Goal: Information Seeking & Learning: Compare options

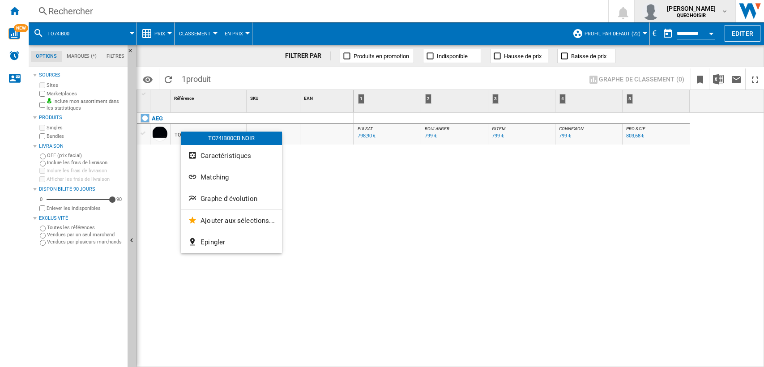
click at [703, 3] on div at bounding box center [382, 183] width 764 height 367
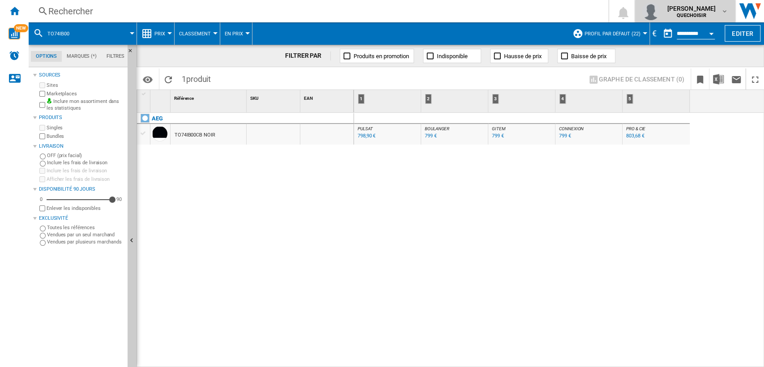
click at [695, 9] on span "[PERSON_NAME]" at bounding box center [691, 8] width 49 height 9
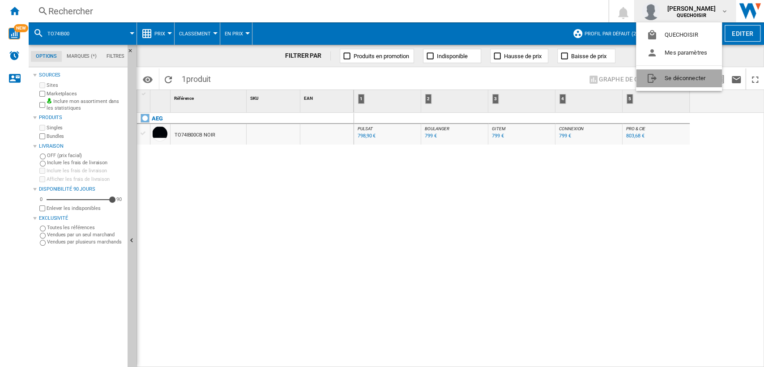
click at [679, 74] on button "Se déconnecter" at bounding box center [679, 78] width 86 height 18
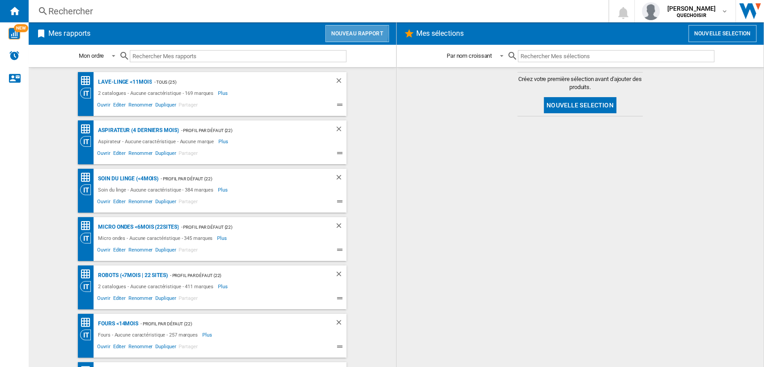
click at [339, 33] on button "Nouveau rapport" at bounding box center [357, 33] width 64 height 17
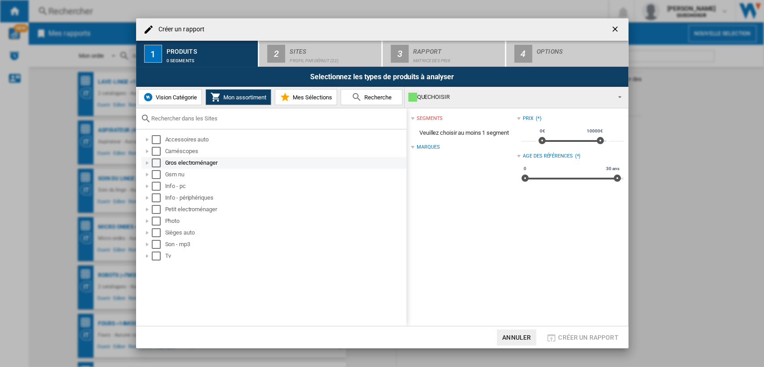
click at [149, 163] on div at bounding box center [147, 162] width 9 height 9
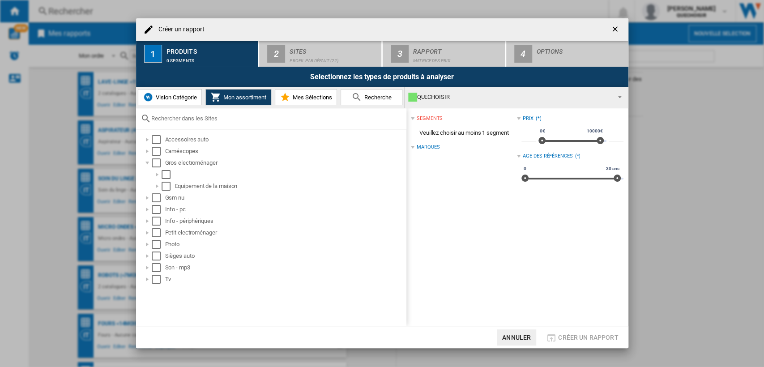
click at [179, 99] on span "Vision Catégorie" at bounding box center [175, 97] width 43 height 7
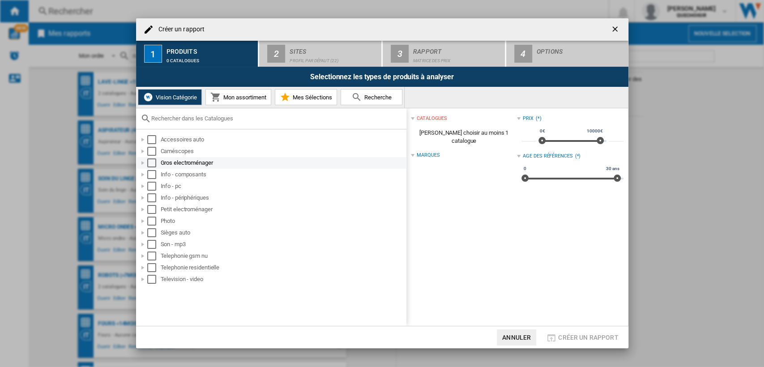
click at [143, 164] on div at bounding box center [142, 162] width 9 height 9
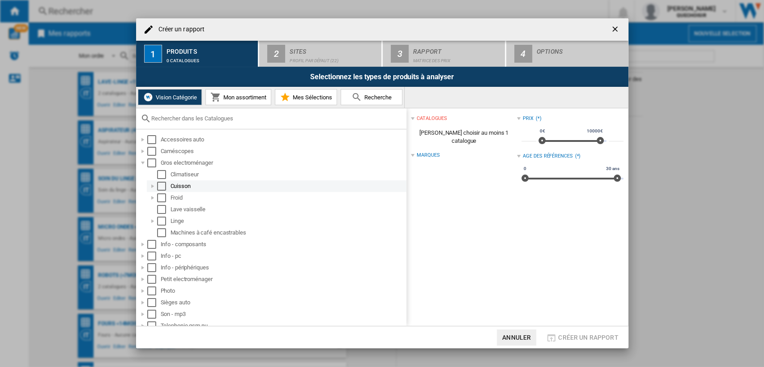
click at [151, 183] on div at bounding box center [152, 186] width 9 height 9
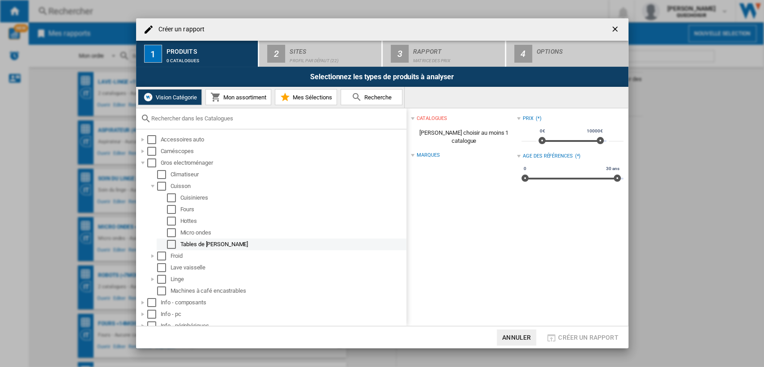
click at [174, 242] on div "Select" at bounding box center [171, 244] width 9 height 9
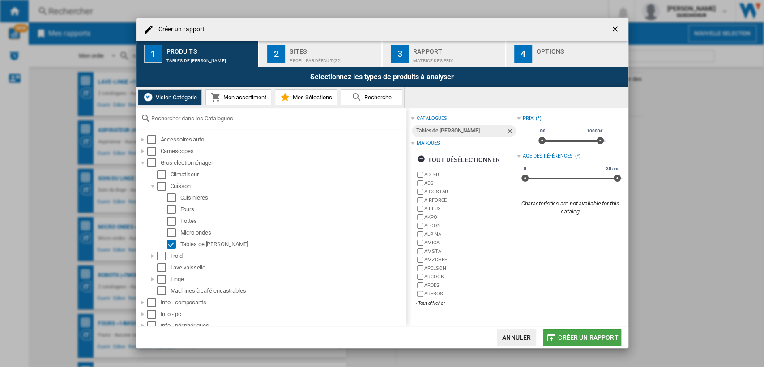
click at [559, 334] on span "Créer un rapport" at bounding box center [588, 337] width 60 height 7
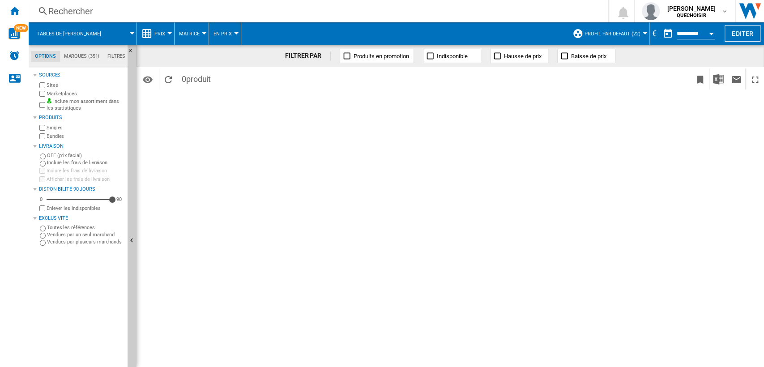
click at [54, 34] on span "Tables de [PERSON_NAME]" at bounding box center [69, 34] width 64 height 6
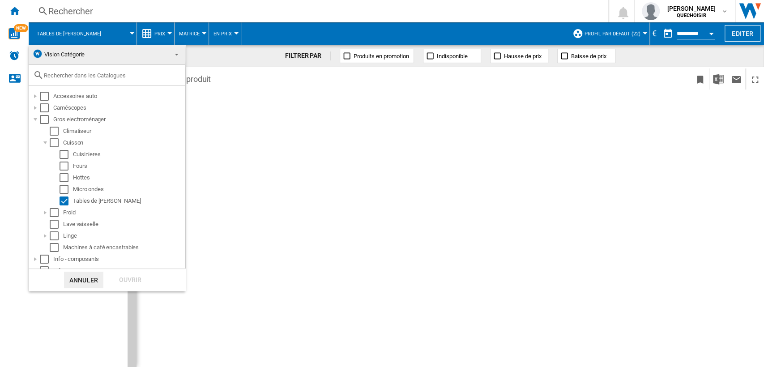
click at [413, 219] on md-backdrop at bounding box center [382, 183] width 764 height 367
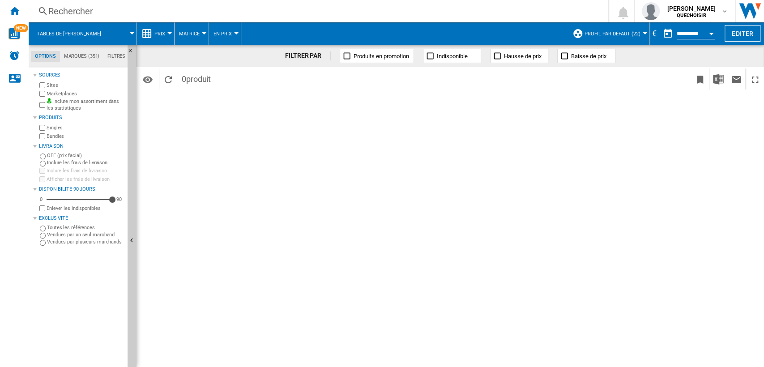
click at [114, 33] on span at bounding box center [123, 33] width 18 height 22
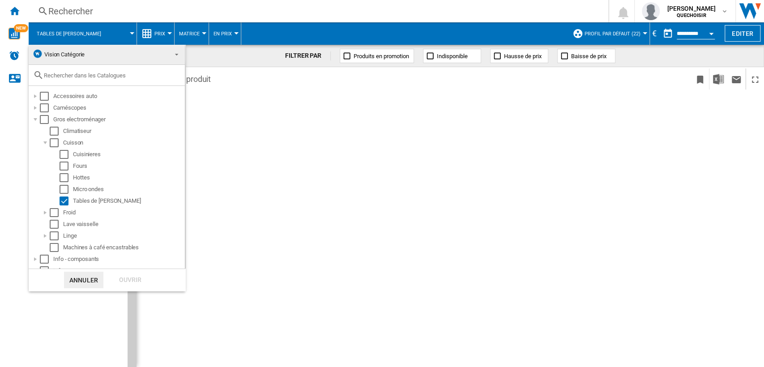
click at [708, 12] on md-backdrop at bounding box center [382, 183] width 764 height 367
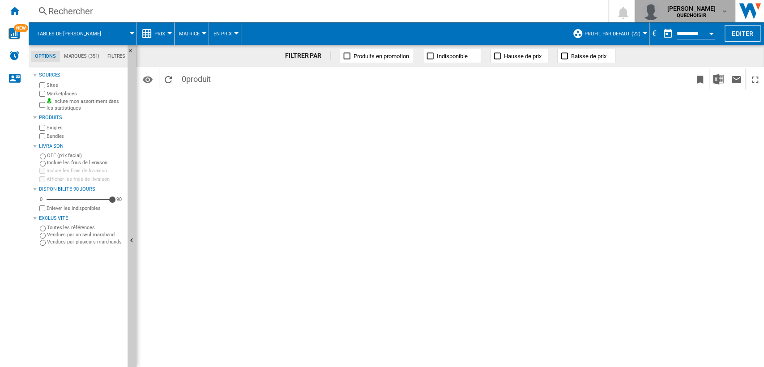
click at [708, 12] on span "[PERSON_NAME]" at bounding box center [691, 8] width 49 height 9
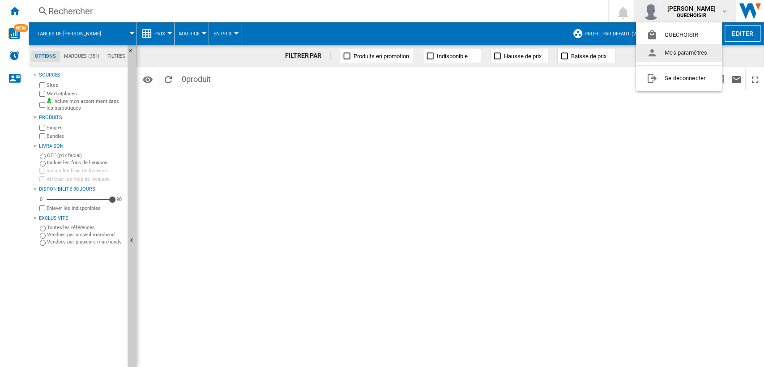
click at [582, 102] on md-backdrop at bounding box center [382, 183] width 764 height 367
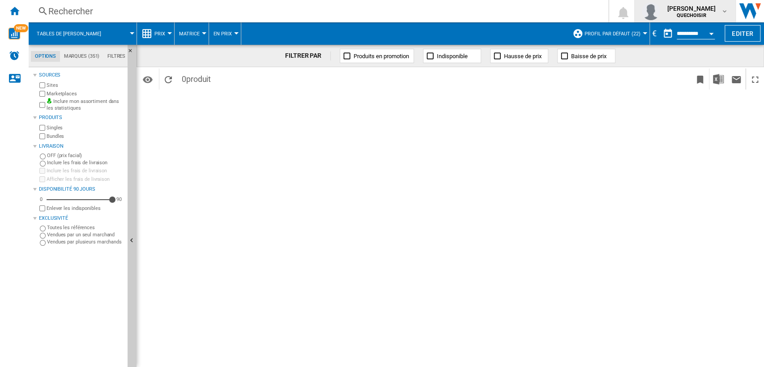
click at [655, 10] on img "button" at bounding box center [651, 11] width 18 height 18
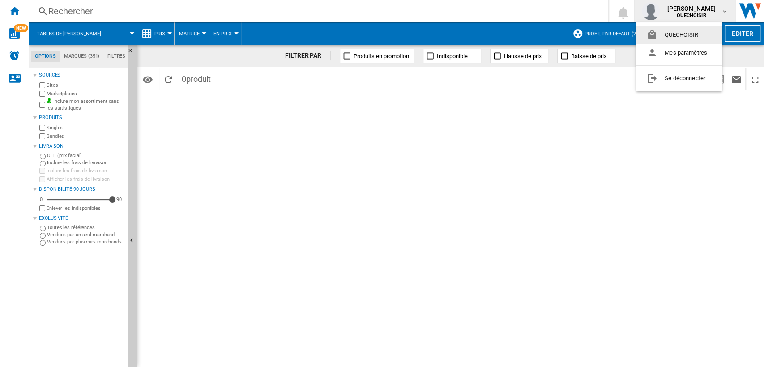
click at [17, 81] on md-backdrop at bounding box center [382, 183] width 764 height 367
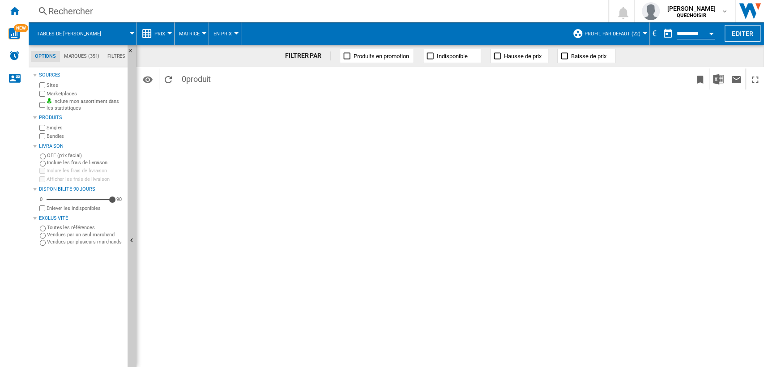
click at [17, 81] on ng-md-icon "Nous contacter" at bounding box center [14, 78] width 11 height 11
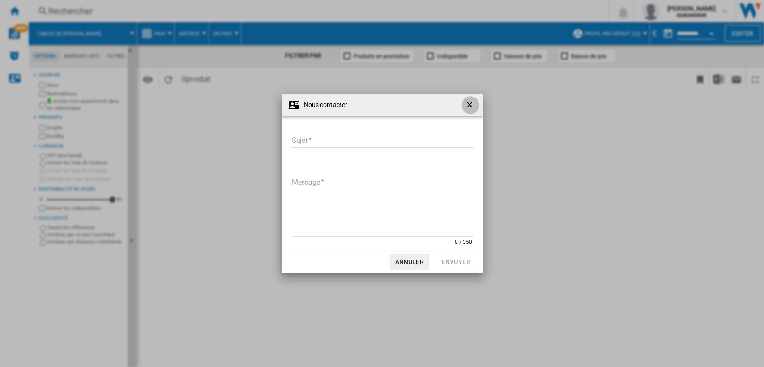
click at [466, 104] on ng-md-icon "getI18NText('BUTTONS.CLOSE_DIALOG')" at bounding box center [470, 105] width 11 height 11
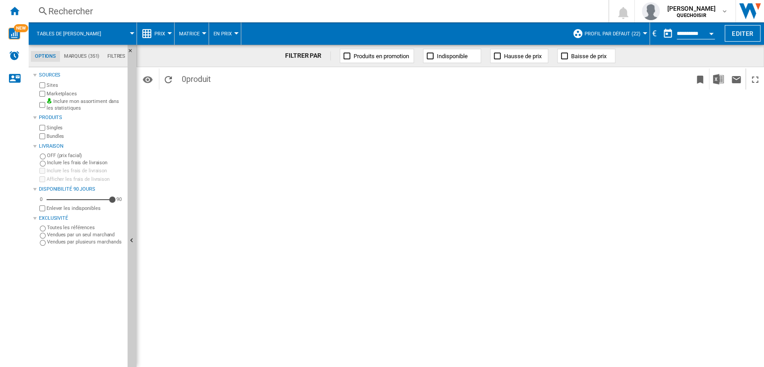
drag, startPoint x: 13, startPoint y: 80, endPoint x: 329, endPoint y: 183, distance: 333.0
click at [329, 183] on div "FILTRER PAR Produits en promotion Indisponible Hausse de prix Baisse de prix Id…" at bounding box center [449, 206] width 627 height 322
click at [114, 35] on span at bounding box center [123, 33] width 18 height 22
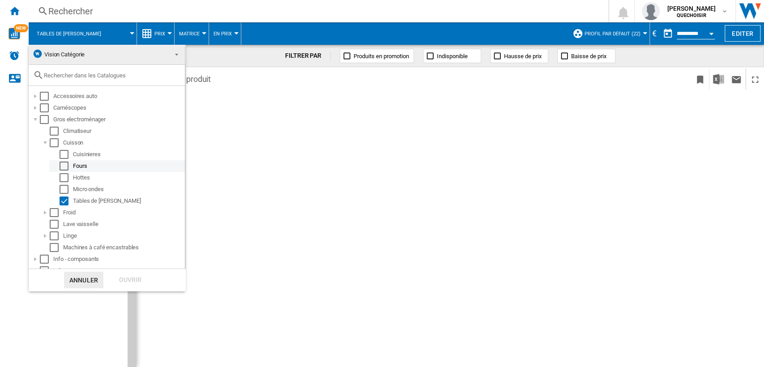
click at [75, 164] on div "Fours" at bounding box center [128, 166] width 111 height 9
click at [70, 165] on md-checkbox "Select" at bounding box center [66, 166] width 13 height 9
click at [126, 276] on div "Ouvrir" at bounding box center [130, 280] width 39 height 17
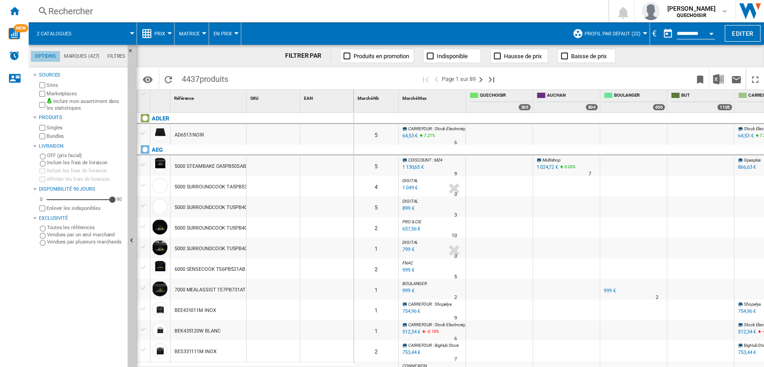
click at [50, 54] on md-tab-item "Options" at bounding box center [45, 56] width 29 height 11
click at [50, 58] on md-tab-item "Options" at bounding box center [45, 56] width 29 height 11
click at [58, 35] on span "2 catalogues" at bounding box center [54, 34] width 35 height 6
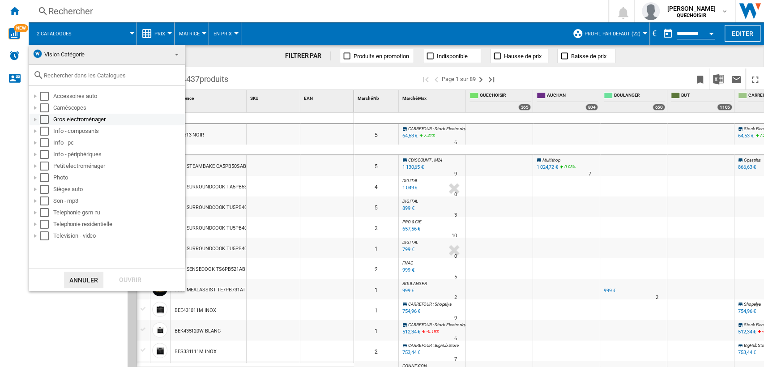
click at [36, 120] on div at bounding box center [35, 119] width 9 height 9
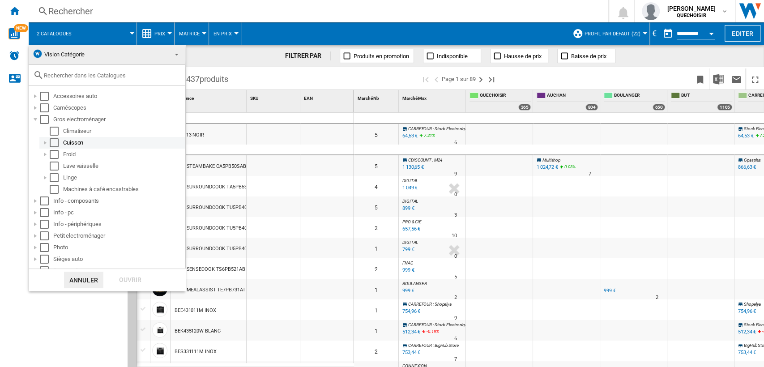
click at [42, 142] on div at bounding box center [45, 142] width 9 height 9
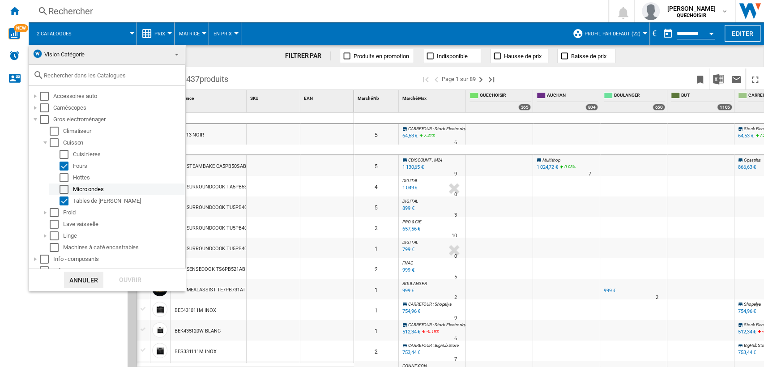
click at [64, 189] on div "Select" at bounding box center [64, 189] width 9 height 9
click at [67, 201] on div "Select" at bounding box center [64, 200] width 9 height 9
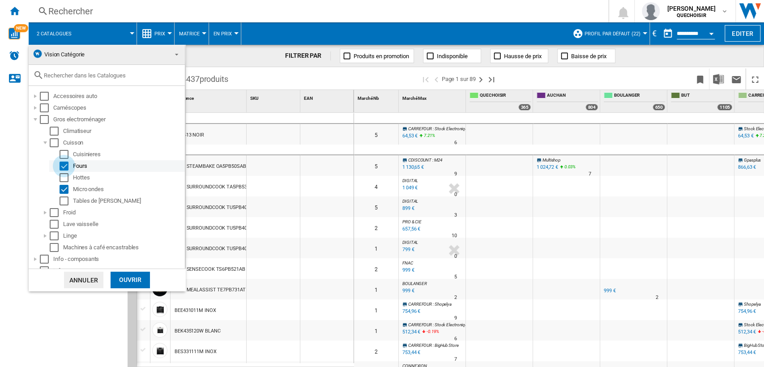
click at [64, 166] on div "Select" at bounding box center [64, 166] width 9 height 9
click at [128, 277] on div "Ouvrir" at bounding box center [130, 280] width 39 height 17
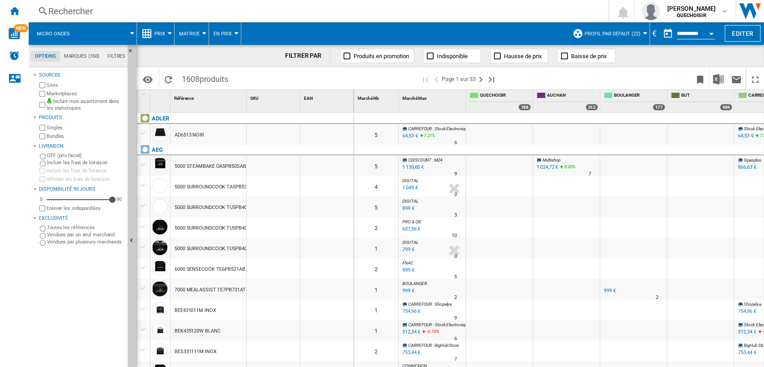
click at [66, 35] on span "Micro ondes" at bounding box center [53, 34] width 33 height 6
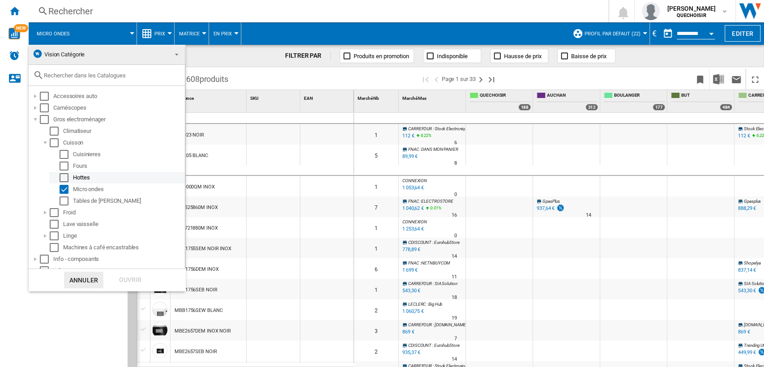
click at [62, 178] on div "Select" at bounding box center [64, 177] width 9 height 9
click at [64, 189] on div "Select" at bounding box center [64, 189] width 9 height 9
click at [119, 274] on div "Ouvrir" at bounding box center [130, 280] width 39 height 17
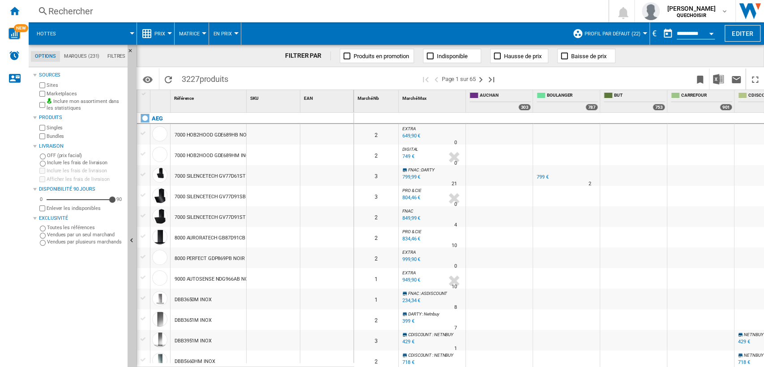
click at [63, 31] on button "Hottes" at bounding box center [51, 33] width 28 height 22
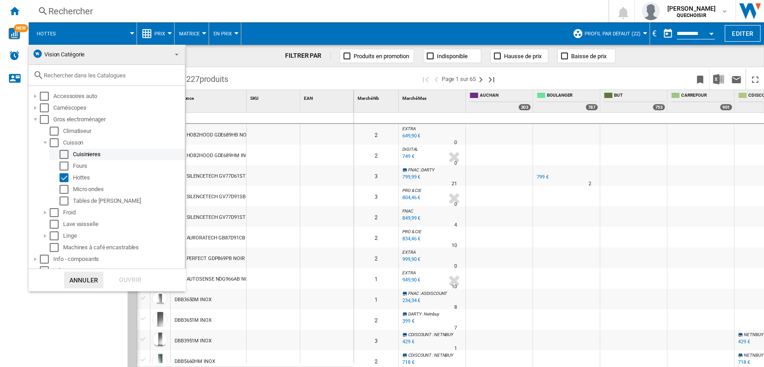
click at [68, 152] on div "Select" at bounding box center [64, 154] width 9 height 9
click at [67, 176] on div "Select" at bounding box center [64, 177] width 9 height 9
click at [116, 271] on md-dialog-actions "Annuler Ouvrir" at bounding box center [107, 280] width 157 height 22
click at [118, 274] on div "Ouvrir" at bounding box center [130, 280] width 39 height 17
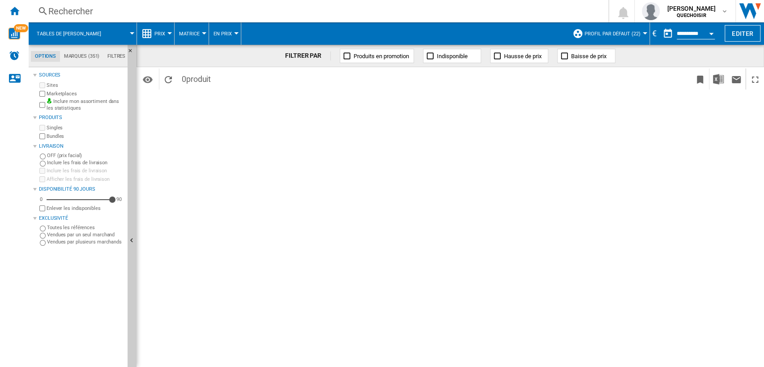
click at [52, 94] on label "Marketplaces" at bounding box center [85, 93] width 77 height 7
click at [54, 139] on label "Bundles" at bounding box center [85, 136] width 77 height 7
click at [58, 93] on label "Marketplaces" at bounding box center [85, 93] width 77 height 7
click at [57, 134] on label "Bundles" at bounding box center [85, 136] width 77 height 7
click at [114, 37] on span at bounding box center [123, 33] width 18 height 22
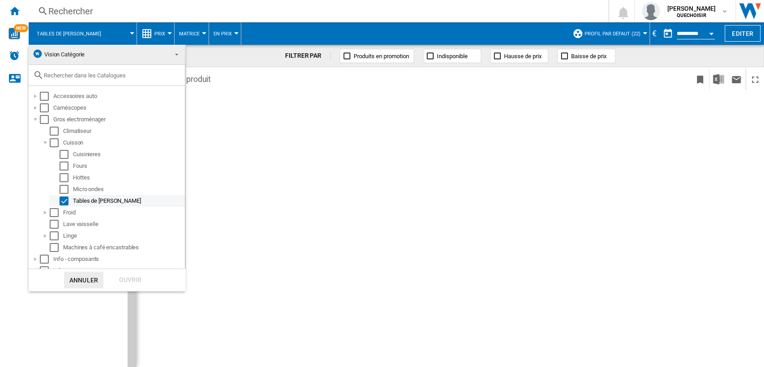
click at [81, 198] on div "Tables de [PERSON_NAME]" at bounding box center [128, 200] width 111 height 9
click at [68, 201] on div "Select" at bounding box center [64, 200] width 9 height 9
click at [64, 202] on div "Select" at bounding box center [64, 200] width 9 height 9
click at [121, 280] on div "Ouvrir" at bounding box center [130, 280] width 39 height 17
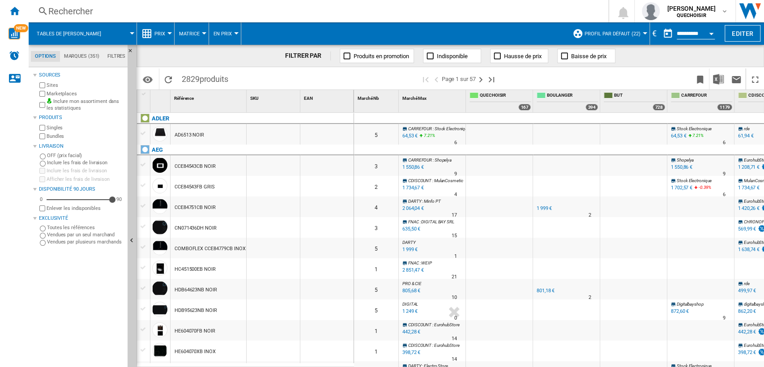
click at [61, 94] on label "Marketplaces" at bounding box center [85, 93] width 77 height 7
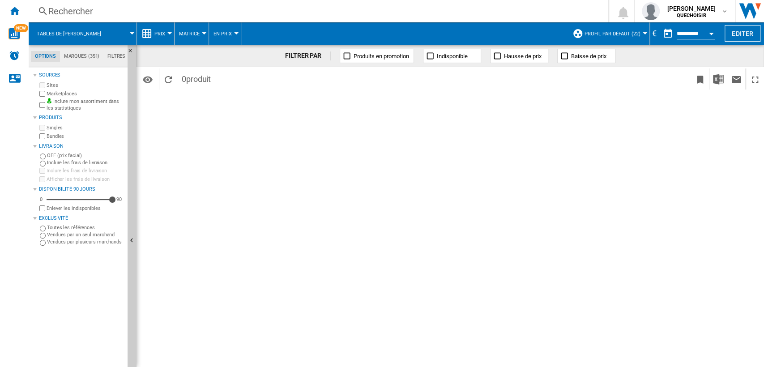
click at [94, 33] on div "Tables de [PERSON_NAME]" at bounding box center [82, 33] width 99 height 22
click at [68, 33] on span "Tables de [PERSON_NAME]" at bounding box center [69, 34] width 64 height 6
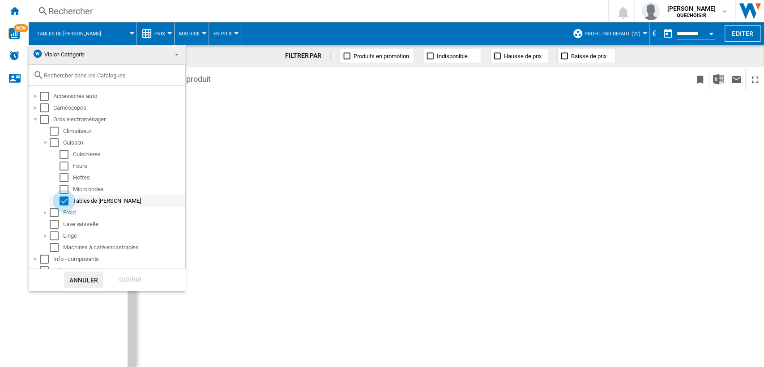
click at [64, 205] on div "Select" at bounding box center [64, 200] width 9 height 9
click at [64, 200] on div "Select" at bounding box center [64, 200] width 9 height 9
click at [120, 276] on div "Ouvrir" at bounding box center [130, 280] width 39 height 17
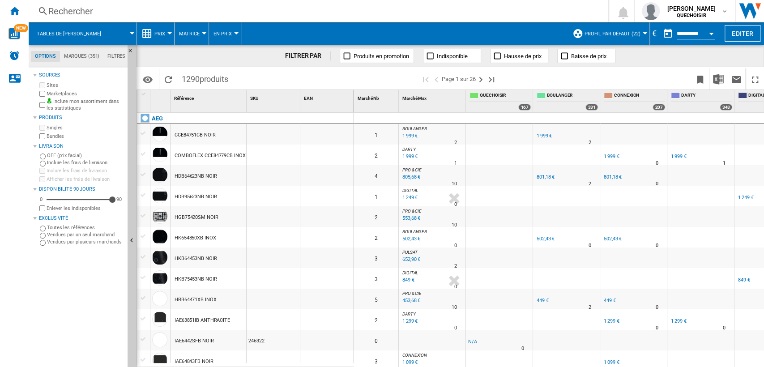
click at [197, 31] on span "Matrice" at bounding box center [189, 34] width 21 height 6
click at [191, 73] on span "Classement" at bounding box center [199, 77] width 37 height 8
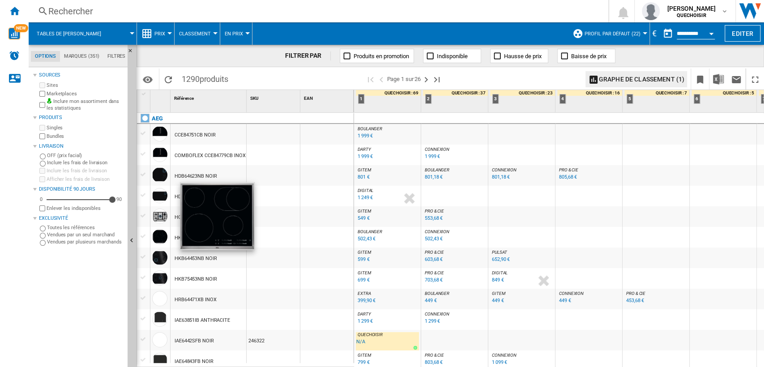
scroll to position [50, 0]
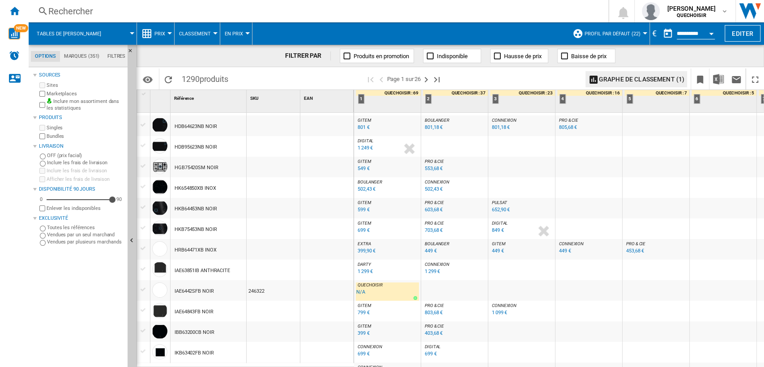
click at [431, 244] on span "BOULANGER" at bounding box center [437, 243] width 25 height 5
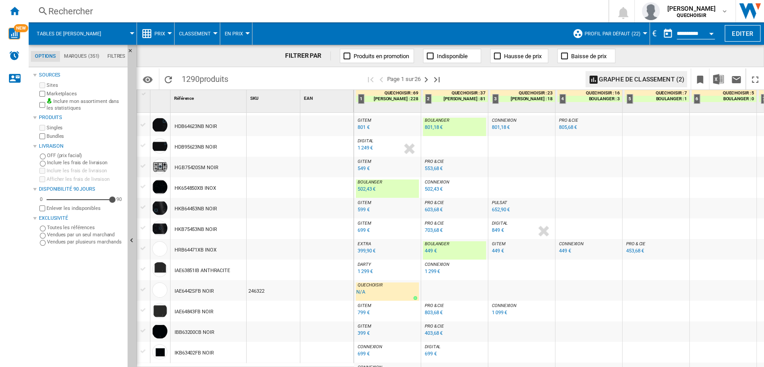
scroll to position [0, 0]
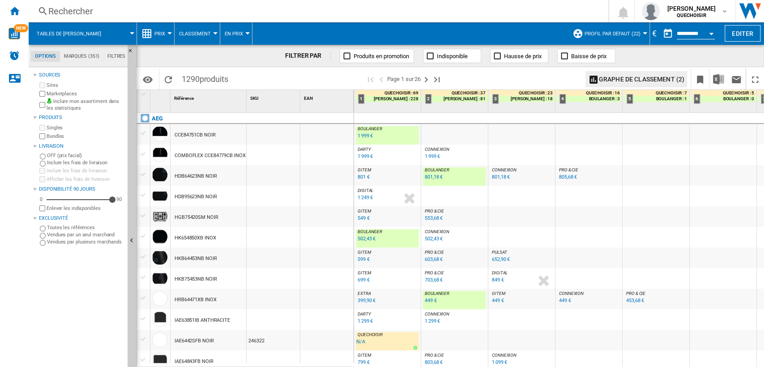
click at [367, 148] on span "DARTY" at bounding box center [364, 149] width 13 height 5
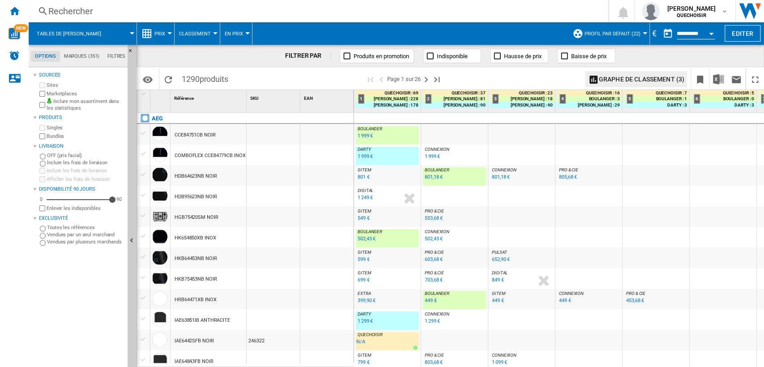
scroll to position [99, 0]
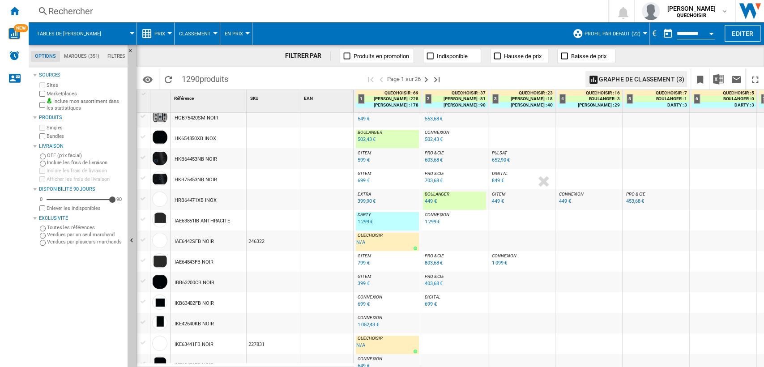
click at [430, 200] on div "449 €" at bounding box center [431, 201] width 12 height 6
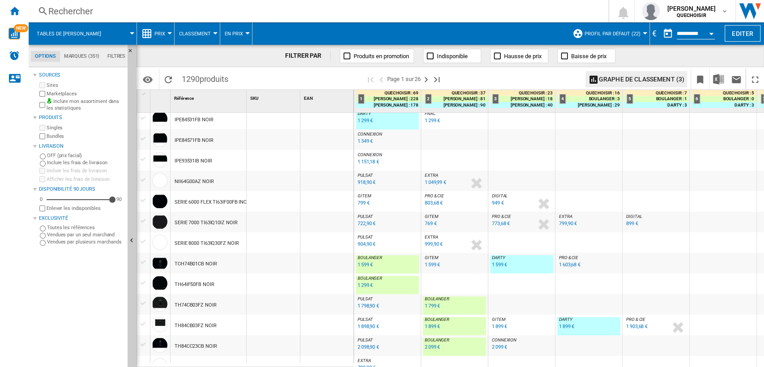
scroll to position [0, 0]
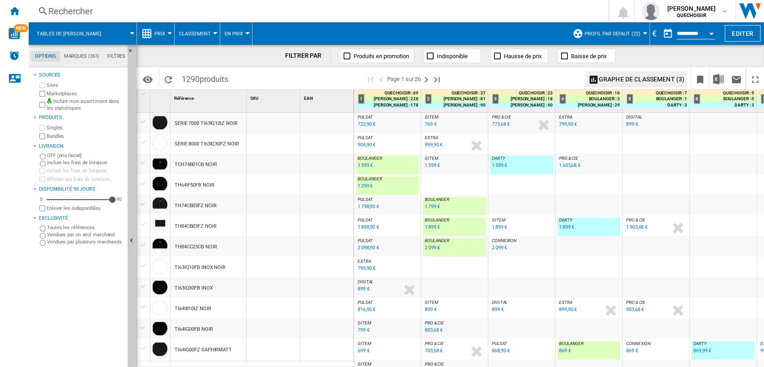
click at [362, 186] on div "1 299 €" at bounding box center [365, 186] width 15 height 6
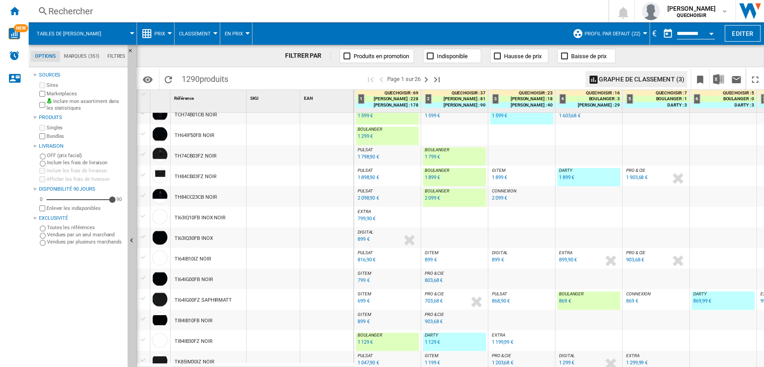
scroll to position [646, 0]
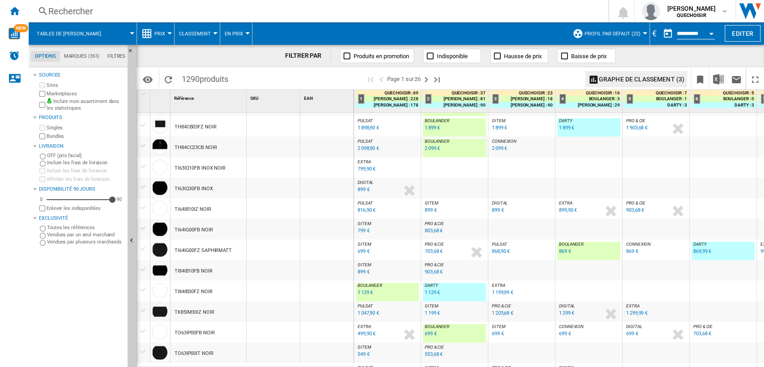
click at [699, 252] on div "869,99 €" at bounding box center [702, 251] width 18 height 6
click at [562, 252] on div "869 €" at bounding box center [565, 251] width 12 height 6
click at [508, 30] on span at bounding box center [410, 33] width 316 height 22
click at [360, 231] on div "799 €" at bounding box center [364, 231] width 12 height 6
click at [188, 249] on div "TI64IG00FZ SAPHIRMATT" at bounding box center [203, 250] width 57 height 21
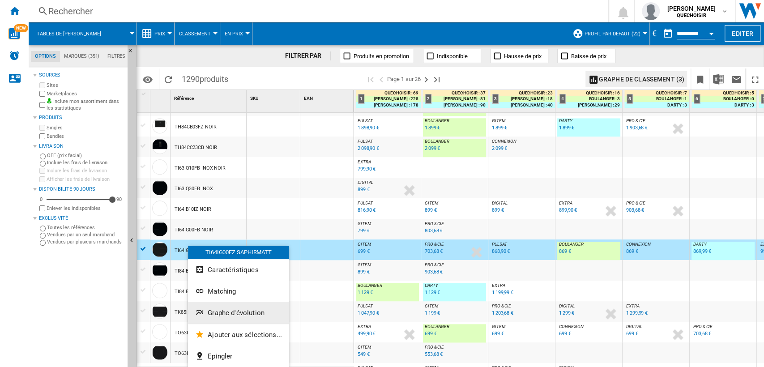
click at [236, 311] on span "Graphe d'évolution" at bounding box center [236, 313] width 57 height 8
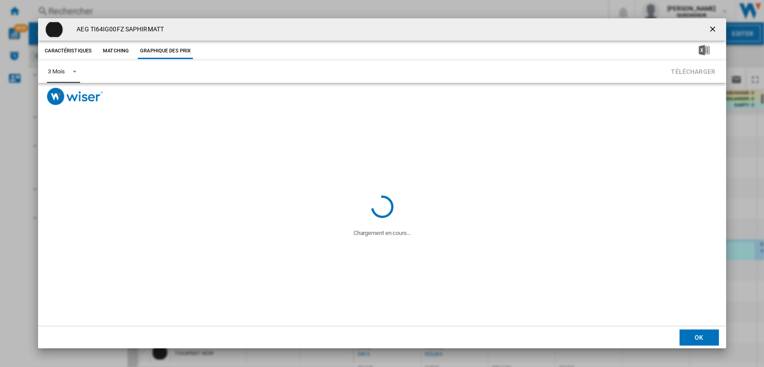
click at [61, 68] on div "3 Mois" at bounding box center [56, 71] width 17 height 7
click at [58, 90] on div "6 Mois" at bounding box center [56, 94] width 17 height 8
click at [715, 28] on ng-md-icon "getI18NText('BUTTONS.CLOSE_DIALOG')" at bounding box center [713, 30] width 11 height 11
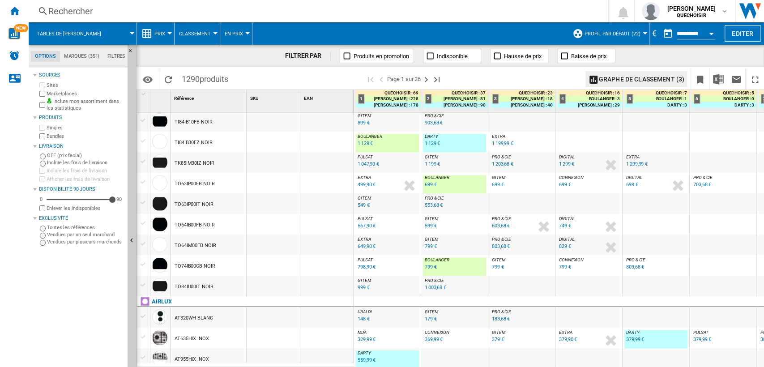
scroll to position [696, 0]
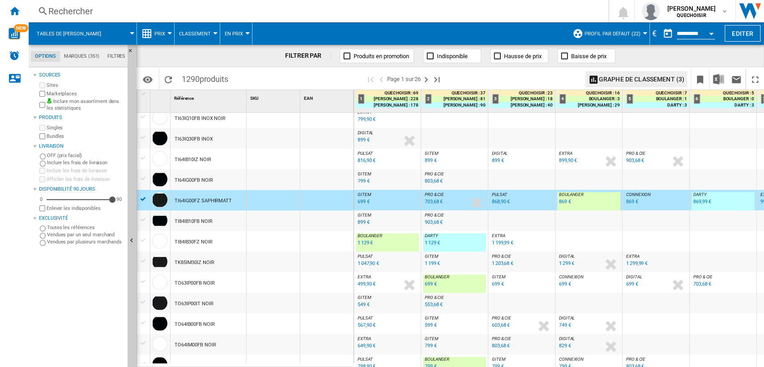
click at [365, 244] on div "1 129 €" at bounding box center [365, 243] width 15 height 6
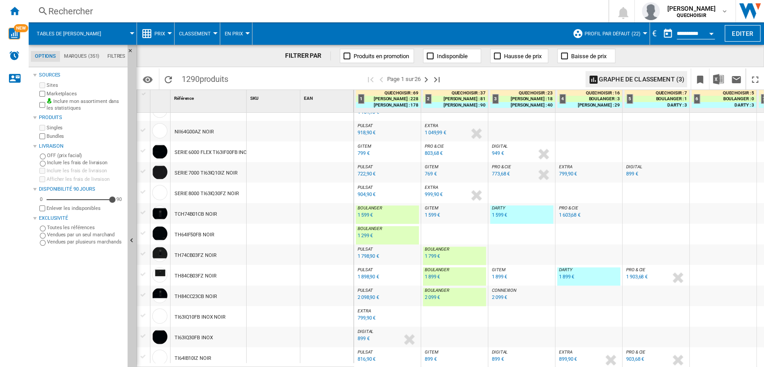
scroll to position [746, 0]
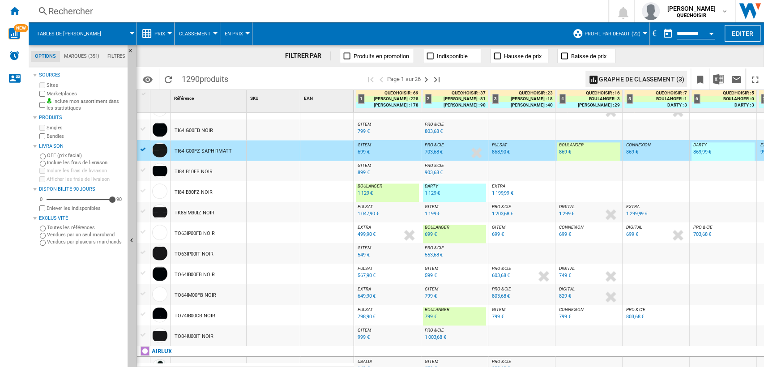
click at [431, 233] on div "699 €" at bounding box center [431, 234] width 12 height 6
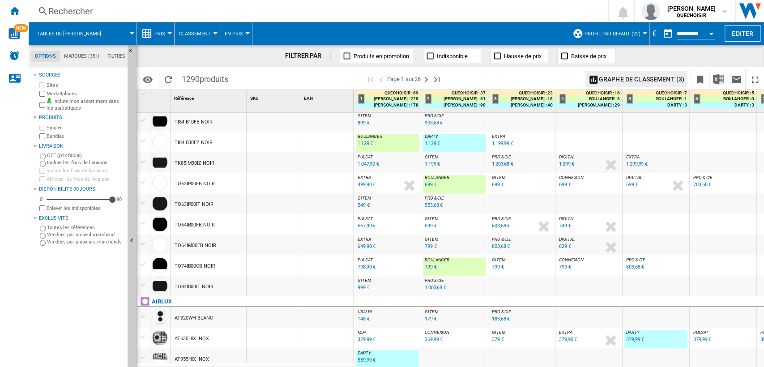
scroll to position [797, 0]
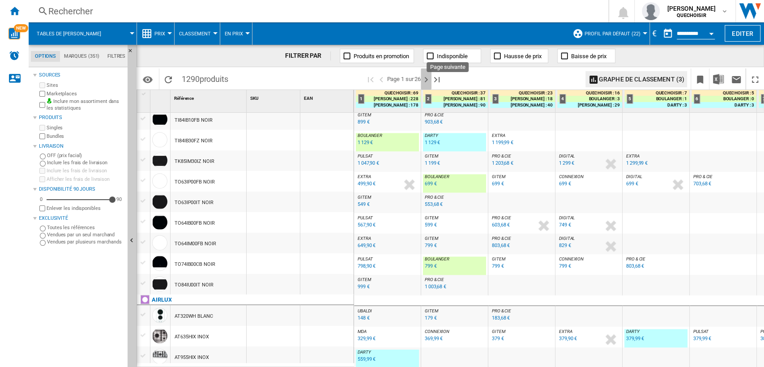
click at [426, 78] on ng-md-icon "Page suivante" at bounding box center [426, 79] width 11 height 11
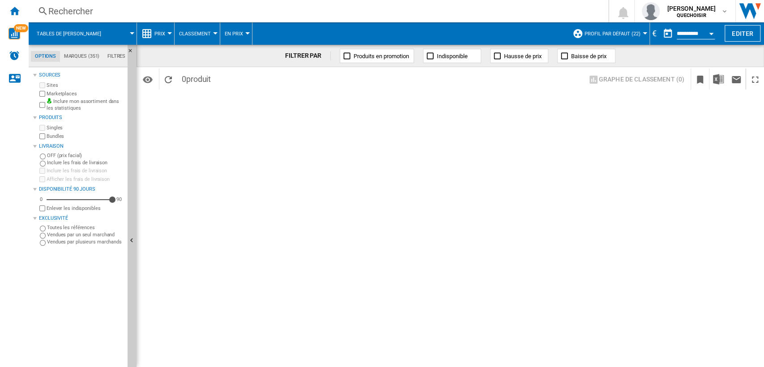
click at [114, 37] on span at bounding box center [123, 33] width 18 height 22
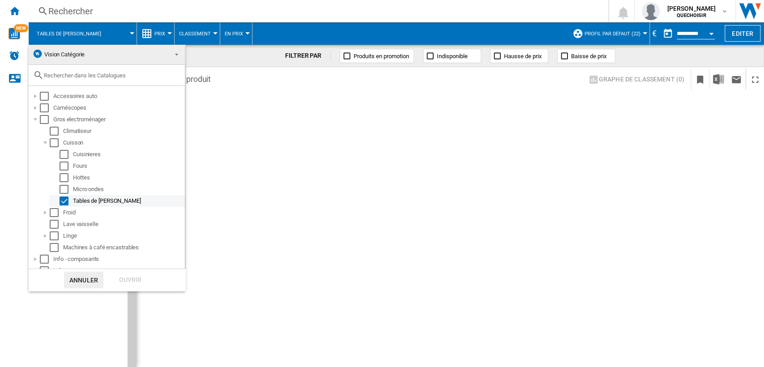
click at [69, 202] on md-checkbox "Select" at bounding box center [66, 200] width 13 height 9
click at [66, 203] on div "Select" at bounding box center [64, 200] width 9 height 9
click at [65, 203] on div "Select" at bounding box center [64, 200] width 9 height 9
click at [205, 65] on md-backdrop at bounding box center [382, 183] width 764 height 367
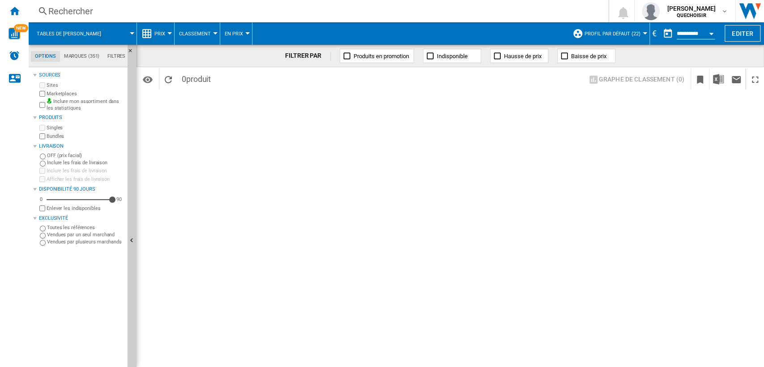
click at [72, 54] on md-tab-item "Marques (351)" at bounding box center [81, 56] width 43 height 11
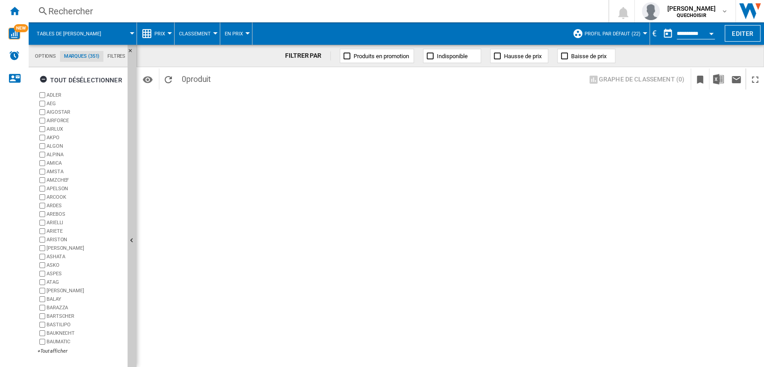
scroll to position [34, 0]
click at [74, 78] on div "tout désélectionner" at bounding box center [80, 80] width 83 height 16
click at [56, 352] on div "+Tout afficher" at bounding box center [81, 351] width 86 height 7
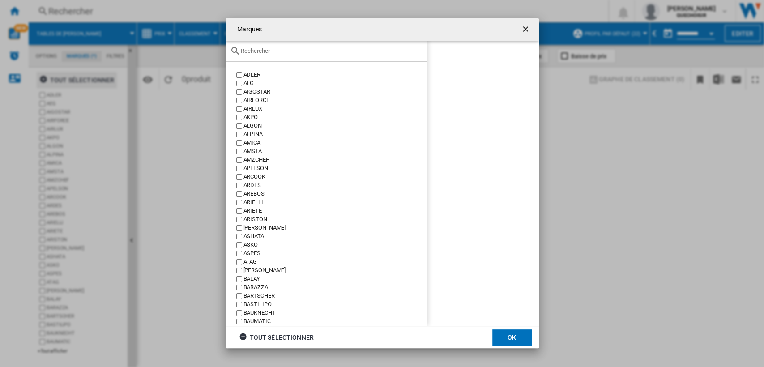
click at [292, 47] on div at bounding box center [326, 51] width 201 height 21
click at [288, 51] on input "text" at bounding box center [332, 50] width 182 height 7
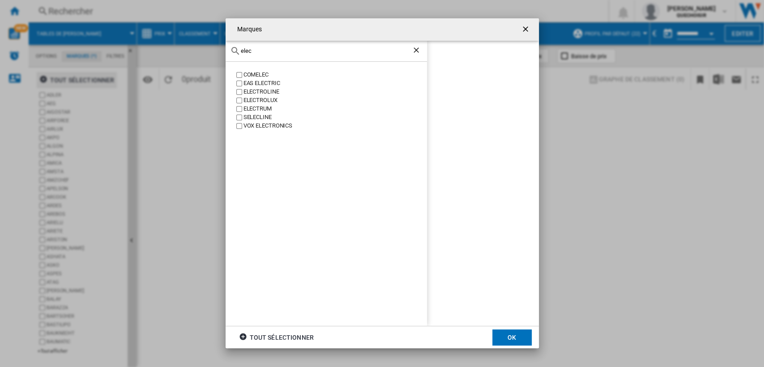
type input "elec"
click at [254, 100] on div "ELECTROLUX" at bounding box center [334, 100] width 183 height 9
click at [512, 337] on button "OK" at bounding box center [511, 337] width 39 height 16
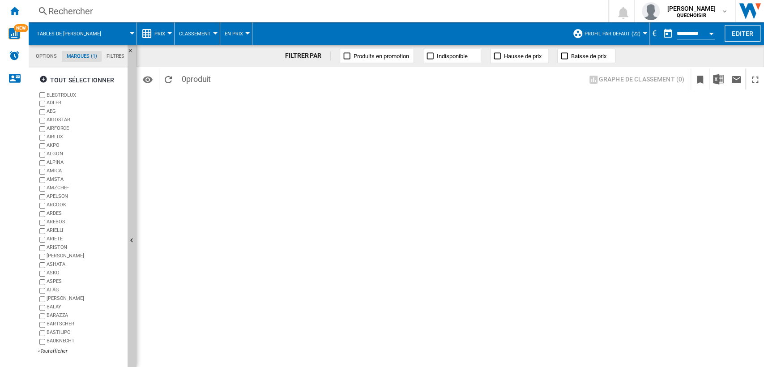
click at [79, 55] on md-tab-item "Marques (1)" at bounding box center [82, 56] width 40 height 11
click at [68, 33] on span "Tables de [PERSON_NAME]" at bounding box center [69, 34] width 64 height 6
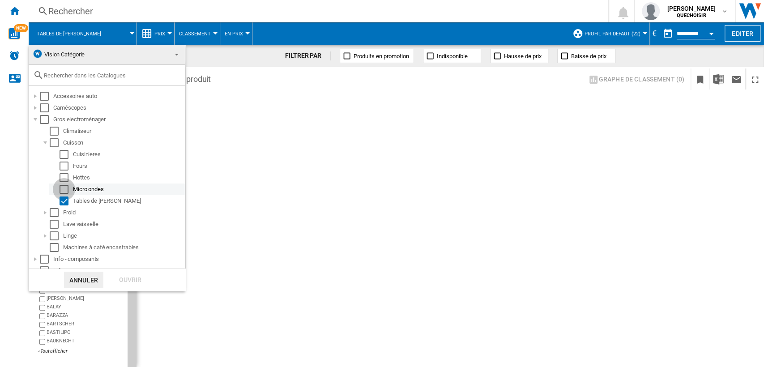
click at [66, 190] on div "Select" at bounding box center [64, 189] width 9 height 9
click at [63, 202] on div "Select" at bounding box center [64, 200] width 9 height 9
click at [65, 188] on div "Select" at bounding box center [64, 189] width 9 height 9
click at [66, 200] on div "Select" at bounding box center [64, 200] width 9 height 9
click at [120, 278] on div "Ouvrir" at bounding box center [130, 280] width 39 height 17
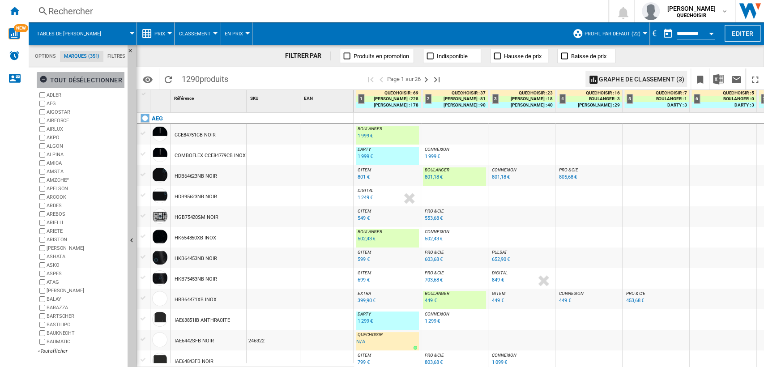
click at [77, 83] on div "tout désélectionner" at bounding box center [80, 80] width 83 height 16
click at [49, 352] on div "+Tout afficher" at bounding box center [81, 351] width 86 height 7
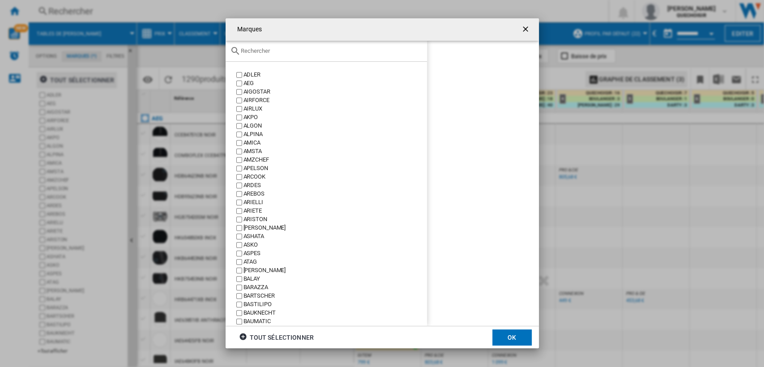
click at [285, 55] on div "Marques ADLER ..." at bounding box center [326, 51] width 201 height 21
click at [285, 48] on input "Marques ADLER ..." at bounding box center [332, 50] width 182 height 7
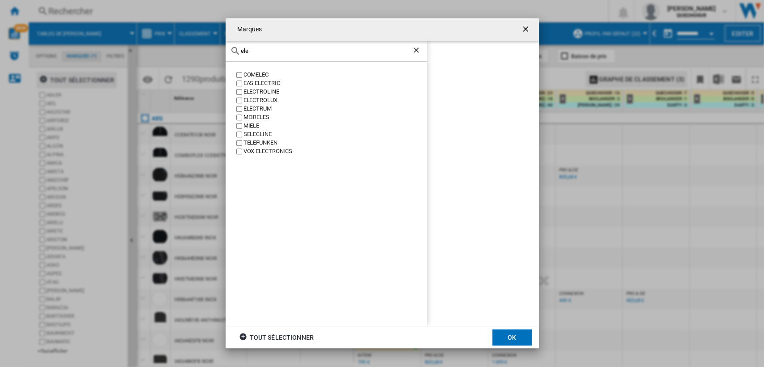
type input "ele"
click at [263, 99] on div "ELECTROLUX" at bounding box center [334, 100] width 183 height 9
click at [505, 334] on button "OK" at bounding box center [511, 337] width 39 height 16
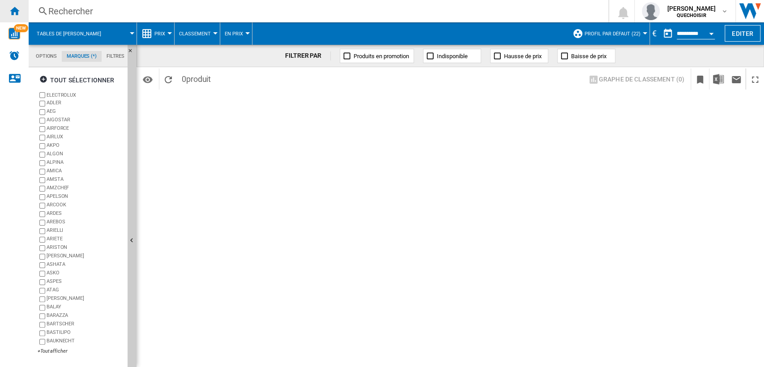
click at [18, 13] on ng-md-icon "Accueil" at bounding box center [14, 10] width 11 height 11
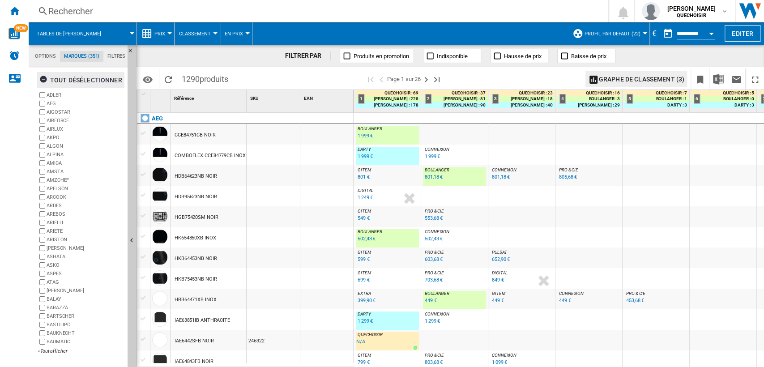
click at [89, 80] on div "tout désélectionner" at bounding box center [80, 80] width 83 height 16
click at [49, 348] on div "+Tout afficher" at bounding box center [81, 351] width 86 height 7
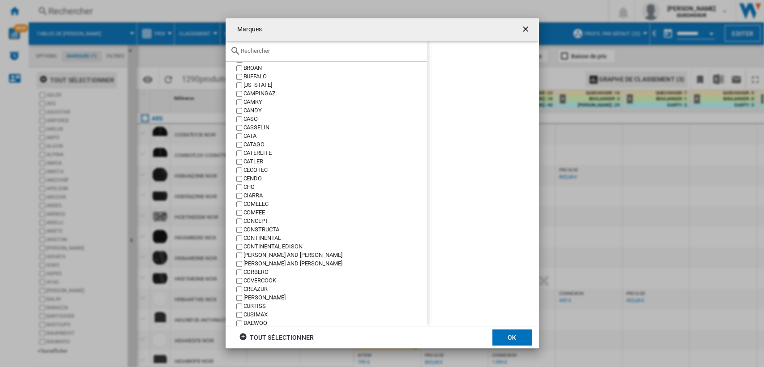
scroll to position [547, 0]
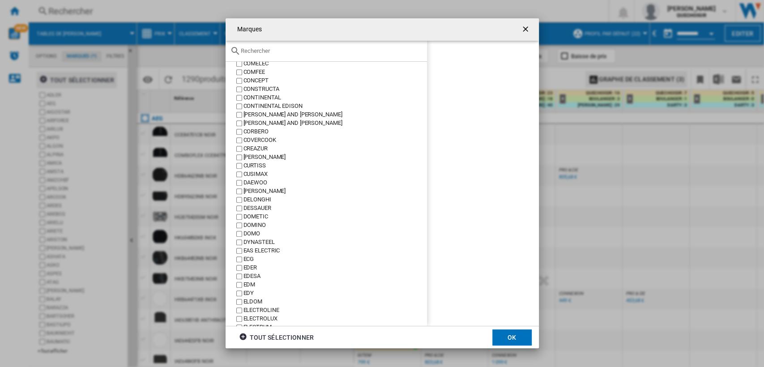
click at [266, 51] on input "Marques ADLER ..." at bounding box center [332, 50] width 182 height 7
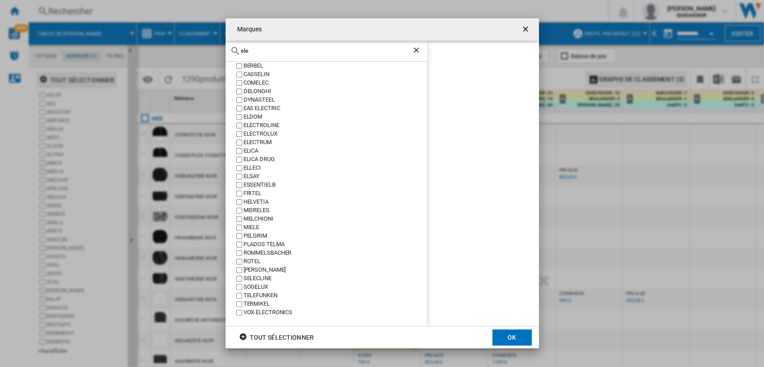
scroll to position [0, 0]
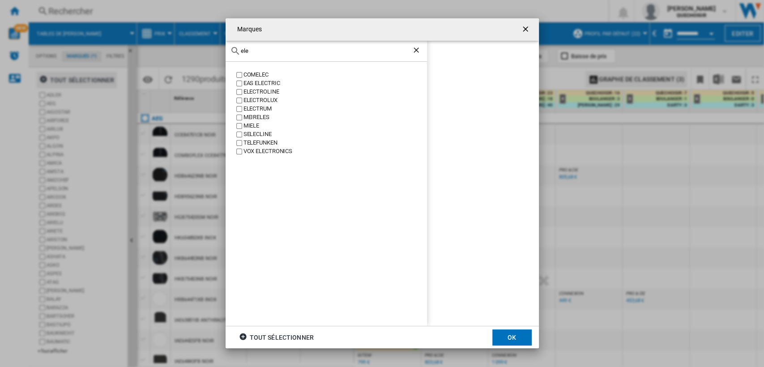
type input "ele"
click at [502, 334] on button "OK" at bounding box center [511, 337] width 39 height 16
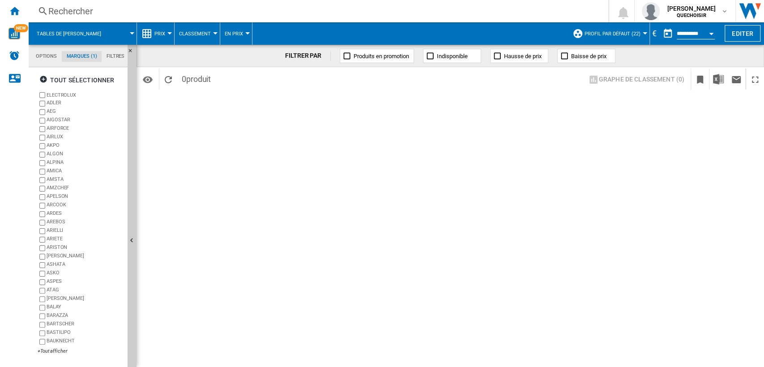
click at [222, 6] on div "Rechercher" at bounding box center [316, 11] width 537 height 13
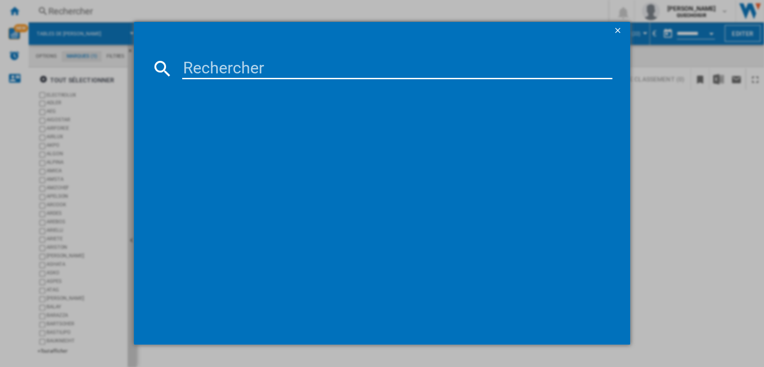
click at [215, 73] on input at bounding box center [397, 68] width 431 height 21
paste input "LIT30231C"
drag, startPoint x: 195, startPoint y: 65, endPoint x: 136, endPoint y: 64, distance: 58.6
click at [136, 64] on md-dialog-content "LIT30231C Chargement en cours..." at bounding box center [382, 192] width 497 height 305
click at [284, 61] on input "iT30231C" at bounding box center [397, 68] width 431 height 21
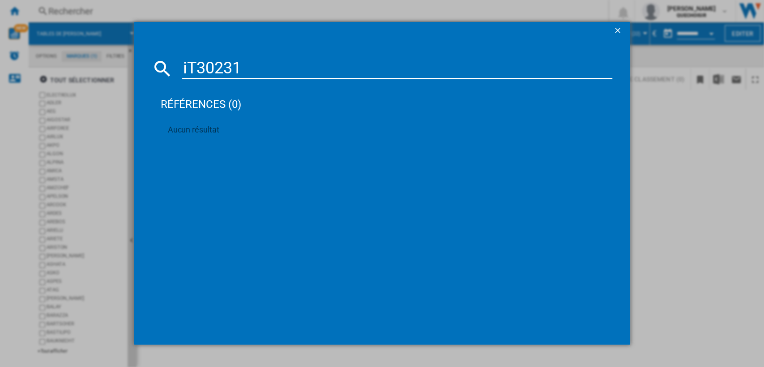
type input "iT3023"
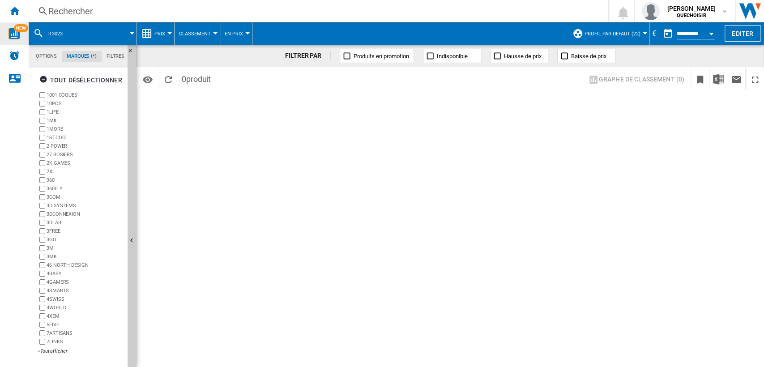
click at [1, 30] on div "NEW" at bounding box center [14, 34] width 29 height 12
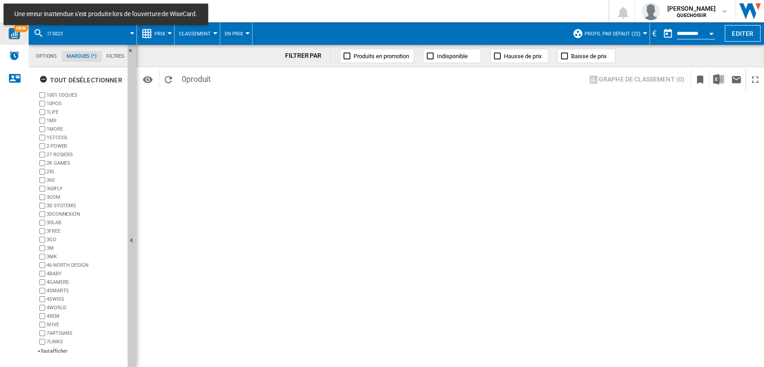
click at [8, 34] on div "NEW" at bounding box center [14, 34] width 29 height 12
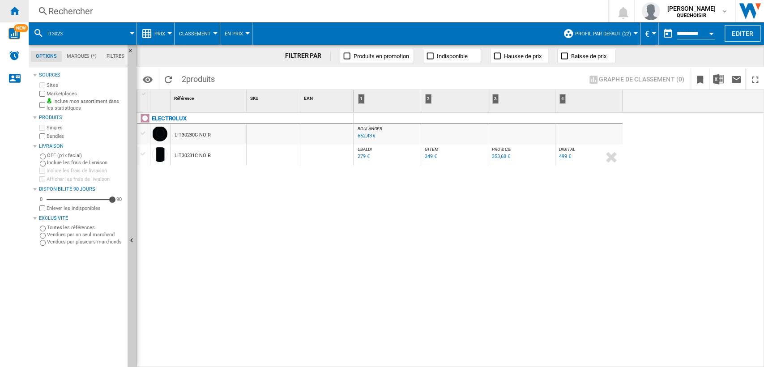
click at [25, 13] on div "Accueil" at bounding box center [14, 11] width 29 height 22
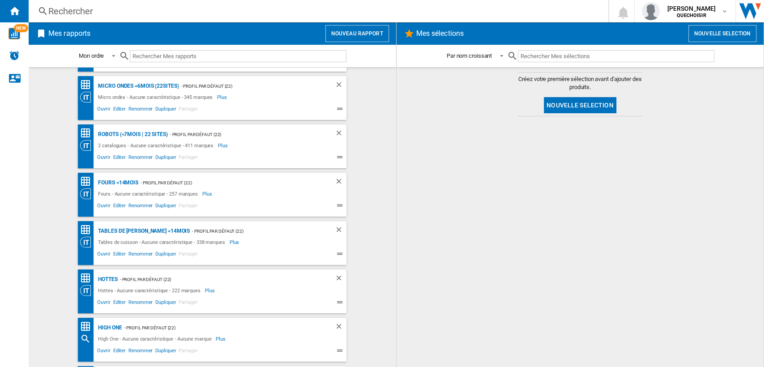
scroll to position [149, 0]
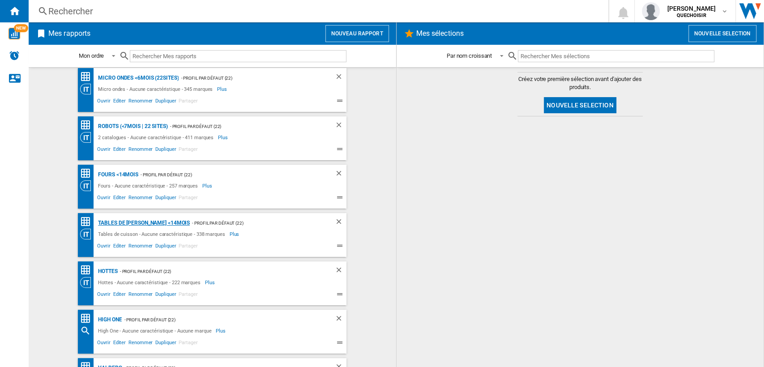
click at [119, 225] on div "Tables de [PERSON_NAME] <14mois" at bounding box center [143, 223] width 94 height 11
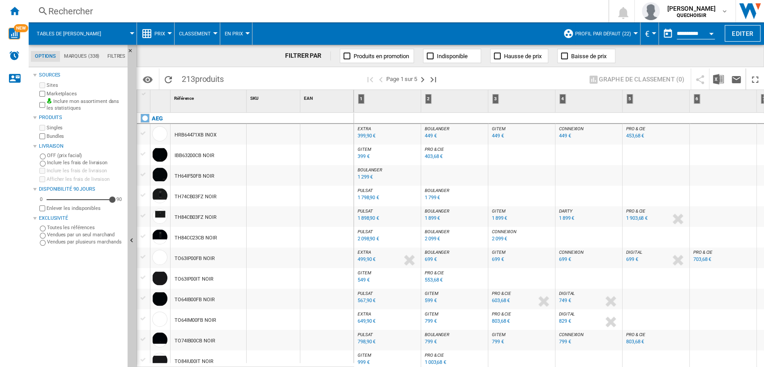
click at [117, 58] on md-tab-item "Filtres" at bounding box center [116, 56] width 26 height 11
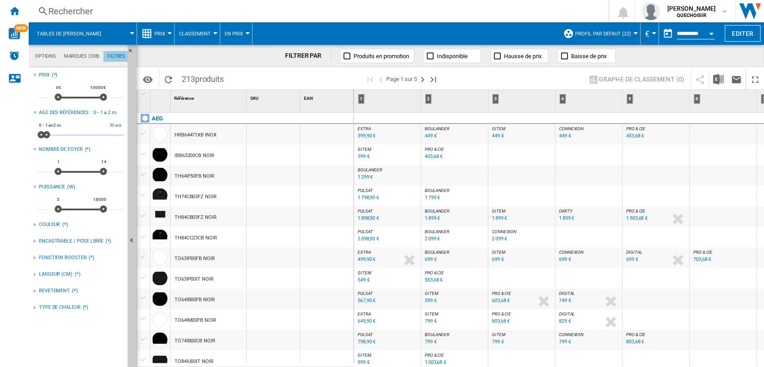
scroll to position [58, 0]
click at [77, 58] on md-tab-item "Marques (338)" at bounding box center [81, 56] width 43 height 11
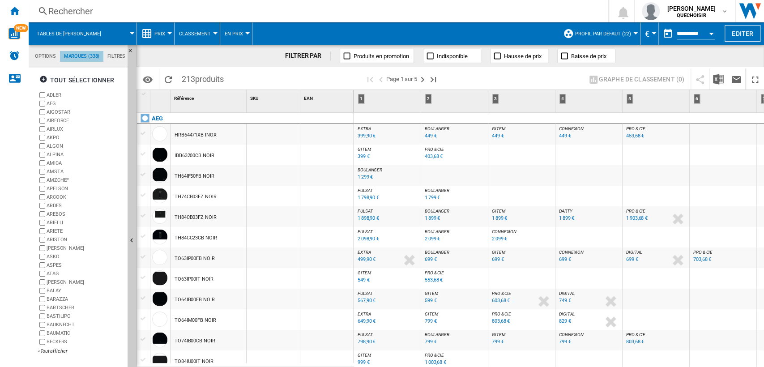
scroll to position [34, 0]
click at [55, 352] on div "+Tout afficher" at bounding box center [81, 351] width 86 height 7
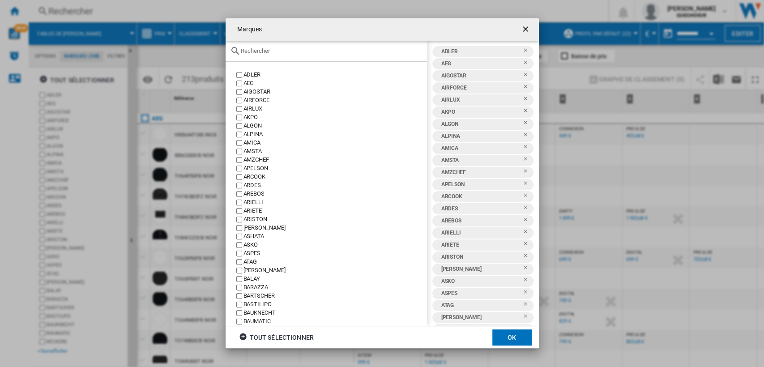
click at [260, 335] on div "tout sélectionner" at bounding box center [276, 337] width 75 height 16
drag, startPoint x: 268, startPoint y: 334, endPoint x: 286, endPoint y: 97, distance: 237.4
click at [269, 334] on div "tout désélectionner" at bounding box center [280, 337] width 83 height 16
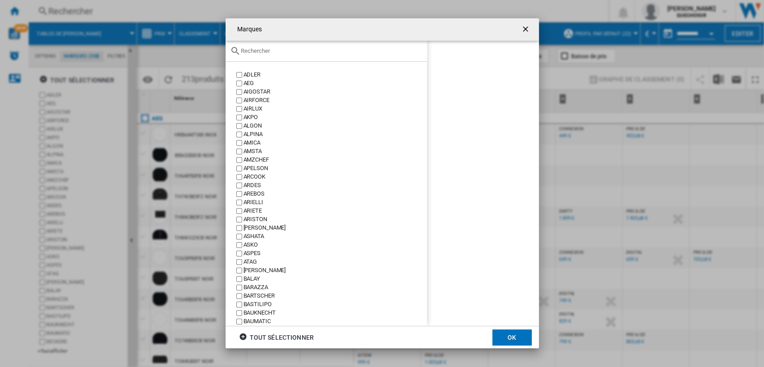
click at [279, 52] on input "text" at bounding box center [332, 50] width 182 height 7
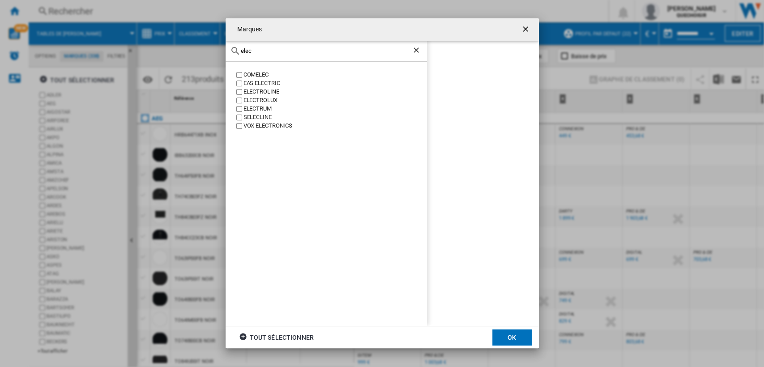
type input "elec"
click at [266, 100] on div "ELECTROLUX" at bounding box center [334, 100] width 183 height 9
click at [499, 334] on button "OK" at bounding box center [511, 337] width 39 height 16
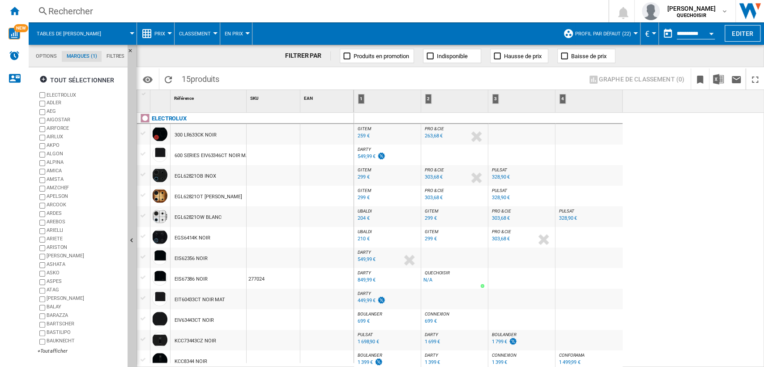
click at [111, 57] on md-tab-item "Filtres" at bounding box center [116, 56] width 28 height 11
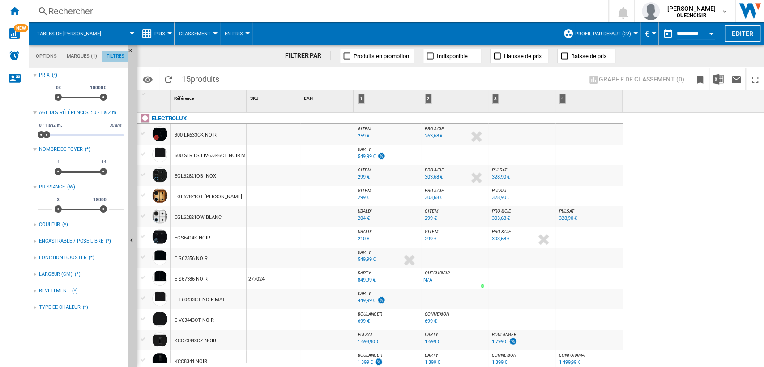
scroll to position [58, 0]
drag, startPoint x: 49, startPoint y: 134, endPoint x: 153, endPoint y: 134, distance: 103.8
click at [153, 134] on div "Options Marques (1) Filtres Options Marques (1) Filtres Sources Sites Marketpla…" at bounding box center [396, 206] width 735 height 322
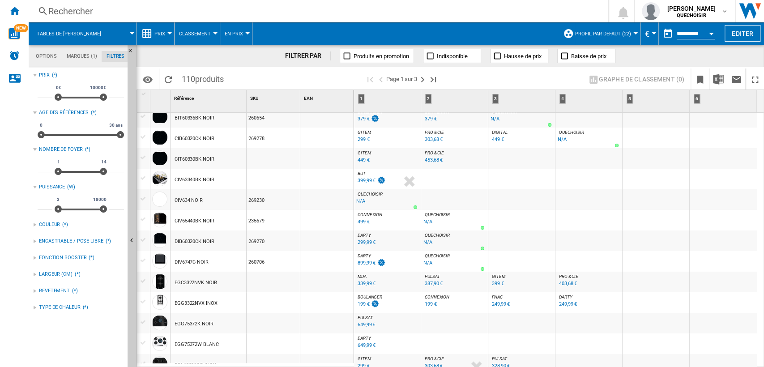
scroll to position [149, 0]
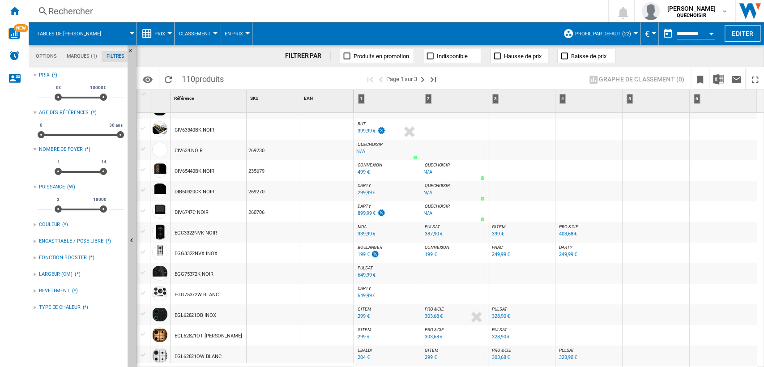
click at [369, 247] on span "BOULANGER" at bounding box center [370, 247] width 25 height 5
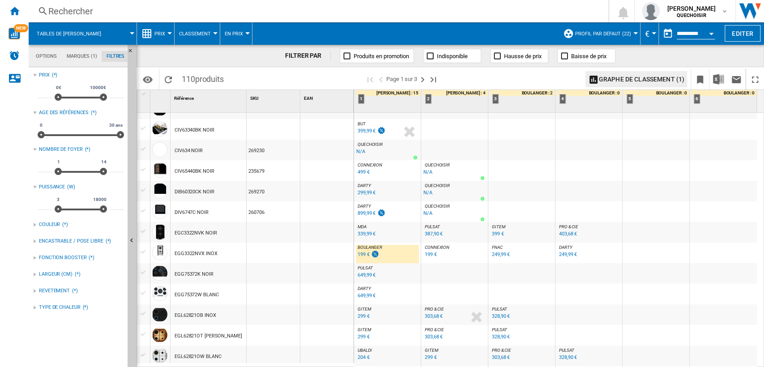
click at [567, 245] on span "DARTY" at bounding box center [565, 247] width 13 height 5
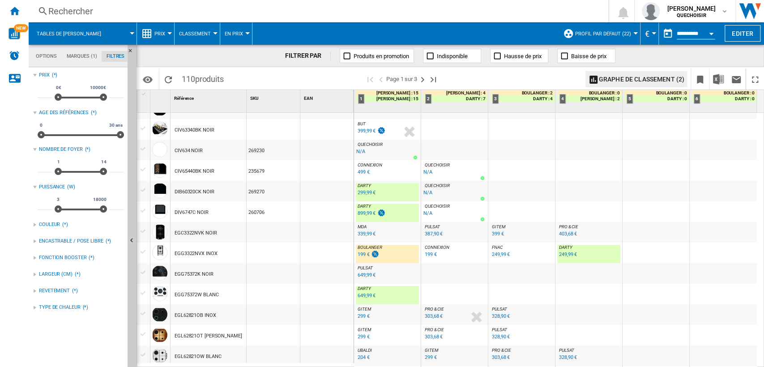
scroll to position [248, 0]
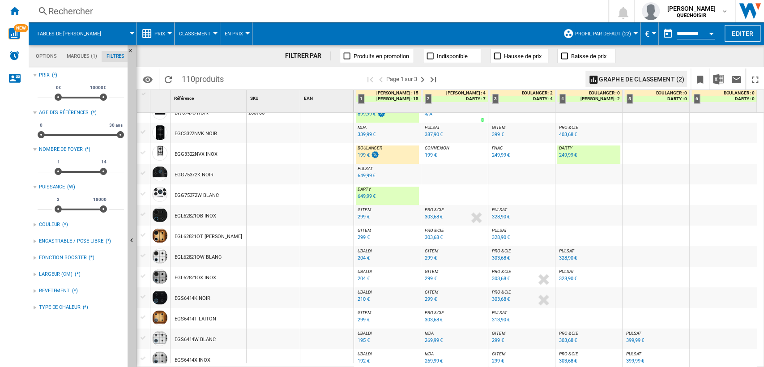
click at [370, 211] on span "GITEM" at bounding box center [364, 209] width 13 height 5
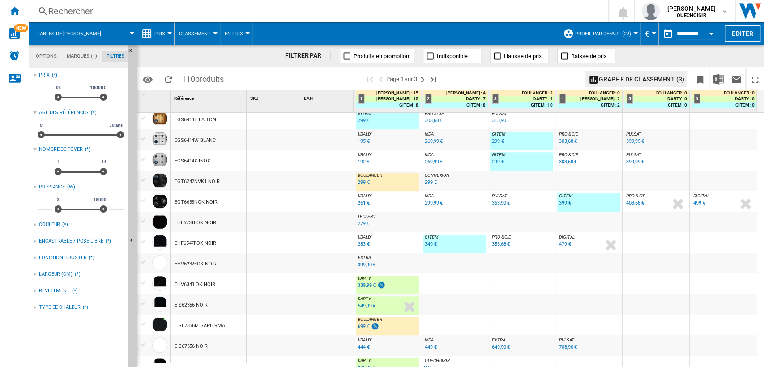
scroll to position [497, 0]
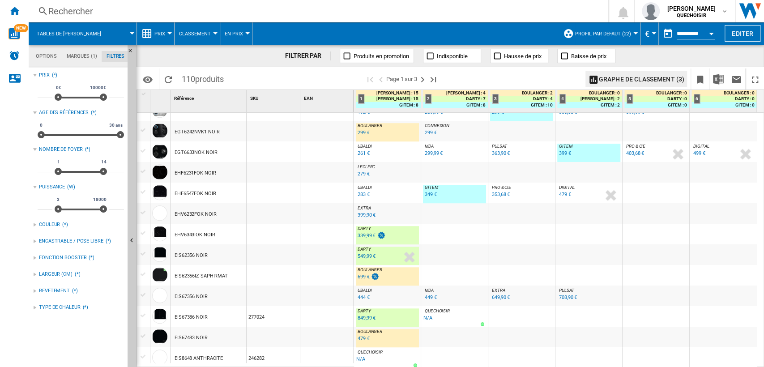
click at [433, 187] on span "GITEM" at bounding box center [431, 187] width 13 height 5
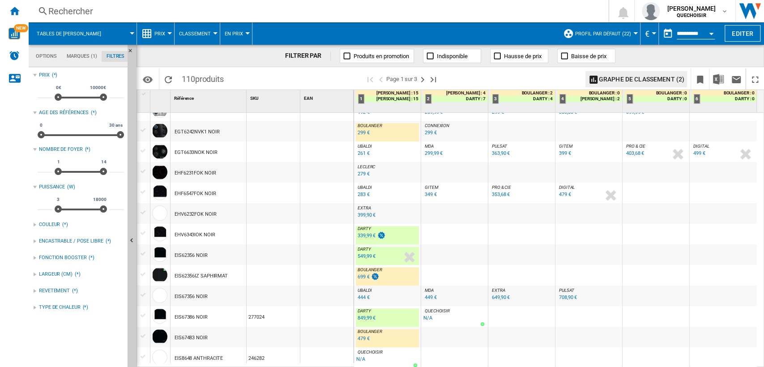
click at [380, 188] on div "UBALDI : UBALDI" at bounding box center [387, 187] width 63 height 5
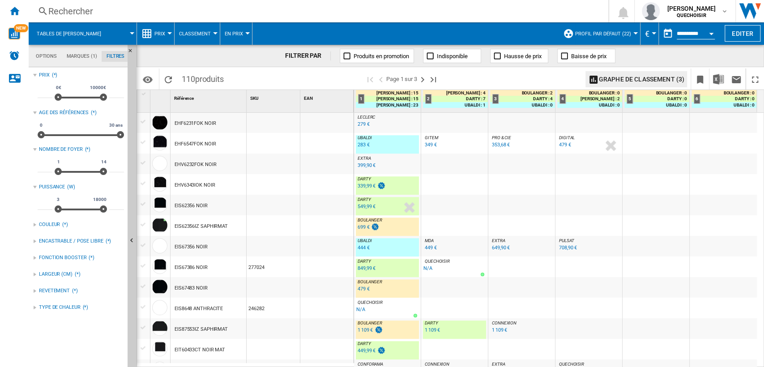
scroll to position [597, 0]
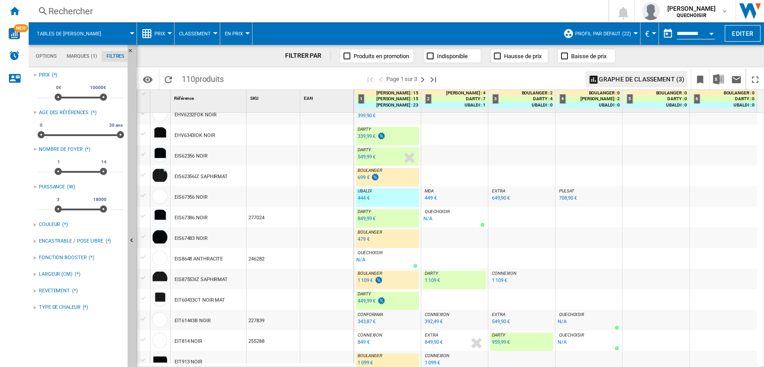
click at [361, 237] on div "479 €" at bounding box center [364, 239] width 12 height 6
click at [185, 238] on div "EIS67483 NOIR" at bounding box center [191, 238] width 33 height 21
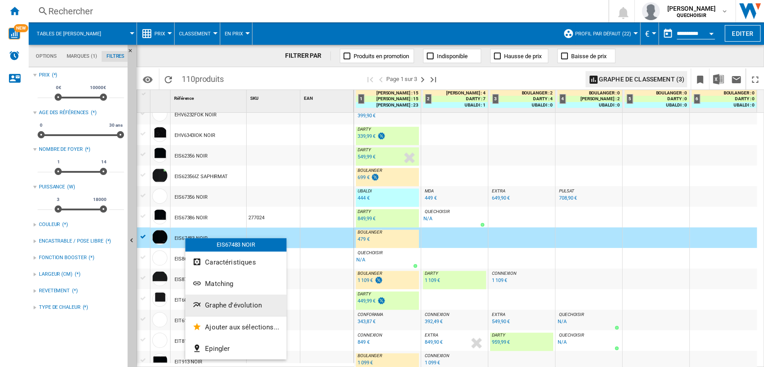
click at [244, 305] on span "Graphe d'évolution" at bounding box center [233, 305] width 57 height 8
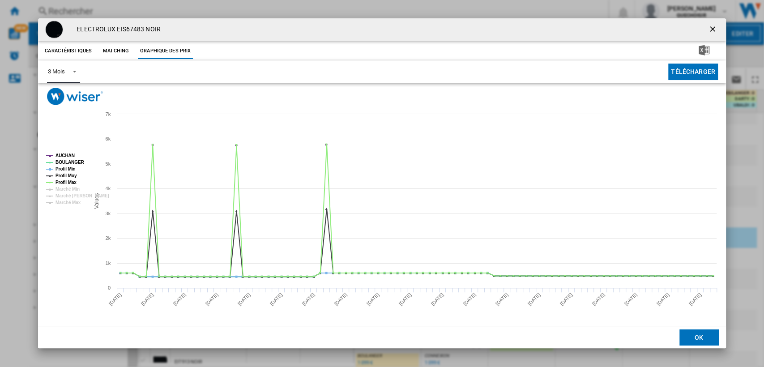
click at [61, 65] on md-select-value "3 Mois" at bounding box center [63, 72] width 33 height 22
click at [60, 95] on div "6 Mois" at bounding box center [56, 94] width 17 height 8
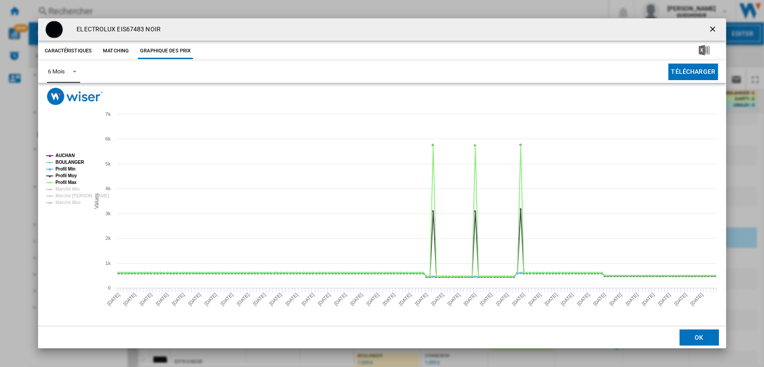
click at [68, 154] on tspan "AUCHAN" at bounding box center [64, 155] width 19 height 5
click at [72, 170] on tspan "Profil Min" at bounding box center [65, 168] width 20 height 5
click at [72, 175] on tspan "Profil Moy" at bounding box center [65, 175] width 21 height 5
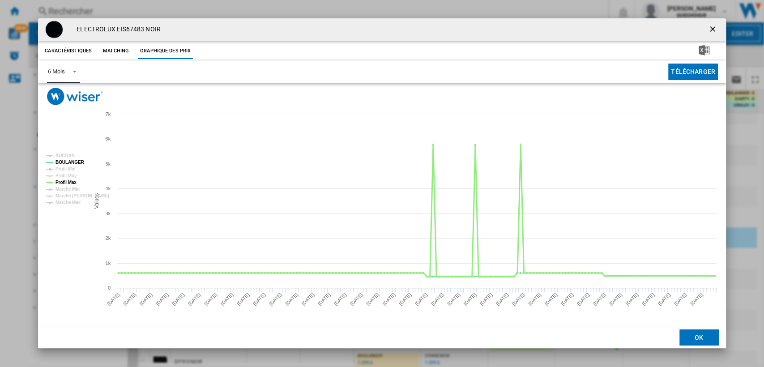
click at [72, 182] on tspan "Profil Max" at bounding box center [65, 182] width 21 height 5
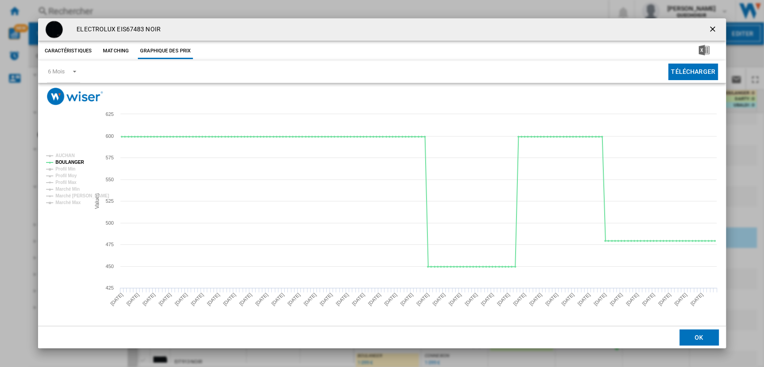
click at [713, 27] on ng-md-icon "getI18NText('BUTTONS.CLOSE_DIALOG')" at bounding box center [713, 30] width 11 height 11
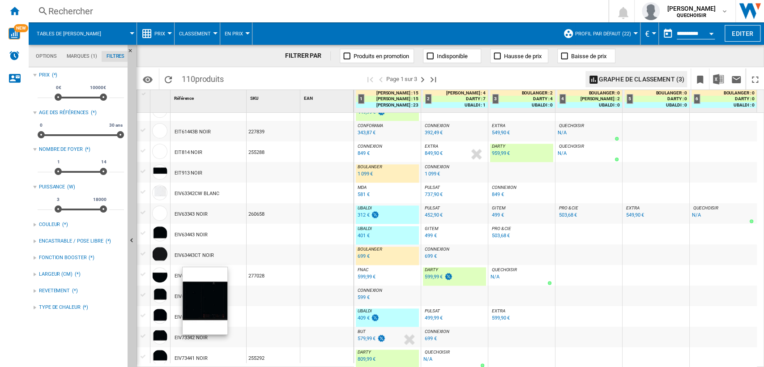
scroll to position [788, 0]
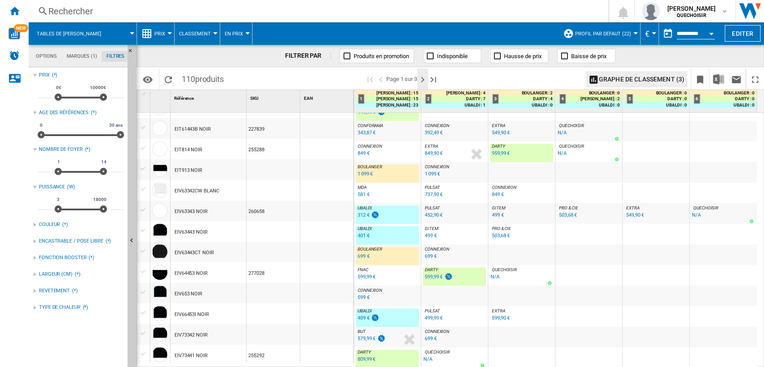
click at [422, 81] on ng-md-icon "Page suivante" at bounding box center [422, 79] width 11 height 11
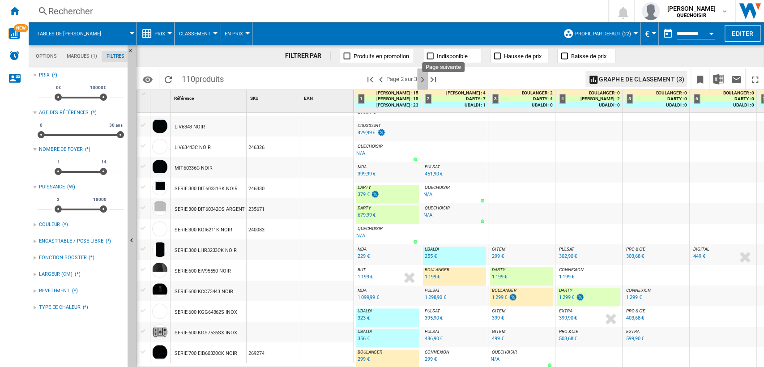
click at [420, 77] on ng-md-icon "Page suivante" at bounding box center [422, 79] width 11 height 11
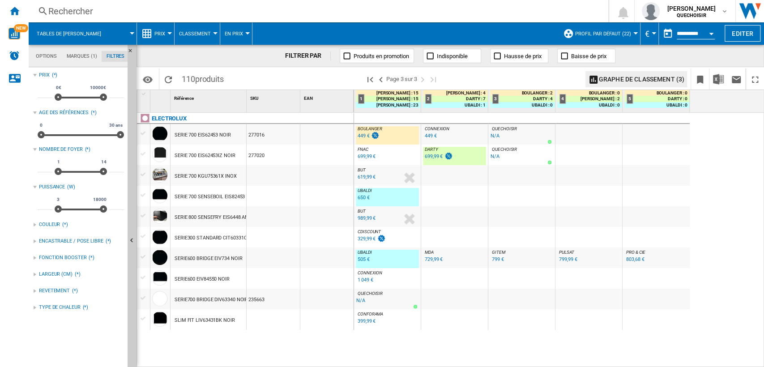
click at [498, 258] on div "799 €" at bounding box center [498, 259] width 12 height 6
click at [369, 80] on ng-md-icon "Première page" at bounding box center [370, 79] width 11 height 11
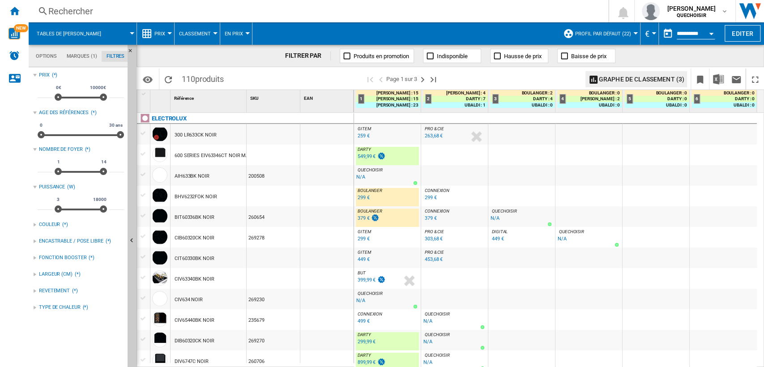
click at [358, 196] on div "299 €" at bounding box center [364, 198] width 12 height 6
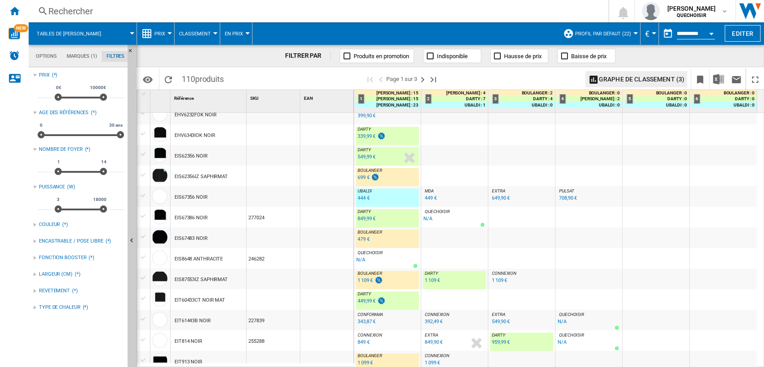
click at [363, 177] on div "699 €" at bounding box center [364, 178] width 12 height 6
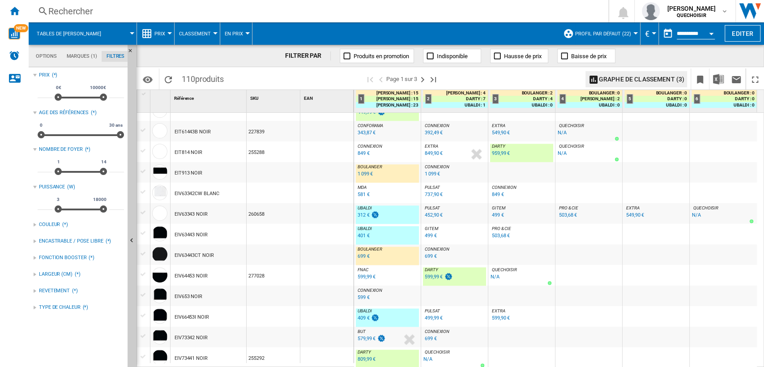
click at [363, 254] on div "699 €" at bounding box center [364, 256] width 12 height 6
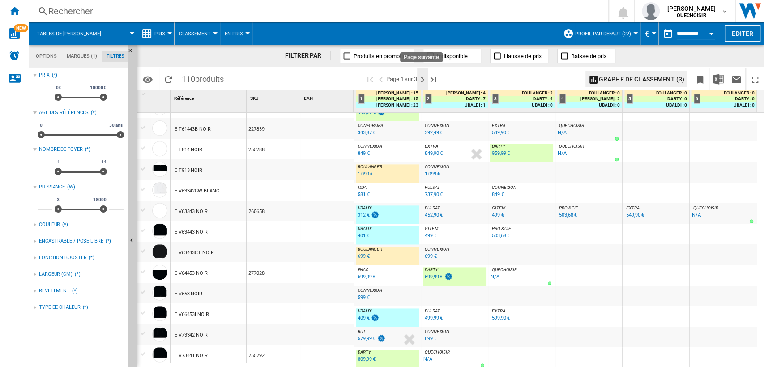
click at [419, 78] on ng-md-icon "Page suivante" at bounding box center [422, 79] width 11 height 11
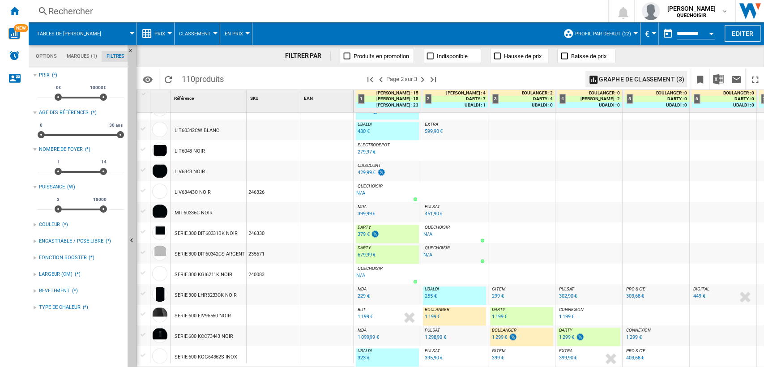
scroll to position [788, 0]
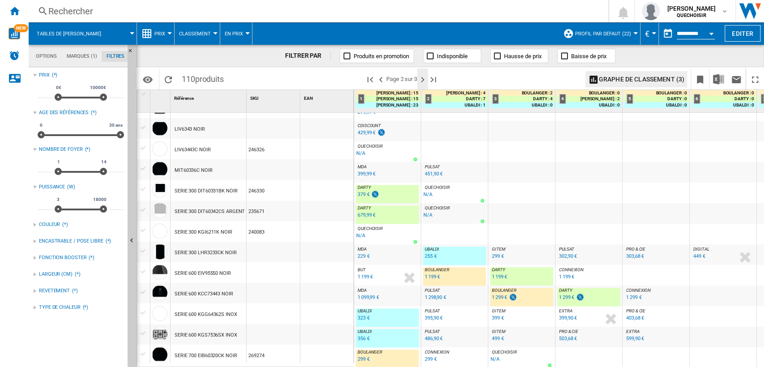
click at [422, 80] on ng-md-icon "Page suivante" at bounding box center [422, 79] width 11 height 11
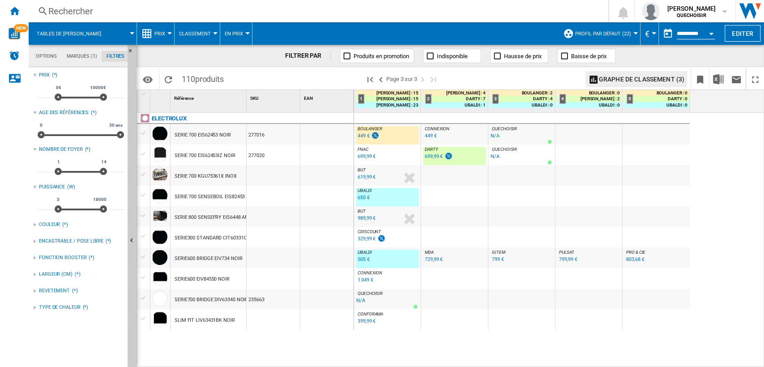
click at [162, 9] on div "Rechercher" at bounding box center [316, 11] width 537 height 13
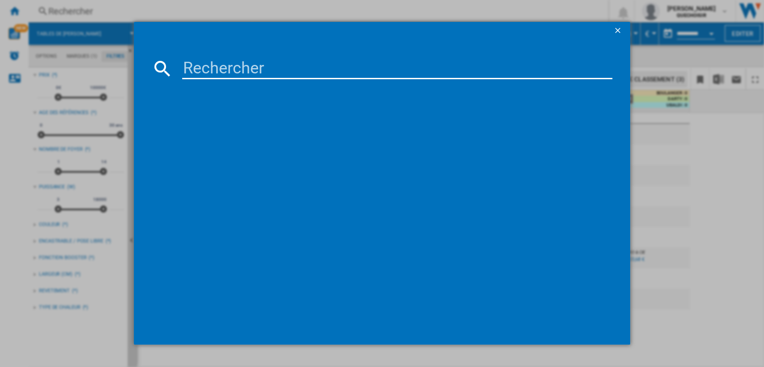
click at [245, 60] on input at bounding box center [397, 68] width 431 height 21
paste input "CI262103"
type input "CI262"
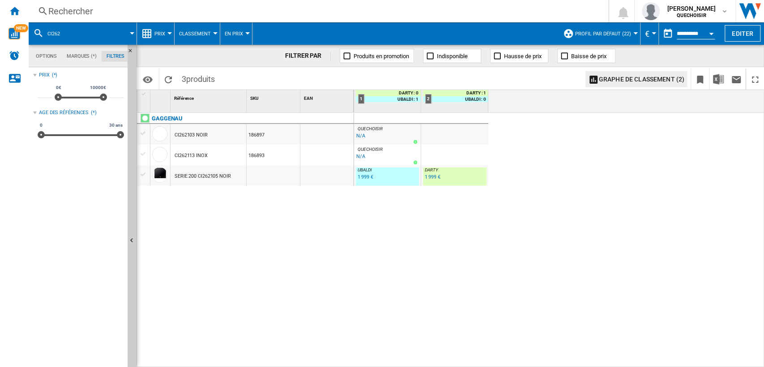
click at [430, 177] on div "1 999 €" at bounding box center [432, 177] width 15 height 6
click at [368, 177] on div "1 999 €" at bounding box center [365, 177] width 15 height 6
click at [199, 12] on div "Rechercher" at bounding box center [316, 11] width 537 height 13
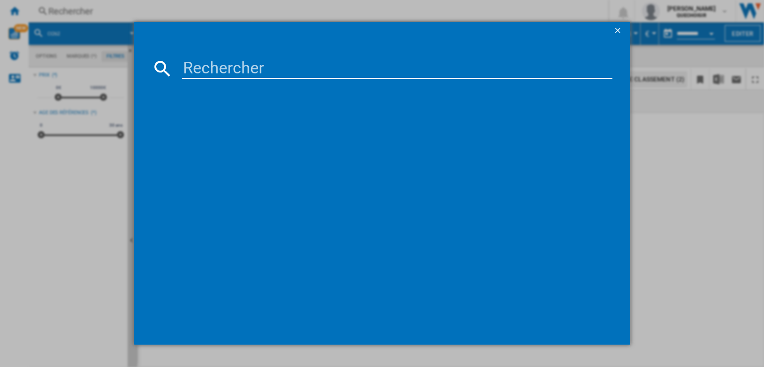
type input "T66FTC4L0"
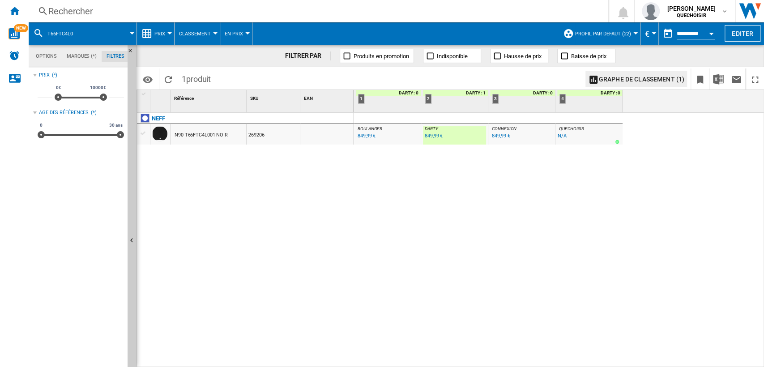
click at [209, 10] on div "Rechercher" at bounding box center [316, 11] width 537 height 13
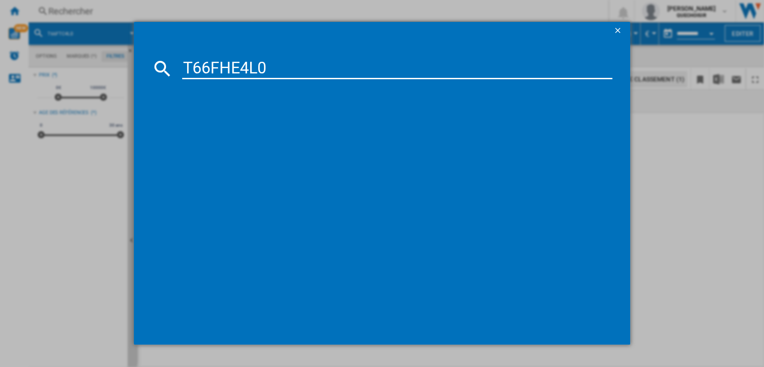
type input "T66FHE4L0"
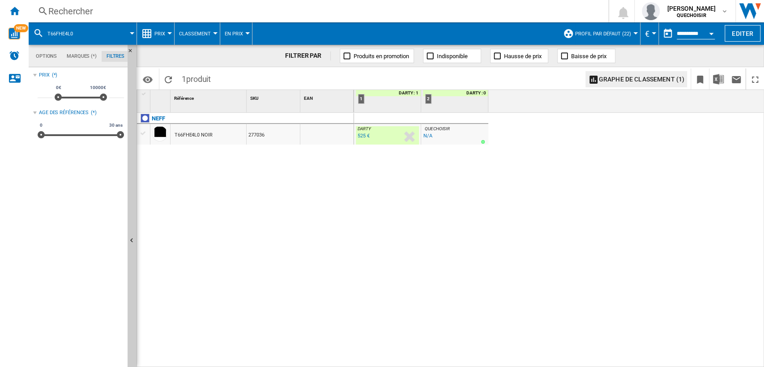
click at [168, 11] on div "Rechercher" at bounding box center [316, 11] width 537 height 13
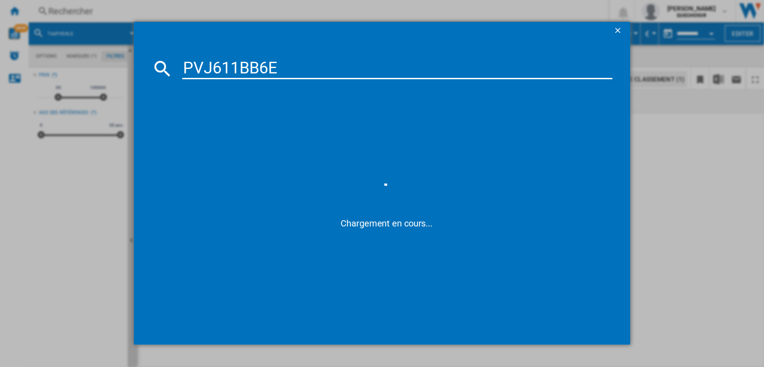
type input "PVJ611BB6"
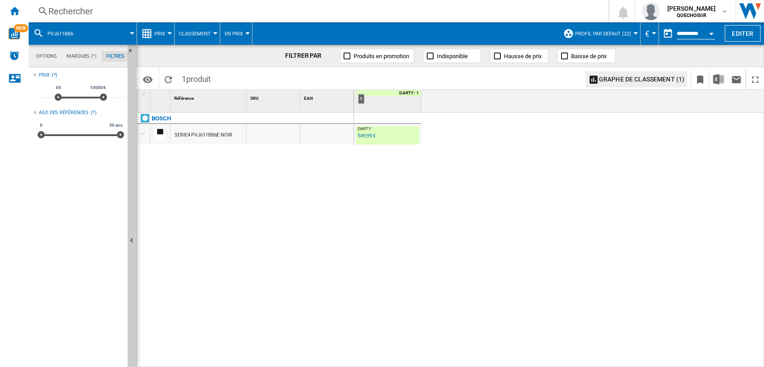
click at [366, 137] on div "549,99 €" at bounding box center [367, 136] width 18 height 6
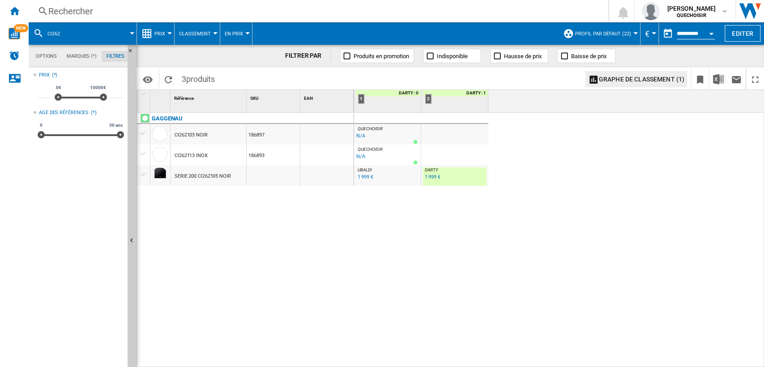
click at [238, 9] on div "Rechercher" at bounding box center [316, 11] width 537 height 13
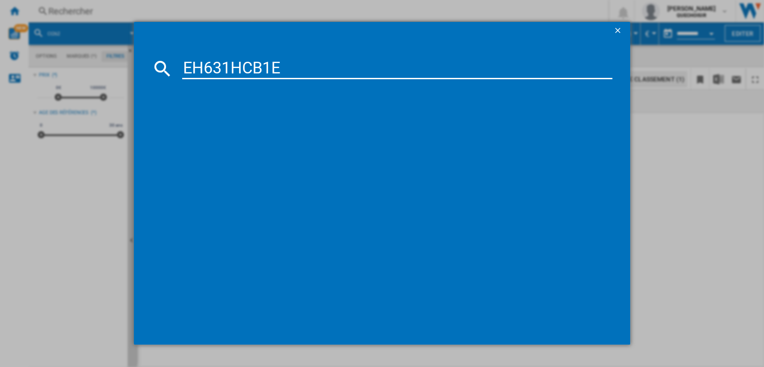
type input "EH631HCB1E"
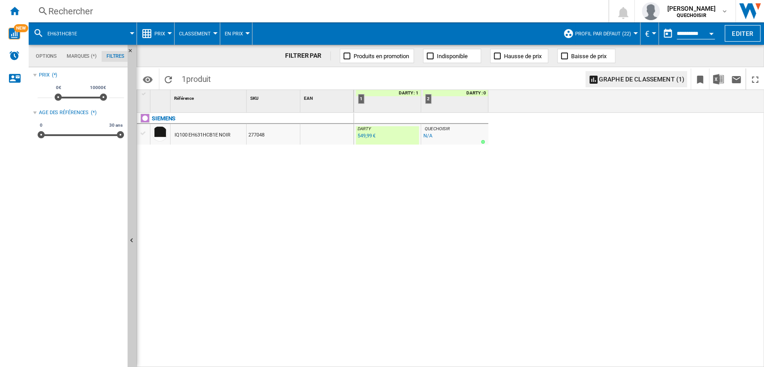
click at [286, 16] on div "Rechercher" at bounding box center [316, 11] width 537 height 13
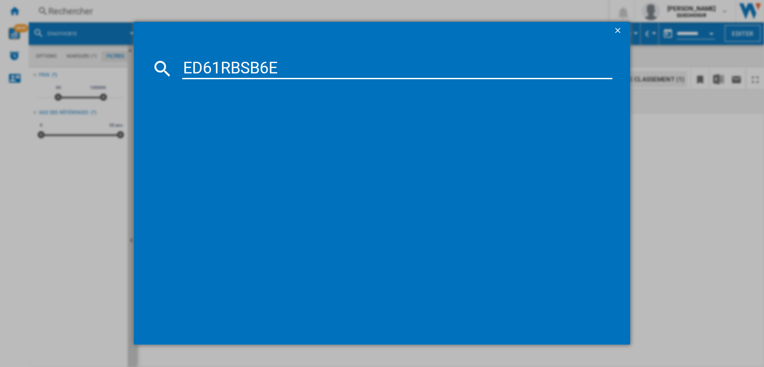
type input "ED61RBSB6E"
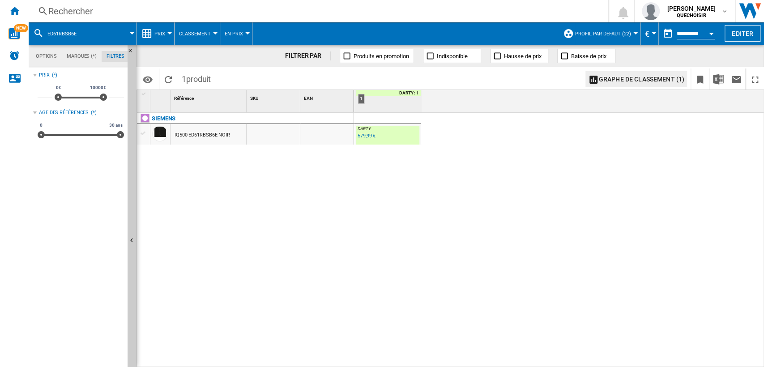
click at [365, 134] on div "579,99 €" at bounding box center [367, 136] width 18 height 6
click at [195, 13] on div "Rechercher" at bounding box center [316, 11] width 537 height 13
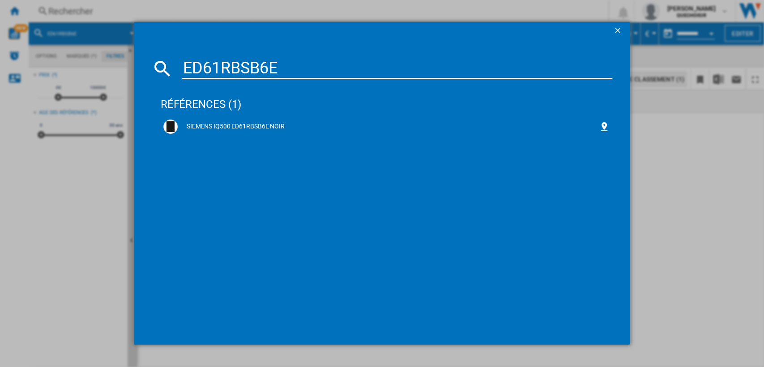
type input "ED61RBSB6"
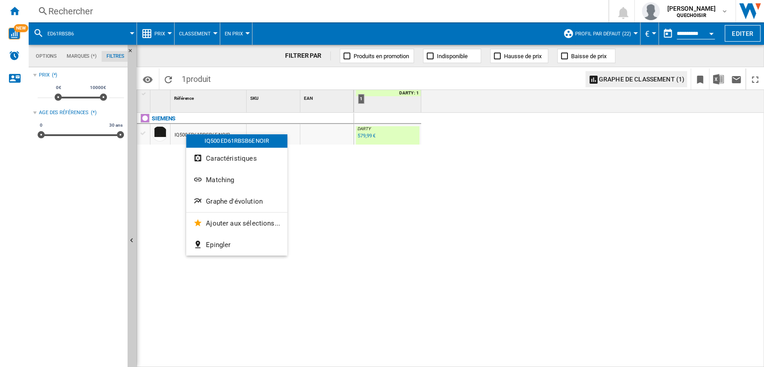
click at [159, 32] on div at bounding box center [382, 183] width 764 height 367
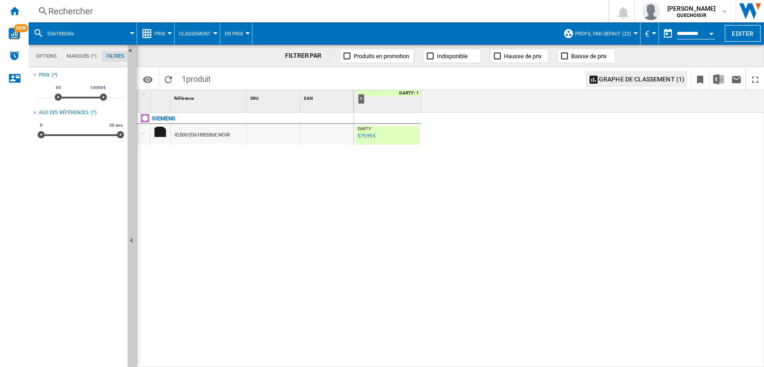
click at [159, 32] on span "Prix" at bounding box center [159, 34] width 11 height 6
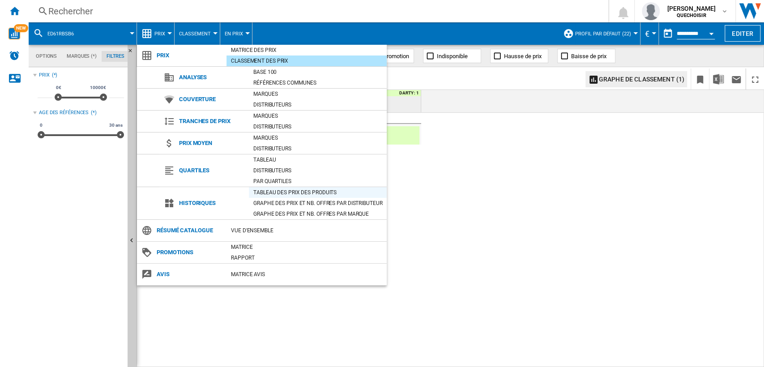
click at [261, 191] on div "Tableau des prix des produits" at bounding box center [318, 192] width 138 height 9
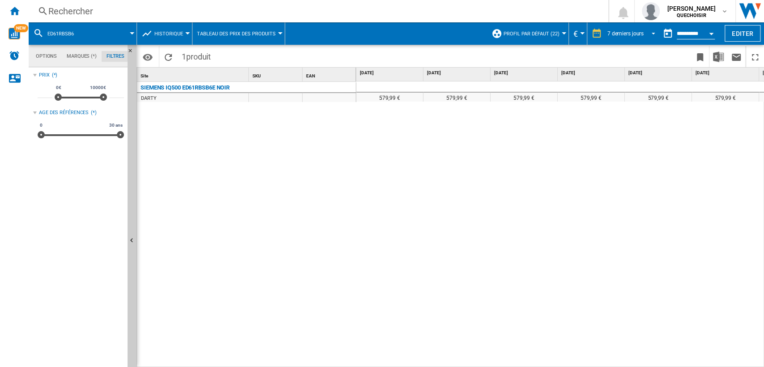
click at [623, 31] on div "7 derniers jours" at bounding box center [625, 33] width 36 height 6
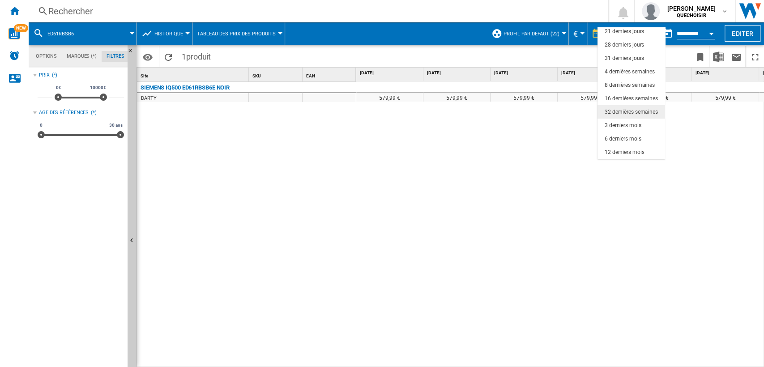
scroll to position [56, 0]
click at [627, 148] on md-option "18 derniers mois" at bounding box center [631, 152] width 68 height 13
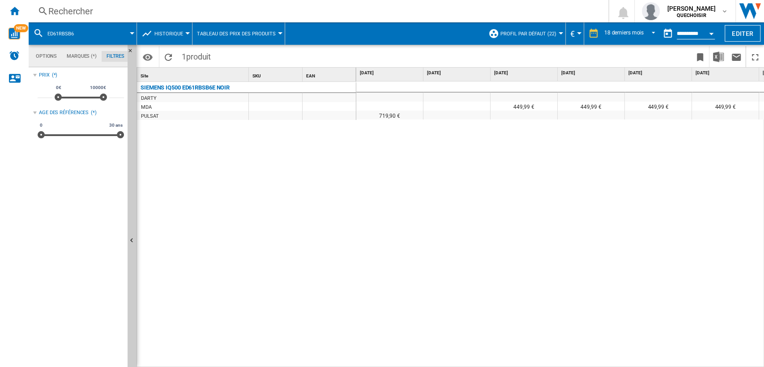
click at [527, 31] on span "Profil par défaut (22)" at bounding box center [528, 34] width 56 height 6
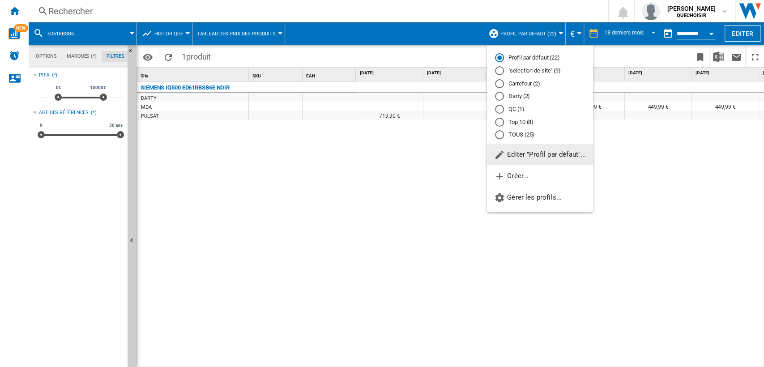
click at [516, 132] on md-radio-button "TOUS (25)" at bounding box center [540, 135] width 90 height 9
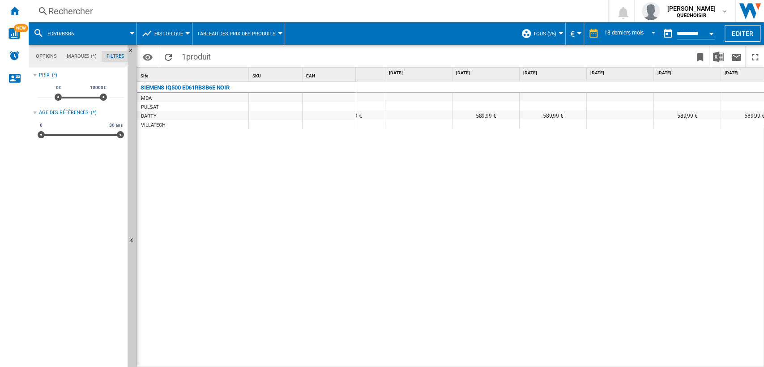
scroll to position [0, 535]
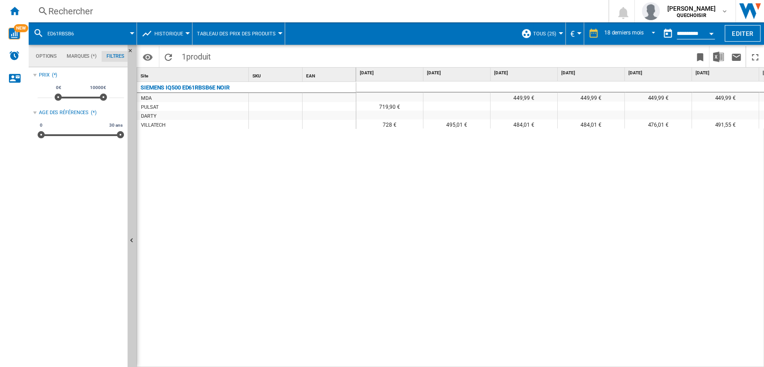
click at [712, 33] on div "Open calendar" at bounding box center [711, 34] width 4 height 2
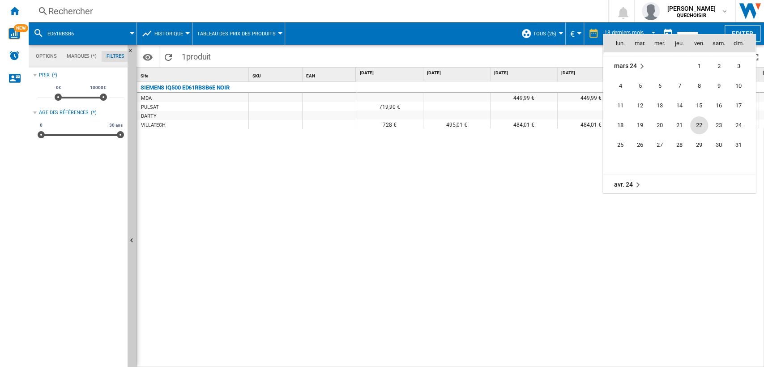
click at [695, 124] on span "22" at bounding box center [699, 125] width 18 height 18
type input "**********"
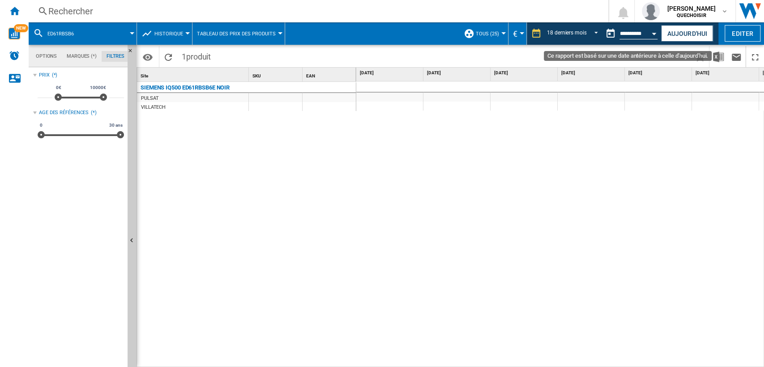
click at [628, 32] on input "**********" at bounding box center [638, 35] width 38 height 8
click at [653, 33] on div "Open calendar" at bounding box center [654, 34] width 4 height 2
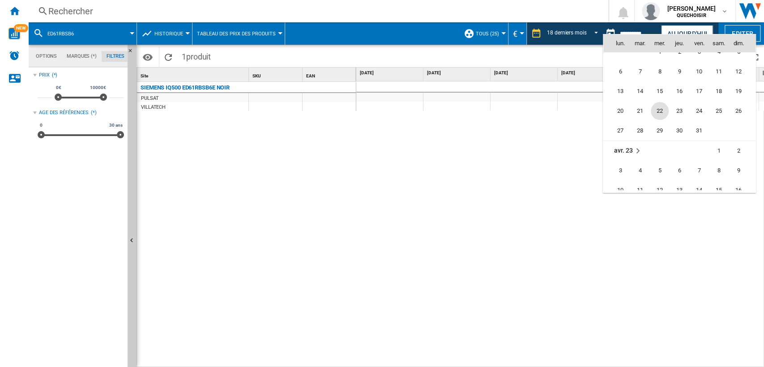
click at [665, 110] on span "22" at bounding box center [660, 111] width 18 height 18
type input "**********"
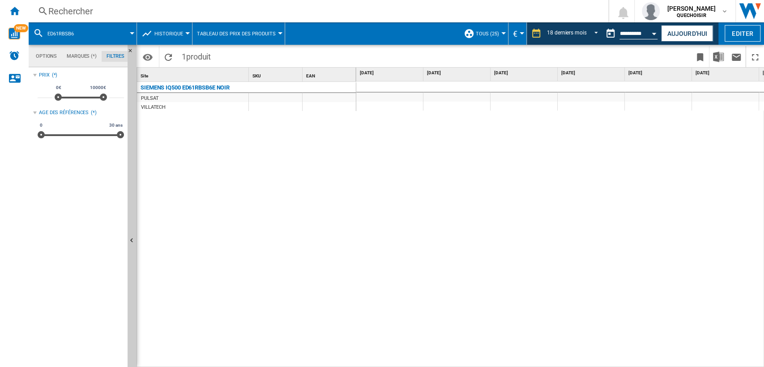
click at [54, 9] on div "Rechercher" at bounding box center [316, 11] width 537 height 13
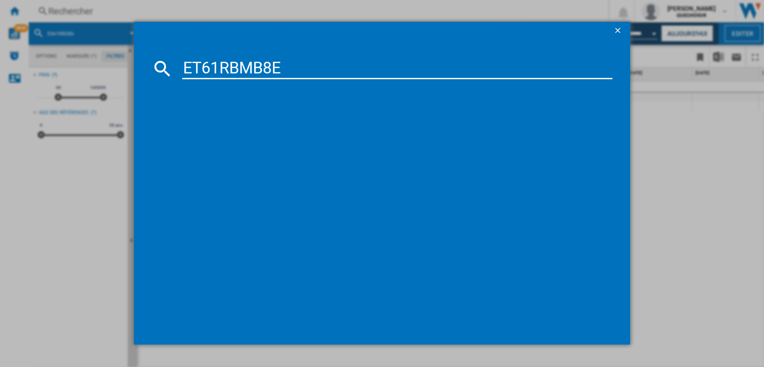
type input "ET61RBMB8E"
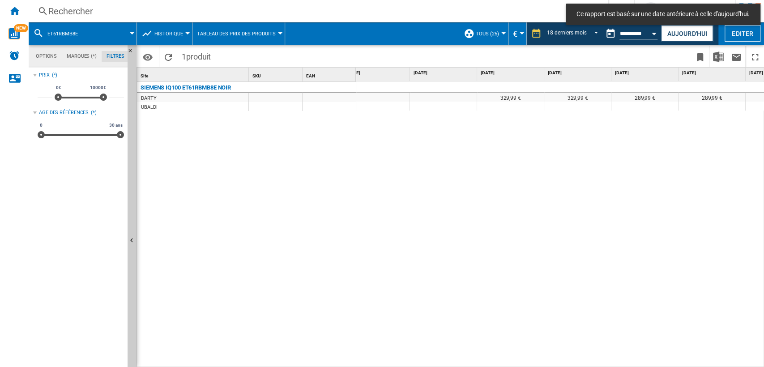
scroll to position [0, 486]
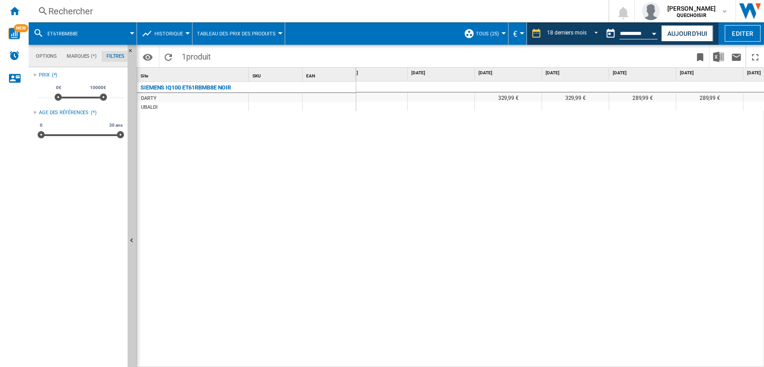
click at [179, 32] on span "Historique" at bounding box center [168, 34] width 29 height 6
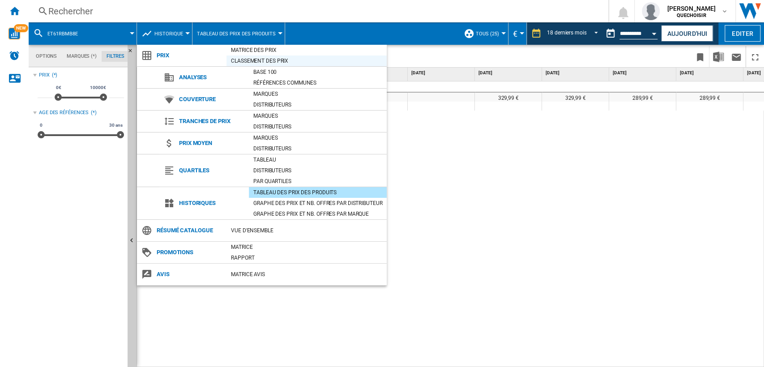
click at [266, 62] on div "Classement des prix" at bounding box center [306, 60] width 160 height 9
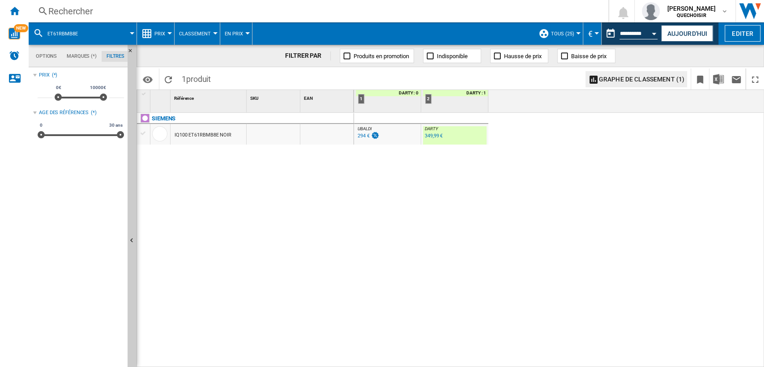
click at [430, 133] on div "349,99 €" at bounding box center [434, 136] width 18 height 6
click at [431, 135] on div "349,99 €" at bounding box center [434, 136] width 18 height 6
click at [428, 137] on div "349,99 €" at bounding box center [434, 136] width 18 height 6
click at [393, 364] on div "UBALDI : -1.0 % 294 € % N/A UBALDI : DARTY : -1.0 % 349,99 € % N/A DARTY :" at bounding box center [559, 240] width 410 height 255
click at [403, 363] on div "UBALDI : -1.0 % 294 € % N/A UBALDI : DARTY : -1.0 % 349,99 € % N/A DARTY :" at bounding box center [559, 240] width 410 height 255
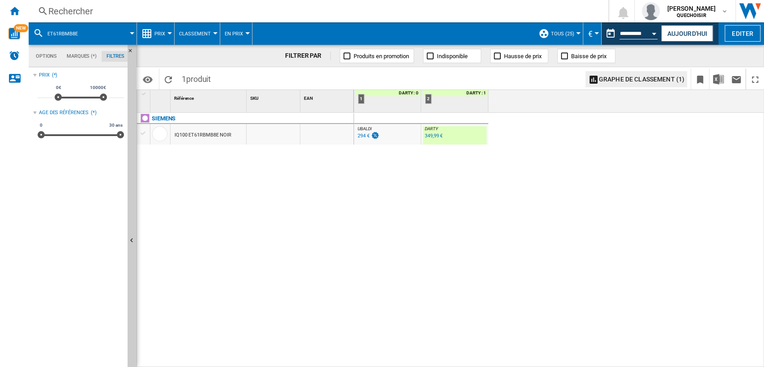
click at [257, 8] on div "Rechercher" at bounding box center [316, 11] width 537 height 13
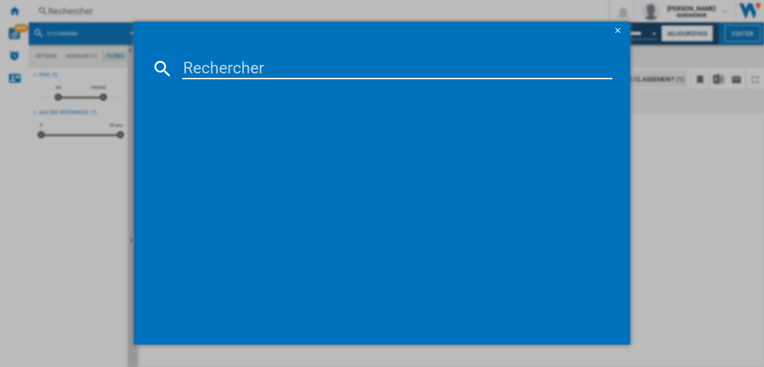
click at [290, 65] on input at bounding box center [397, 68] width 431 height 21
type input "ET61RBMB8"
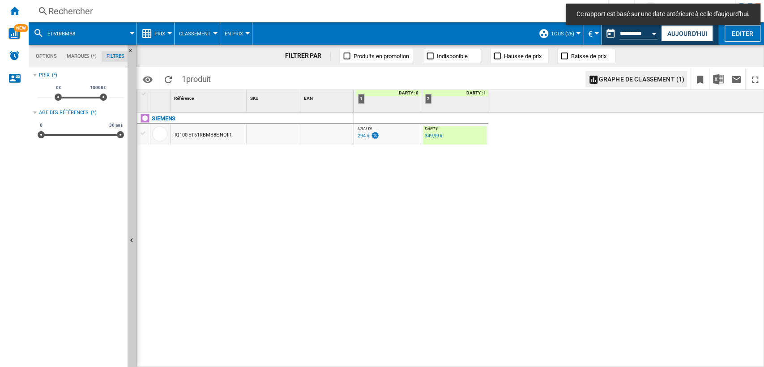
click at [433, 138] on div "349,99 €" at bounding box center [434, 136] width 18 height 6
click at [697, 29] on button "Aujourd'hui" at bounding box center [687, 33] width 52 height 17
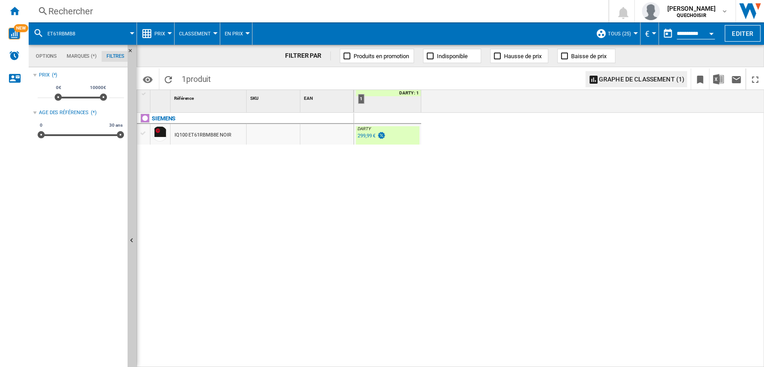
click at [365, 137] on div "299,99 €" at bounding box center [367, 136] width 18 height 6
click at [127, 9] on div "Rechercher" at bounding box center [316, 11] width 537 height 13
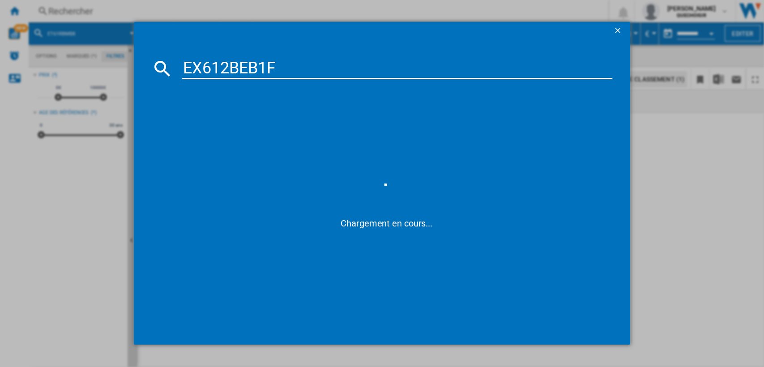
type input "EX612BEB1"
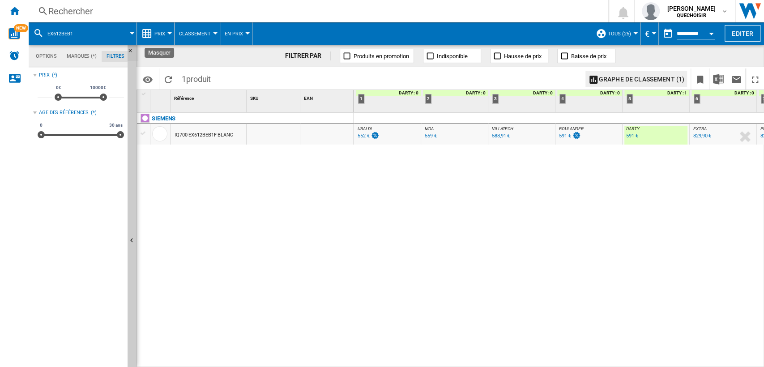
click at [130, 51] on ng-md-icon "Masquer" at bounding box center [133, 53] width 11 height 11
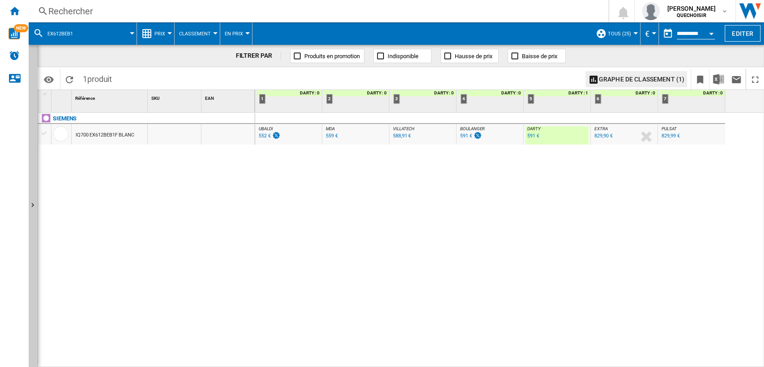
click at [534, 135] on div "591 €" at bounding box center [533, 136] width 12 height 6
click at [463, 129] on span "BOULANGER" at bounding box center [472, 128] width 25 height 5
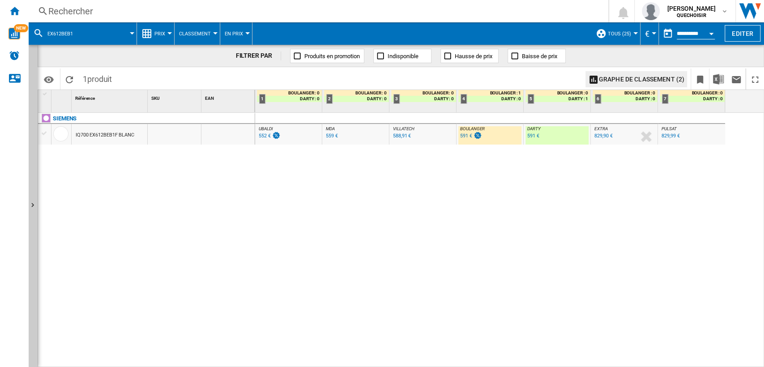
click at [278, 128] on div "UBALDI : UBALDI" at bounding box center [288, 128] width 63 height 5
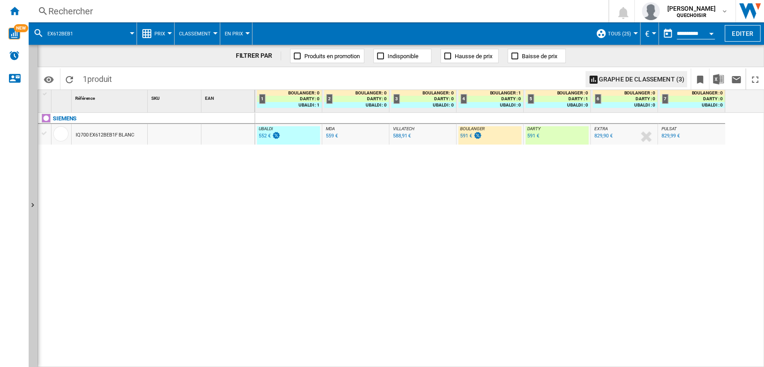
click at [463, 137] on div "591 €" at bounding box center [466, 136] width 12 height 6
click at [264, 135] on div "552 €" at bounding box center [265, 136] width 12 height 6
click at [107, 8] on div "Rechercher" at bounding box center [316, 11] width 537 height 13
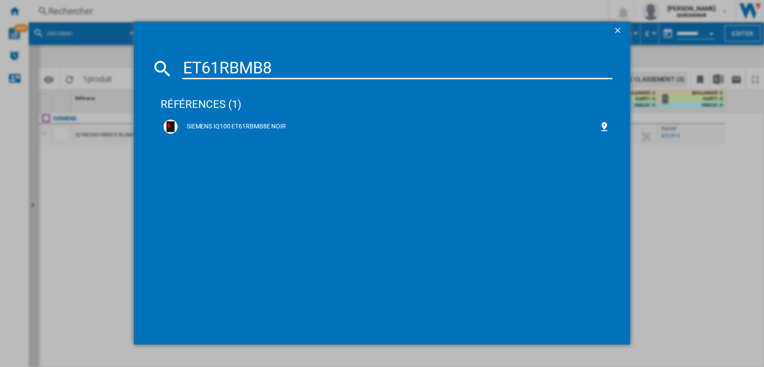
drag, startPoint x: 273, startPoint y: 58, endPoint x: 136, endPoint y: 61, distance: 137.4
click at [138, 61] on md-dialog-content "ET61RBMB8 références (1) SIEMENS IQ100 ET61RBMB8E NOIR" at bounding box center [382, 192] width 497 height 305
paste input "X651HXC1E"
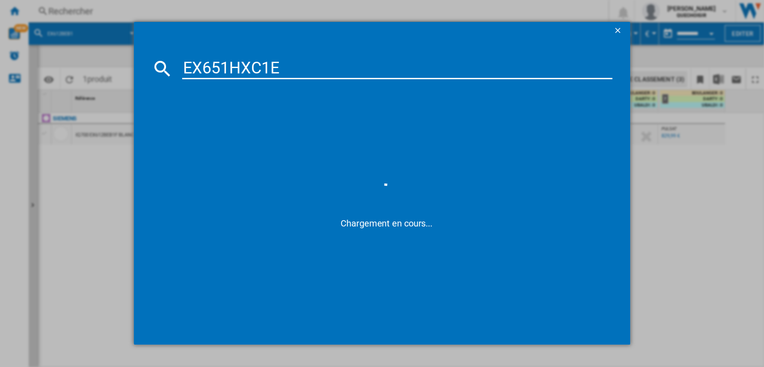
type input "EX651HXC1"
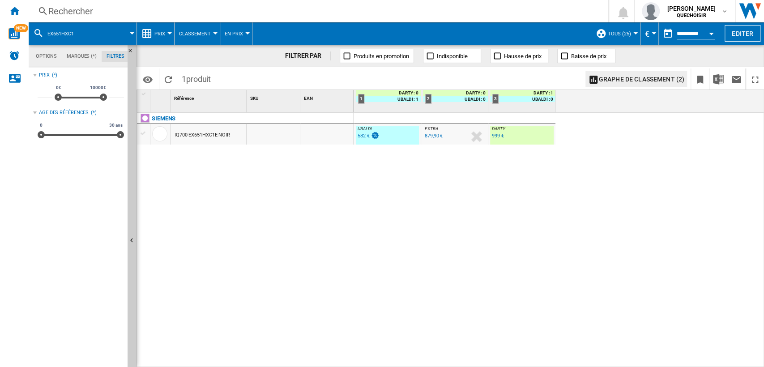
click at [498, 138] on div "999 €" at bounding box center [498, 136] width 12 height 6
click at [367, 136] on div "582 €" at bounding box center [364, 136] width 12 height 6
click at [329, 13] on div "Rechercher" at bounding box center [316, 11] width 537 height 13
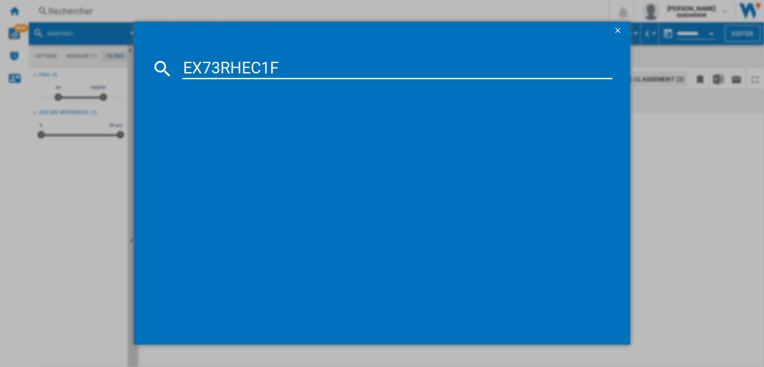
type input "EX73RHEC1"
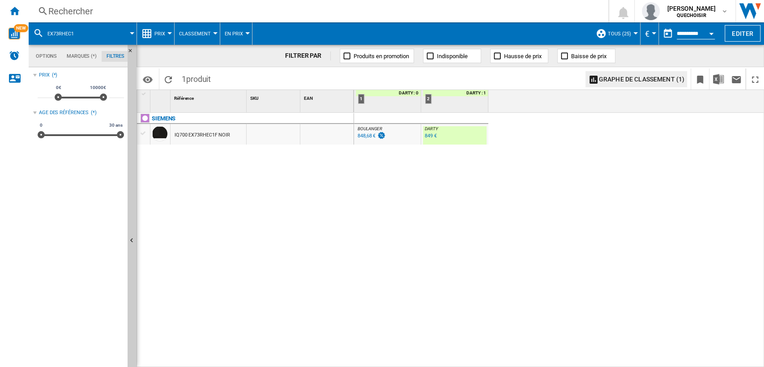
click at [367, 129] on span "BOULANGER" at bounding box center [370, 128] width 25 height 5
click at [437, 137] on div "849 €" at bounding box center [431, 136] width 12 height 6
click at [365, 138] on div "848,68 €" at bounding box center [367, 136] width 18 height 6
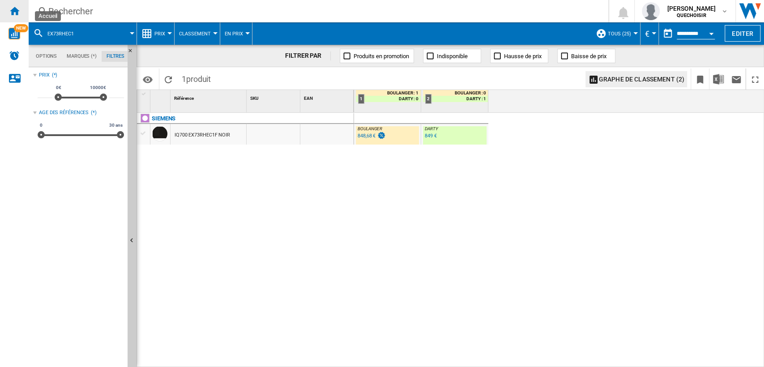
click at [19, 10] on ng-md-icon "Accueil" at bounding box center [14, 10] width 11 height 11
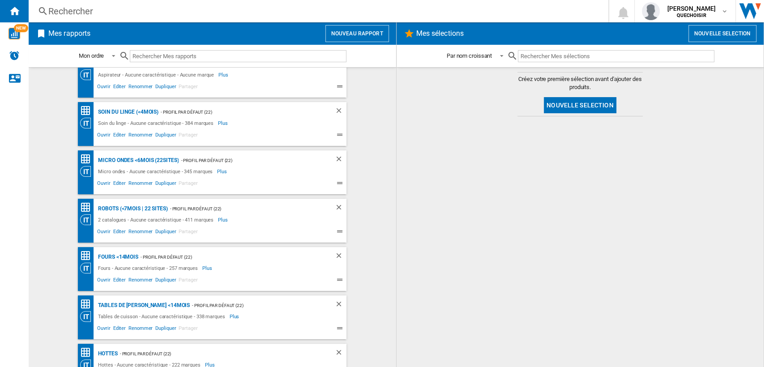
scroll to position [149, 0]
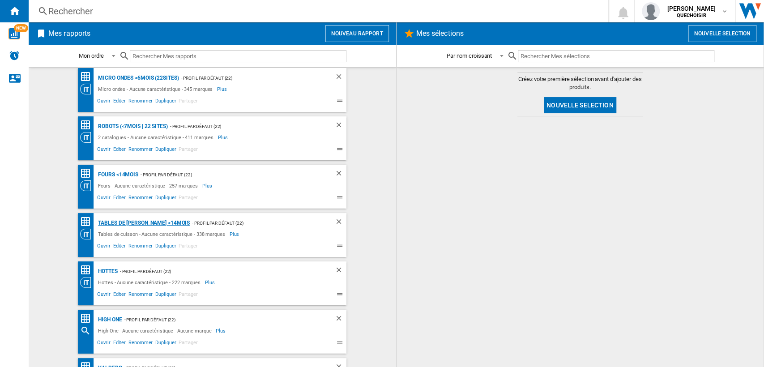
click at [118, 221] on div "Tables de cuisson <14mois" at bounding box center [143, 223] width 94 height 11
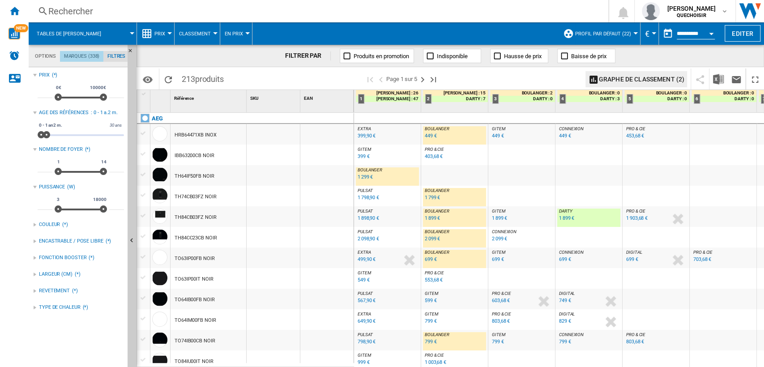
click at [81, 57] on md-tab-item "Marques (338)" at bounding box center [81, 56] width 43 height 11
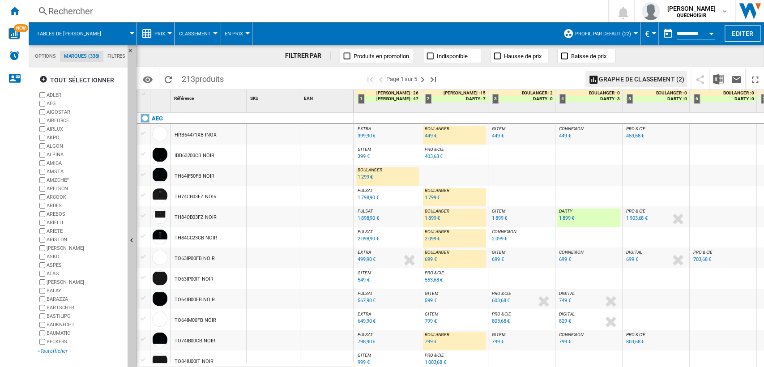
click at [54, 354] on div "+Tout afficher" at bounding box center [81, 351] width 86 height 7
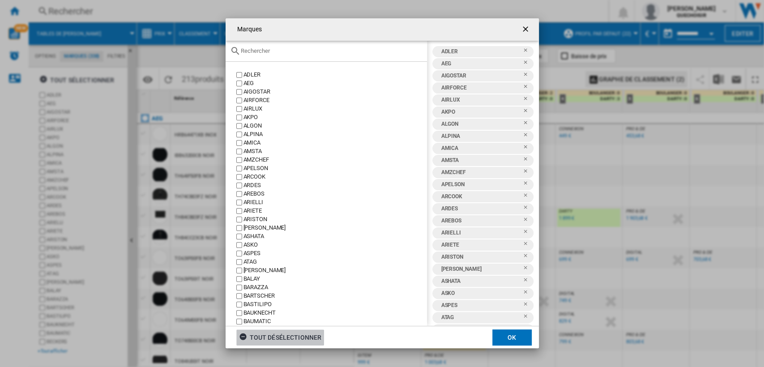
click at [292, 334] on div "tout désélectionner" at bounding box center [280, 337] width 83 height 16
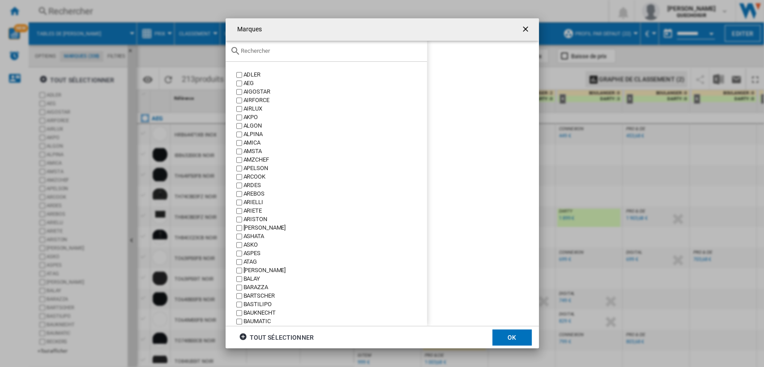
click at [264, 46] on div "Marques ADLER ..." at bounding box center [326, 51] width 201 height 21
click at [269, 49] on input "Marques ADLER ..." at bounding box center [332, 50] width 182 height 7
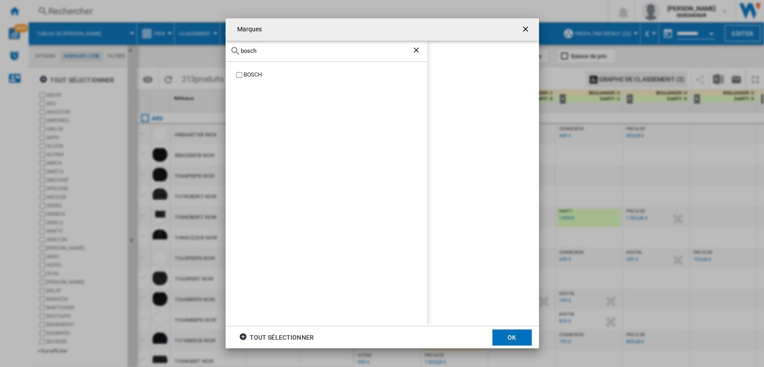
click at [248, 73] on div "BOSCH" at bounding box center [334, 75] width 183 height 9
drag, startPoint x: 269, startPoint y: 49, endPoint x: 171, endPoint y: 44, distance: 98.1
click at [171, 44] on div "Marques bosch BOSCH BOSCH tout sélectionner OK" at bounding box center [382, 183] width 764 height 367
click at [246, 73] on div "SIEMENS" at bounding box center [334, 75] width 183 height 9
drag, startPoint x: 261, startPoint y: 48, endPoint x: 187, endPoint y: 46, distance: 74.8
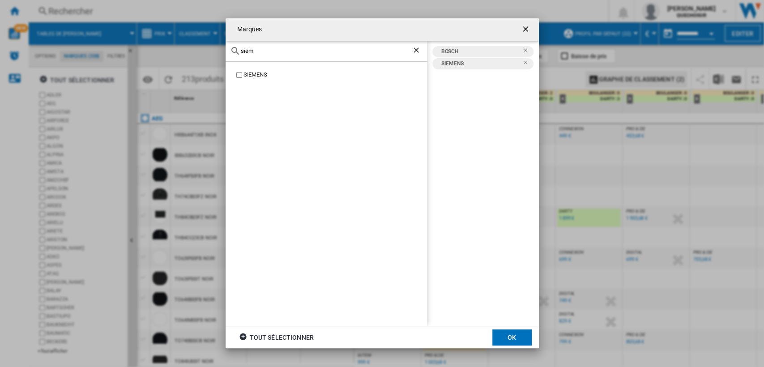
click at [187, 46] on div "Marques siem SIEMENS BOSCH SIEMENS tout sélectionner OK" at bounding box center [382, 183] width 764 height 367
click at [264, 44] on div "neff" at bounding box center [326, 51] width 201 height 21
drag, startPoint x: 256, startPoint y: 49, endPoint x: 223, endPoint y: 49, distance: 32.2
click at [223, 49] on div "Marques neff NEFF BOSCH NEFF SIEMENS tout sélectionner OK" at bounding box center [382, 183] width 764 height 367
type input "gag"
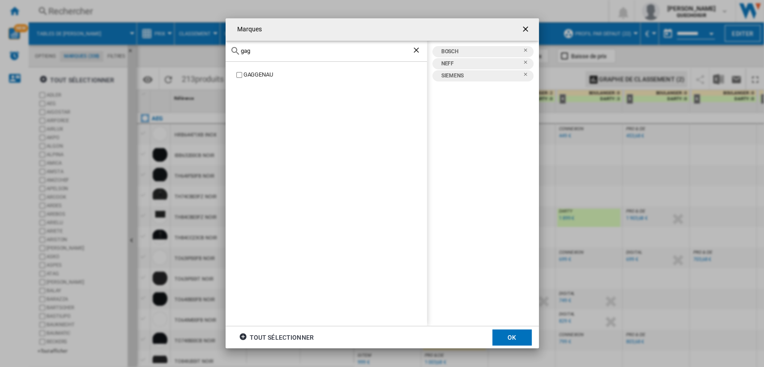
click at [246, 73] on div "GAGGENAU" at bounding box center [334, 75] width 183 height 9
click at [508, 334] on button "OK" at bounding box center [511, 337] width 39 height 16
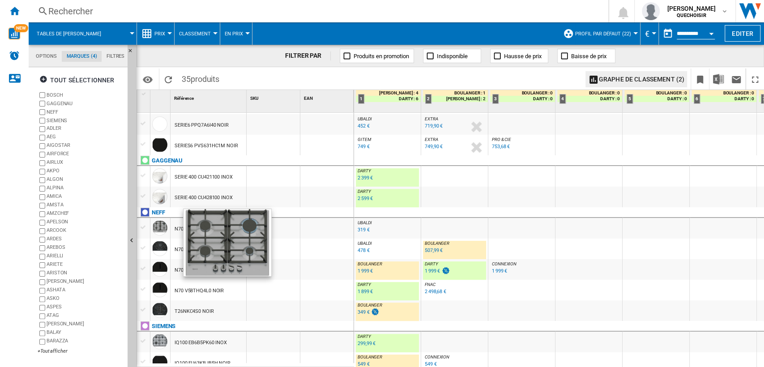
scroll to position [497, 0]
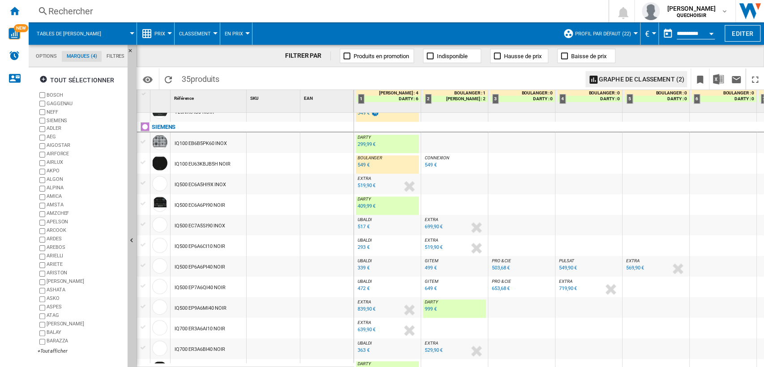
click at [362, 166] on div "549 €" at bounding box center [364, 165] width 12 height 6
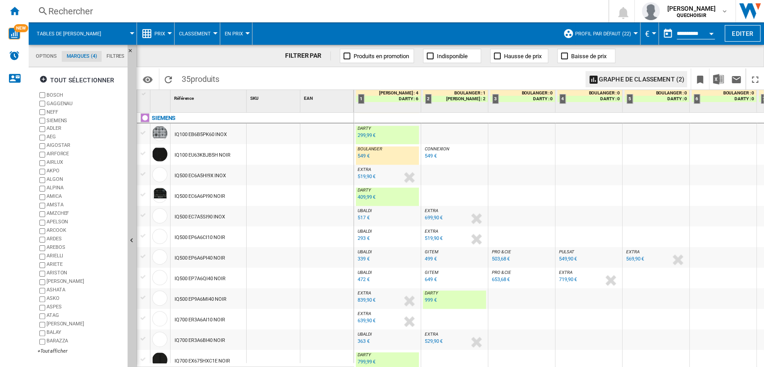
click at [363, 361] on div "799,99 €" at bounding box center [367, 362] width 18 height 6
click at [117, 58] on md-tab-item "Filtres" at bounding box center [116, 56] width 28 height 11
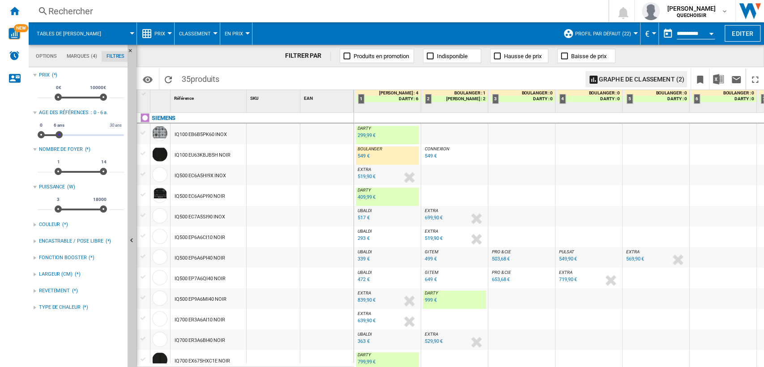
drag, startPoint x: 49, startPoint y: 134, endPoint x: 59, endPoint y: 136, distance: 10.1
click at [59, 136] on span at bounding box center [58, 134] width 7 height 7
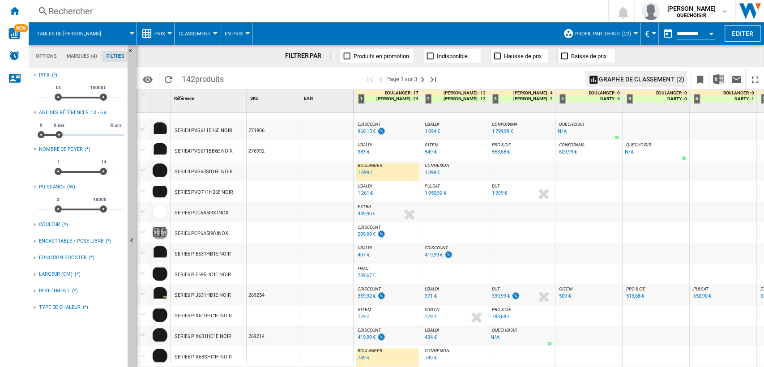
scroll to position [646, 0]
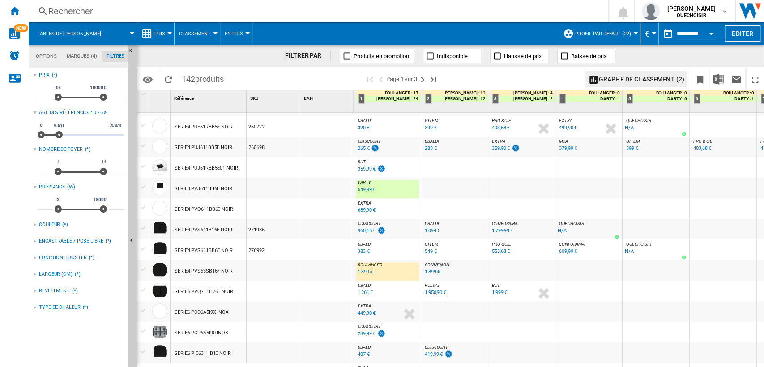
click at [367, 191] on div "549,99 €" at bounding box center [367, 190] width 18 height 6
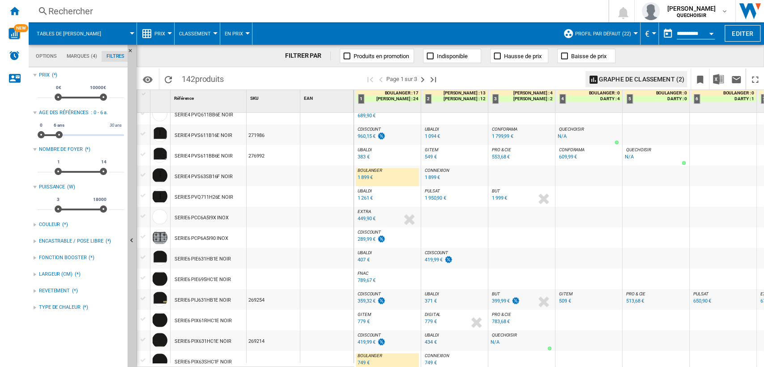
scroll to position [790, 0]
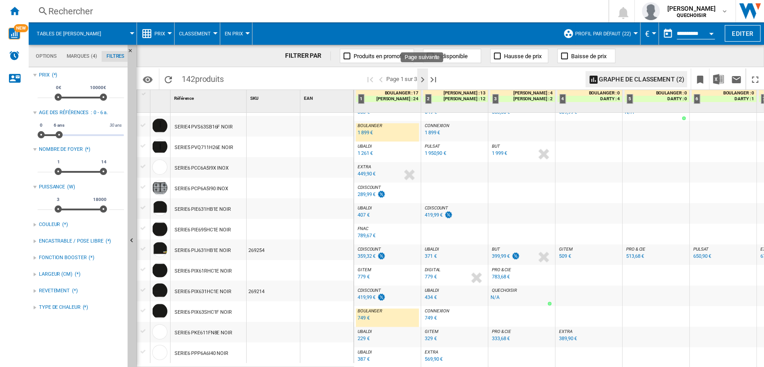
click at [425, 79] on ng-md-icon "Page suivante" at bounding box center [422, 79] width 11 height 11
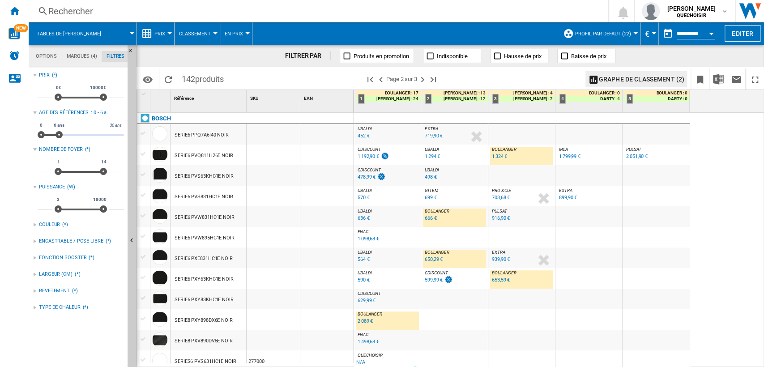
click at [495, 281] on div "653,59 €" at bounding box center [501, 280] width 18 height 6
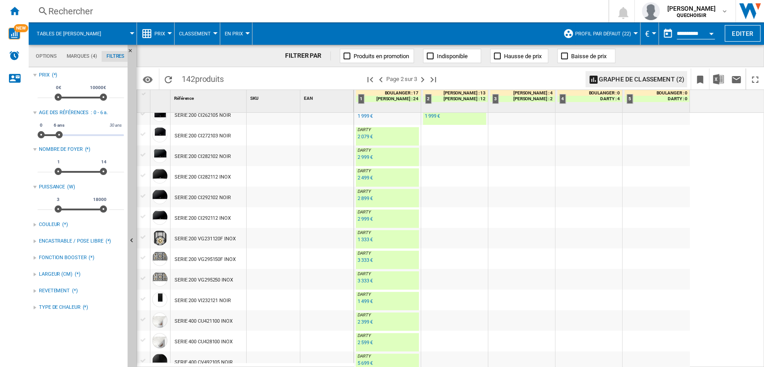
scroll to position [248, 0]
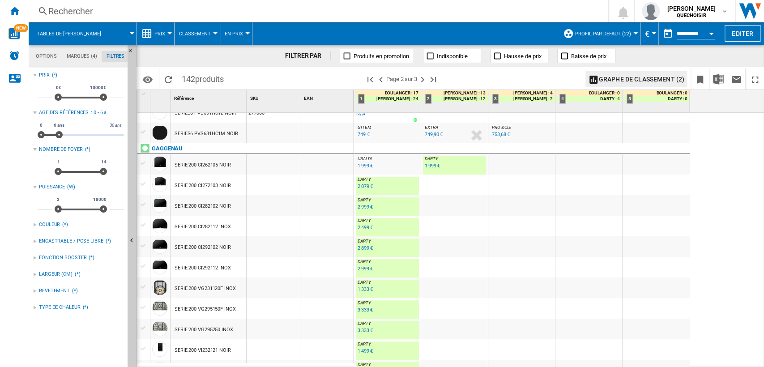
click at [362, 186] on div "2 079 €" at bounding box center [365, 186] width 15 height 6
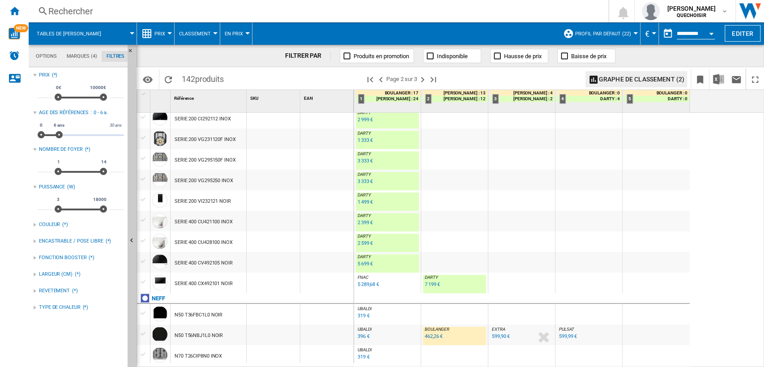
scroll to position [497, 0]
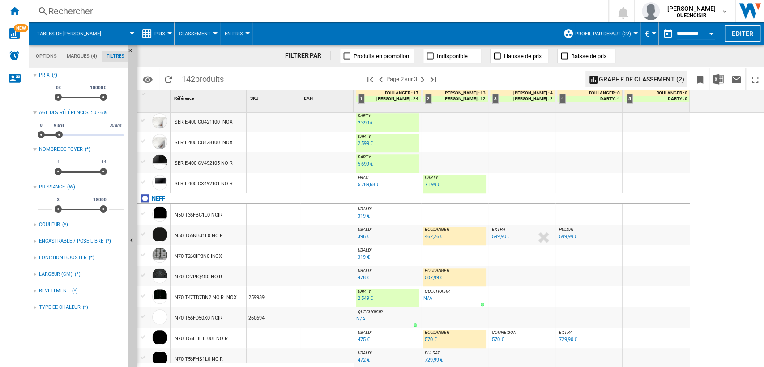
click at [432, 183] on div "7 199 €" at bounding box center [432, 185] width 15 height 6
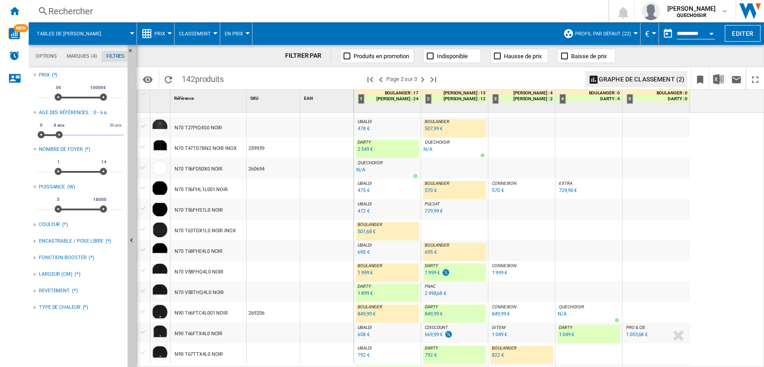
scroll to position [597, 0]
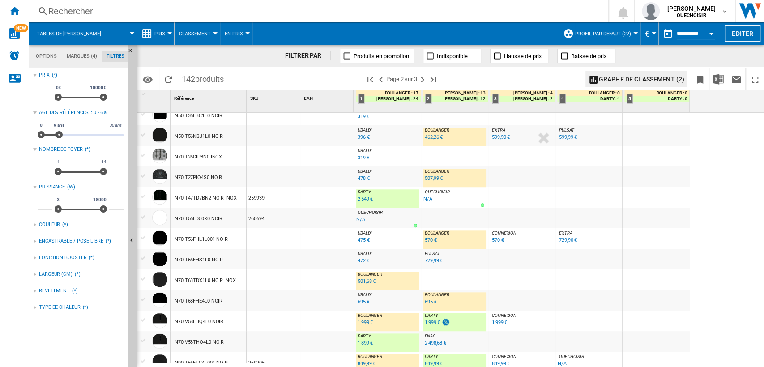
click at [192, 240] on div "N70 T56FHL1L001 NOIR" at bounding box center [201, 239] width 53 height 21
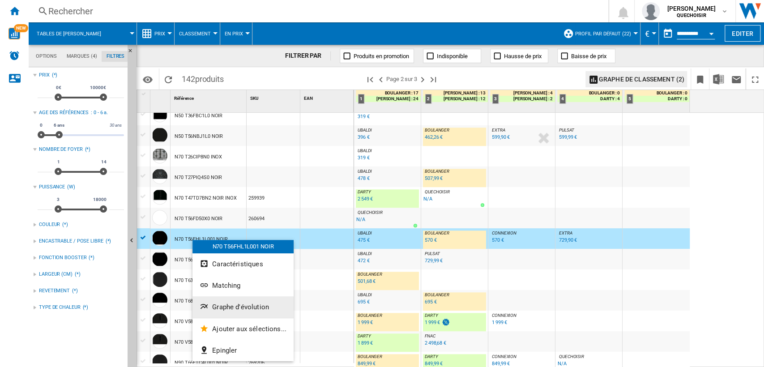
click at [233, 298] on button "Graphe d'évolution" at bounding box center [242, 306] width 101 height 21
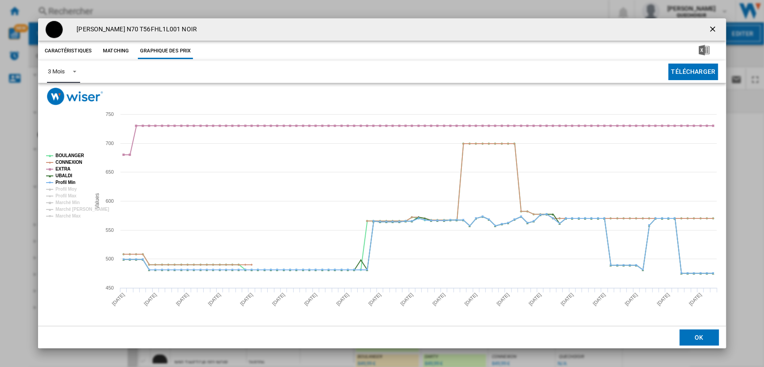
click at [65, 75] on md-select-value "3 Mois" at bounding box center [63, 72] width 33 height 22
click at [64, 93] on div "6 Mois" at bounding box center [56, 94] width 17 height 8
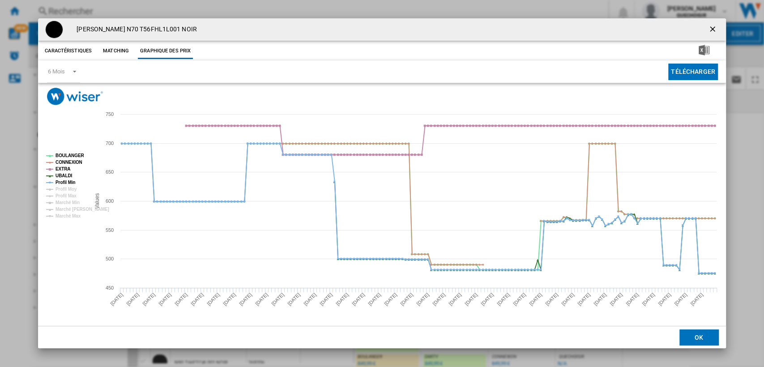
click at [711, 26] on ng-md-icon "getI18NText('BUTTONS.CLOSE_DIALOG')" at bounding box center [713, 30] width 11 height 11
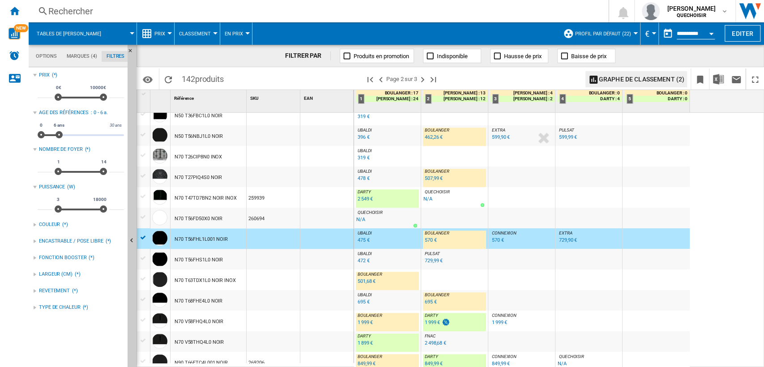
click at [142, 133] on div at bounding box center [143, 135] width 9 height 8
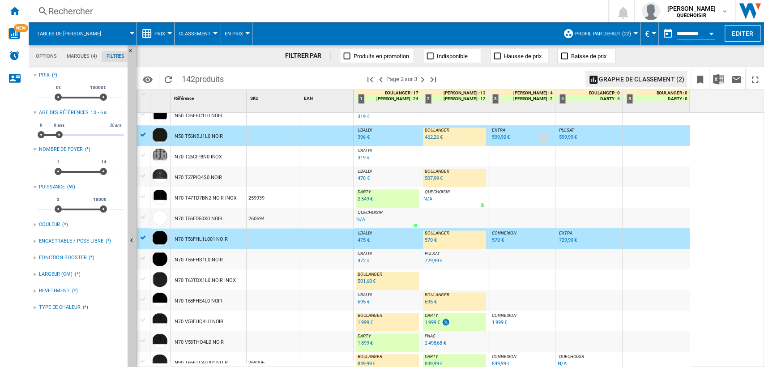
click at [143, 240] on div at bounding box center [143, 238] width 9 height 8
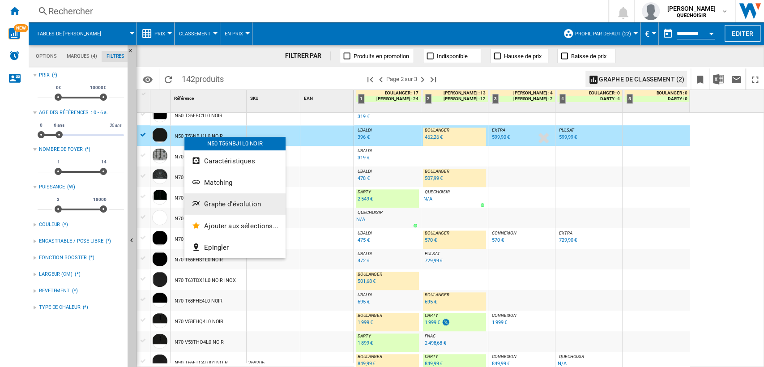
click at [219, 209] on button "Graphe d'évolution" at bounding box center [234, 203] width 101 height 21
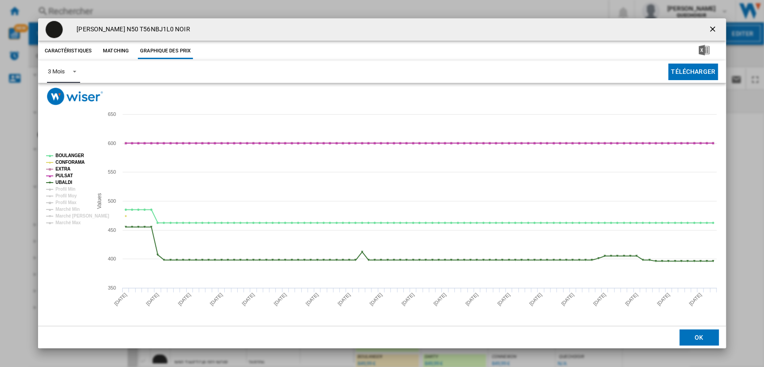
click at [49, 69] on div "3 Mois" at bounding box center [56, 71] width 17 height 7
click at [63, 101] on md-option "6 Mois" at bounding box center [71, 93] width 61 height 21
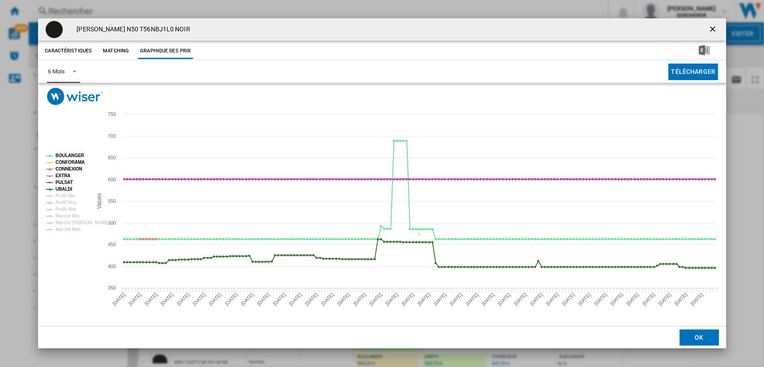
click at [70, 160] on tspan "CONFORAMA" at bounding box center [69, 162] width 29 height 5
click at [70, 169] on tspan "CONNEXION" at bounding box center [68, 168] width 27 height 5
click at [66, 176] on tspan "EXTRA" at bounding box center [62, 175] width 15 height 5
click at [66, 181] on tspan "PULSAT" at bounding box center [63, 182] width 17 height 5
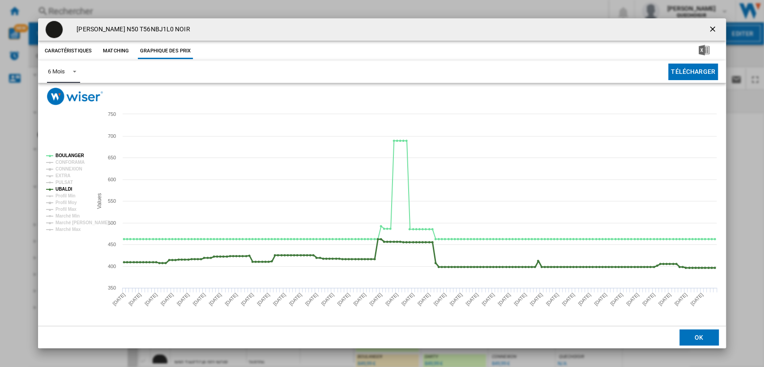
click at [66, 188] on tspan "UBALDI" at bounding box center [63, 189] width 17 height 5
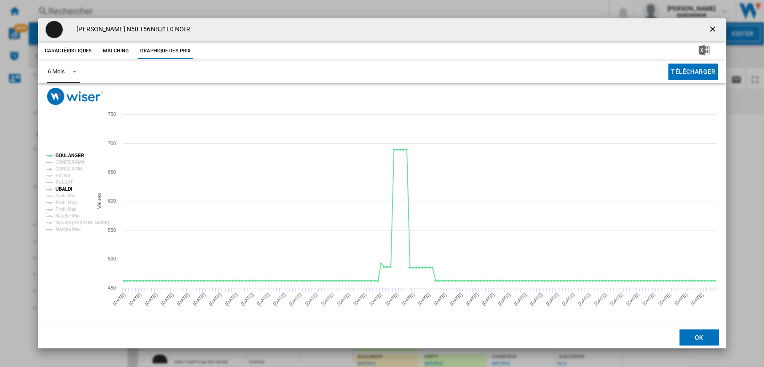
click at [64, 188] on tspan "UBALDI" at bounding box center [63, 189] width 17 height 5
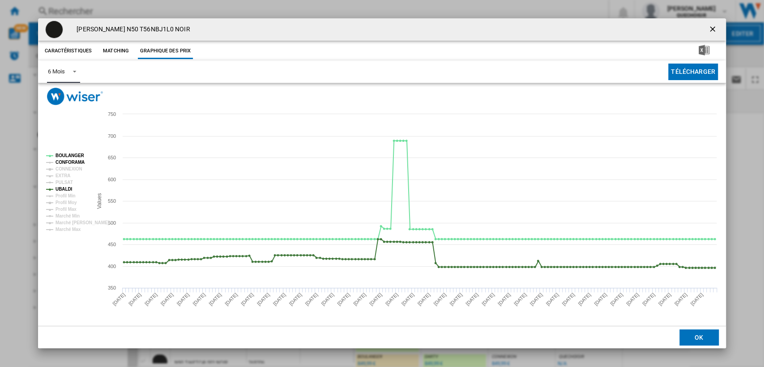
click at [71, 163] on tspan "CONFORAMA" at bounding box center [69, 162] width 29 height 5
click at [66, 171] on tspan "CONNEXION" at bounding box center [68, 168] width 27 height 5
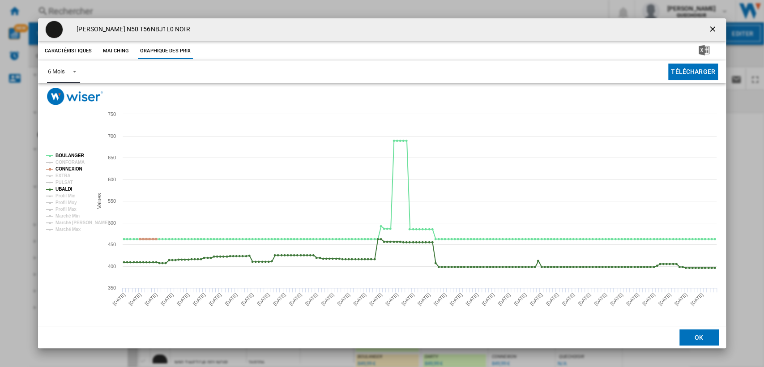
click at [66, 171] on tspan "CONNEXION" at bounding box center [68, 168] width 27 height 5
click at [61, 176] on tspan "EXTRA" at bounding box center [62, 175] width 15 height 5
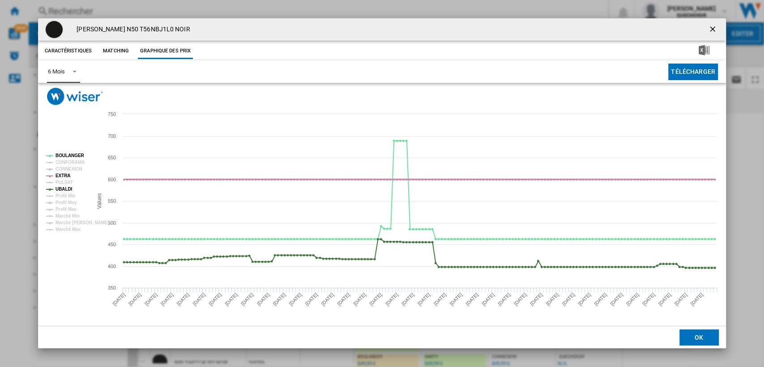
click at [61, 176] on tspan "EXTRA" at bounding box center [62, 175] width 15 height 5
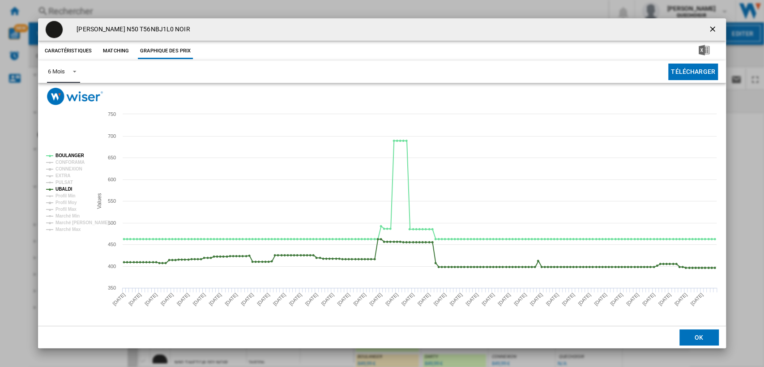
click at [61, 176] on tspan "EXTRA" at bounding box center [62, 175] width 15 height 5
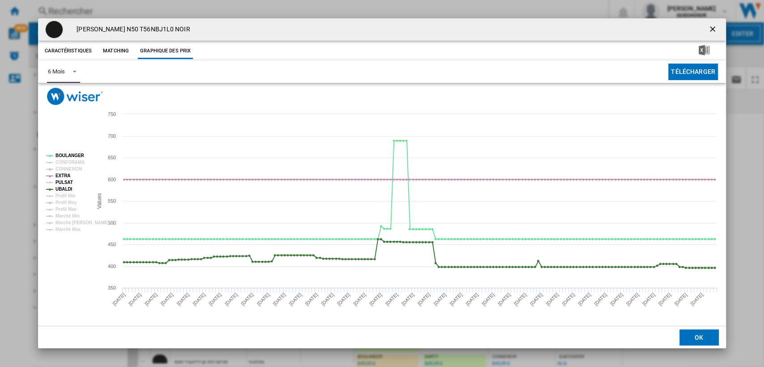
click at [61, 182] on tspan "PULSAT" at bounding box center [63, 182] width 17 height 5
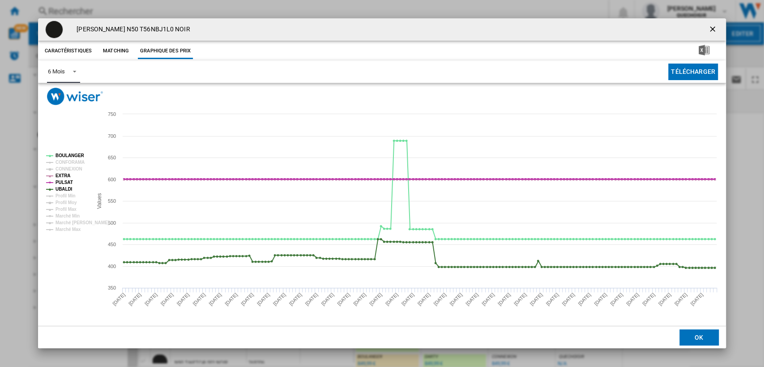
click at [61, 182] on tspan "PULSAT" at bounding box center [63, 182] width 17 height 5
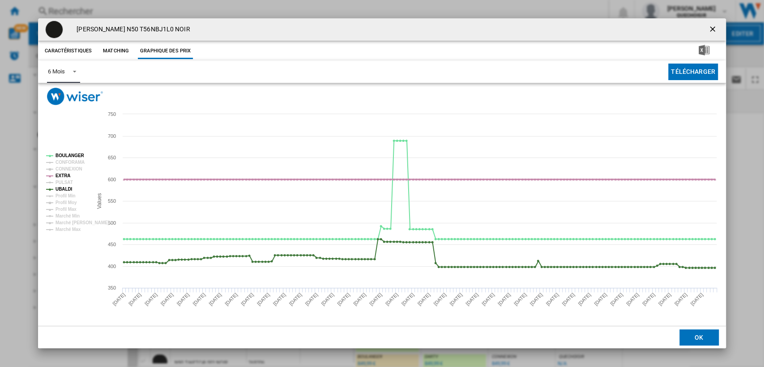
click at [63, 177] on tspan "EXTRA" at bounding box center [62, 175] width 15 height 5
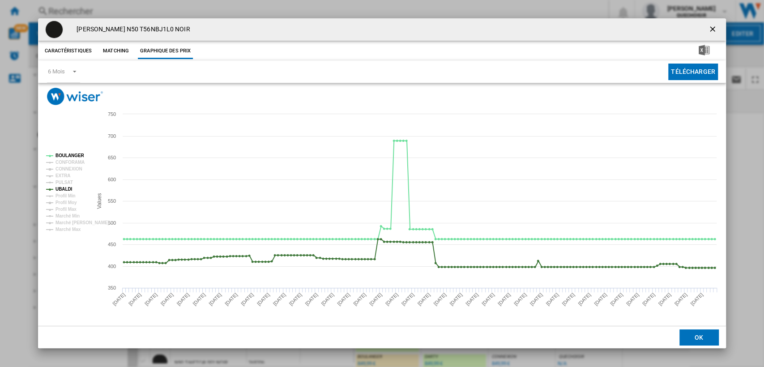
click at [711, 29] on ng-md-icon "getI18NText('BUTTONS.CLOSE_DIALOG')" at bounding box center [713, 30] width 11 height 11
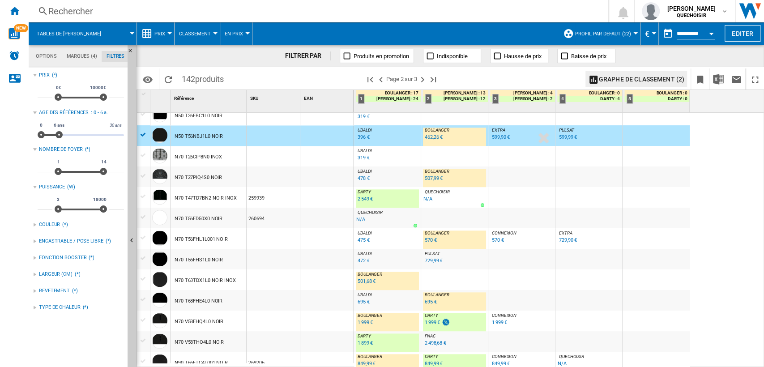
click at [432, 136] on div "462,26 €" at bounding box center [434, 137] width 18 height 6
click at [364, 135] on div "396 €" at bounding box center [364, 137] width 12 height 6
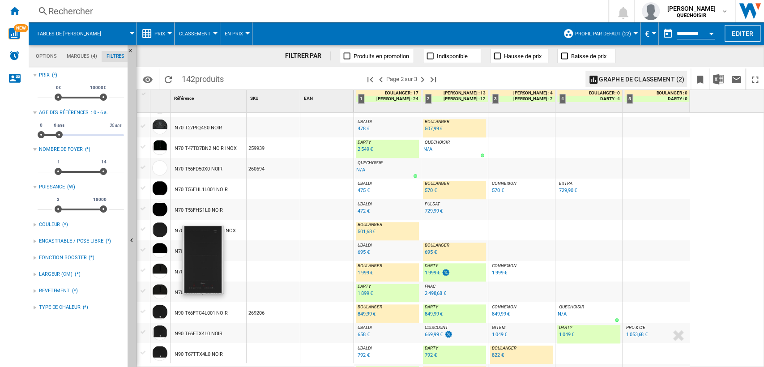
scroll to position [547, 0]
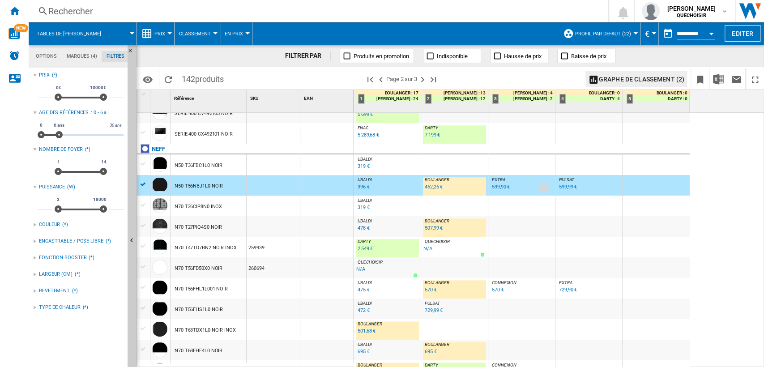
click at [431, 289] on div "570 €" at bounding box center [431, 290] width 12 height 6
click at [364, 185] on div "396 €" at bounding box center [364, 187] width 12 height 6
click at [141, 186] on div at bounding box center [143, 184] width 9 height 8
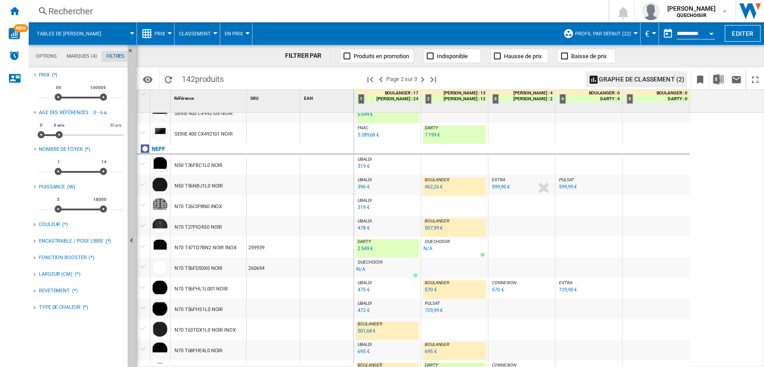
click at [140, 290] on div at bounding box center [143, 287] width 9 height 8
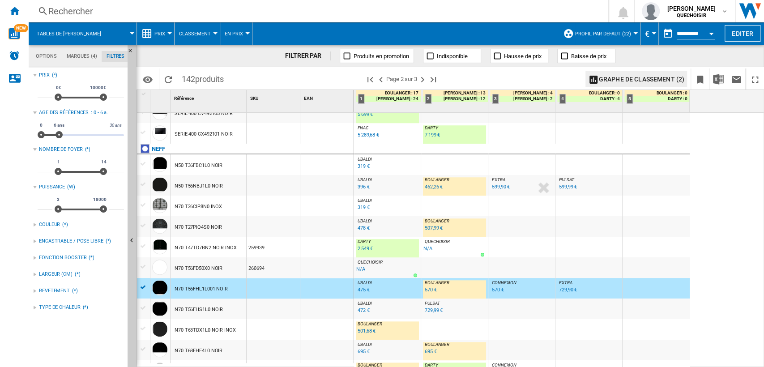
click at [363, 292] on div "475 €" at bounding box center [362, 290] width 13 height 9
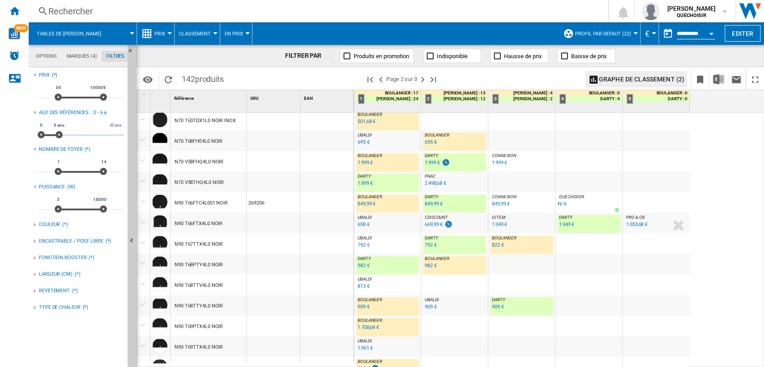
scroll to position [806, 0]
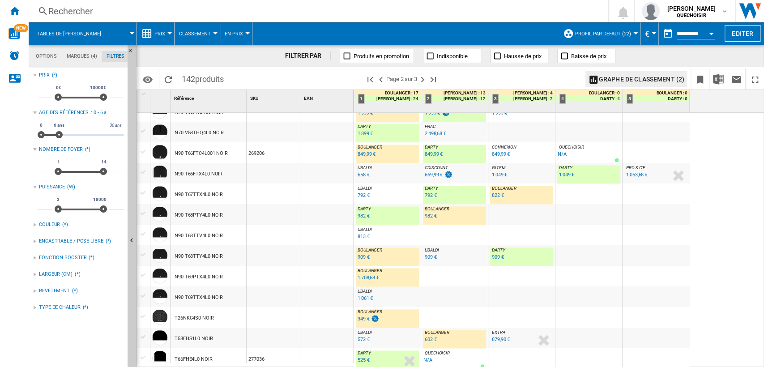
click at [498, 195] on div "822 €" at bounding box center [498, 195] width 12 height 6
click at [566, 173] on div "1 049 €" at bounding box center [566, 175] width 15 height 6
click at [362, 174] on div "658 €" at bounding box center [364, 175] width 12 height 6
click at [431, 192] on div "792 €" at bounding box center [431, 195] width 12 height 6
click at [493, 195] on div "822 €" at bounding box center [498, 195] width 12 height 6
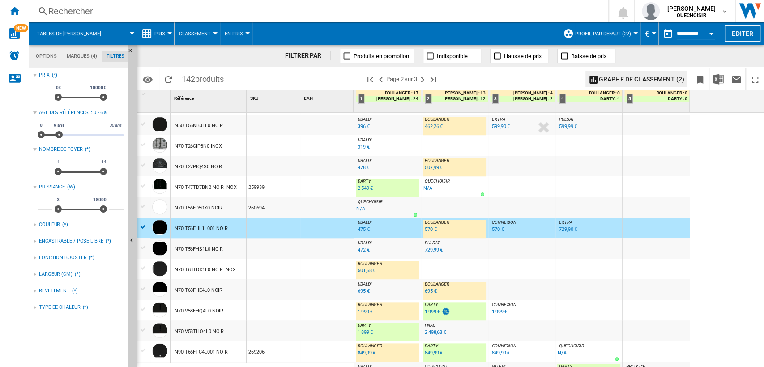
scroll to position [756, 0]
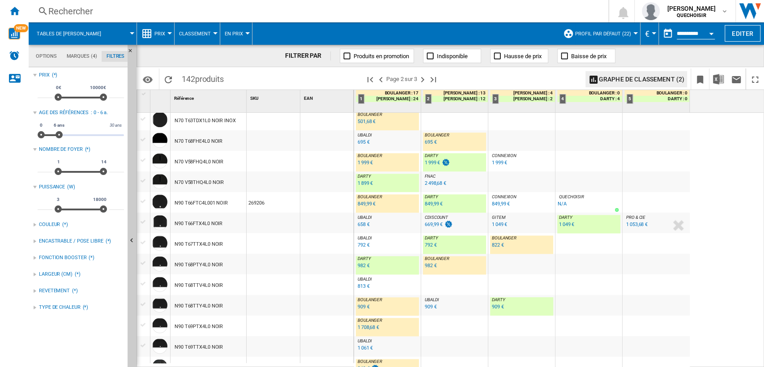
click at [181, 243] on div "N90 T67TTX4L0 NOIR" at bounding box center [199, 244] width 48 height 21
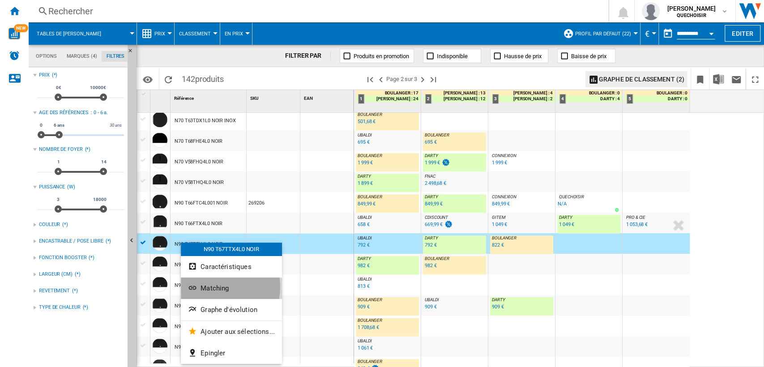
click at [205, 287] on span "Matching" at bounding box center [214, 288] width 28 height 8
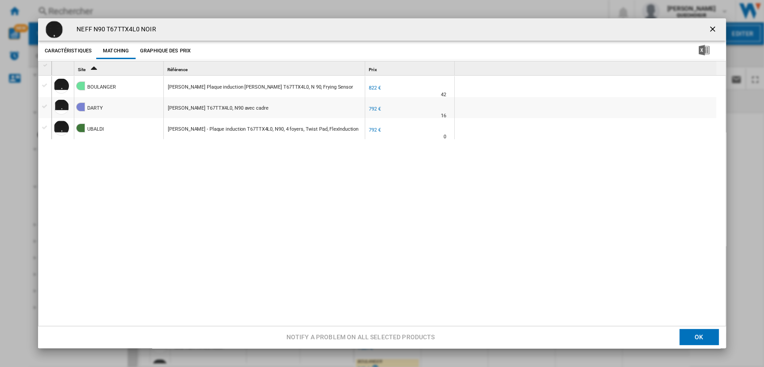
click at [178, 54] on button "Graphique des prix" at bounding box center [165, 51] width 55 height 16
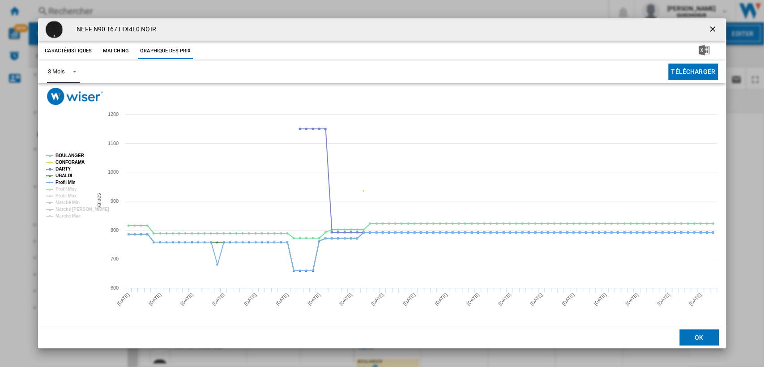
click at [67, 68] on span "Product popup" at bounding box center [72, 71] width 11 height 8
click at [66, 90] on md-option "6 Mois" at bounding box center [71, 93] width 61 height 21
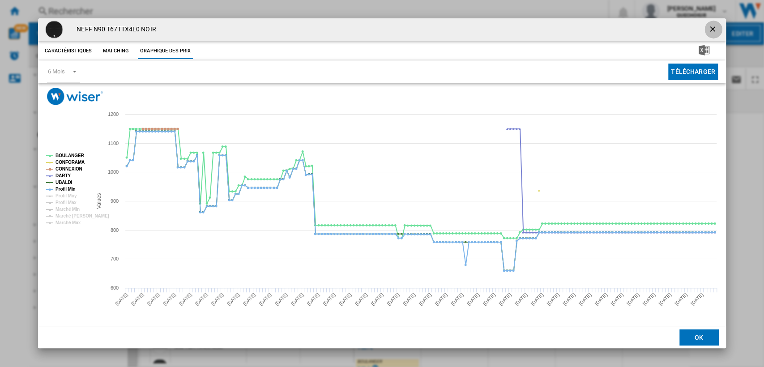
click at [710, 30] on ng-md-icon "getI18NText('BUTTONS.CLOSE_DIALOG')" at bounding box center [713, 30] width 11 height 11
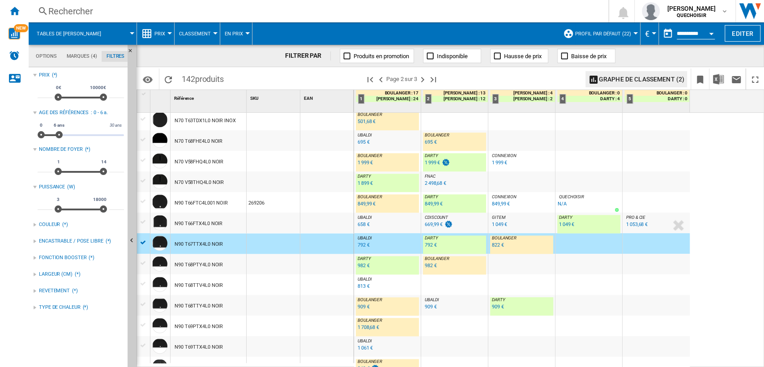
click at [428, 246] on div "792 €" at bounding box center [431, 245] width 12 height 6
click at [498, 244] on div "822 €" at bounding box center [498, 245] width 12 height 6
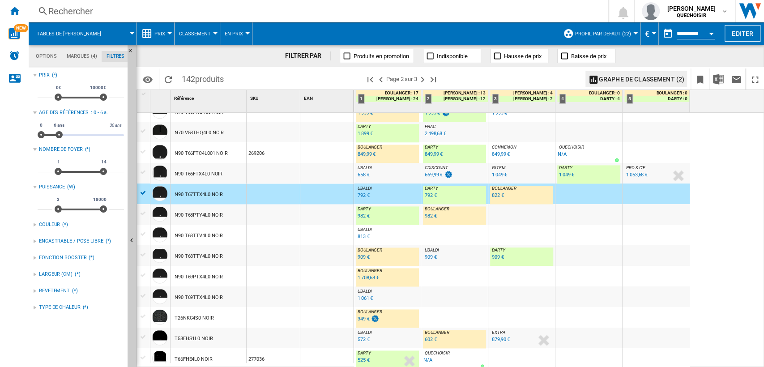
scroll to position [807, 0]
click at [429, 337] on div "602 €" at bounding box center [431, 339] width 12 height 6
click at [422, 74] on ng-md-icon "Page suivante" at bounding box center [422, 79] width 11 height 11
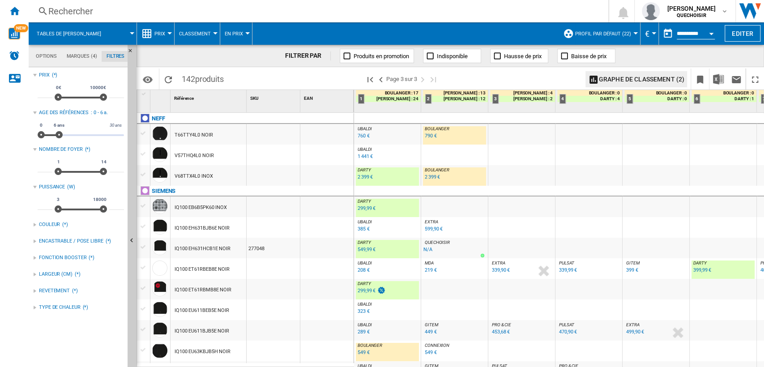
click at [196, 130] on div "T66TTY4L0 NOIR" at bounding box center [194, 135] width 38 height 21
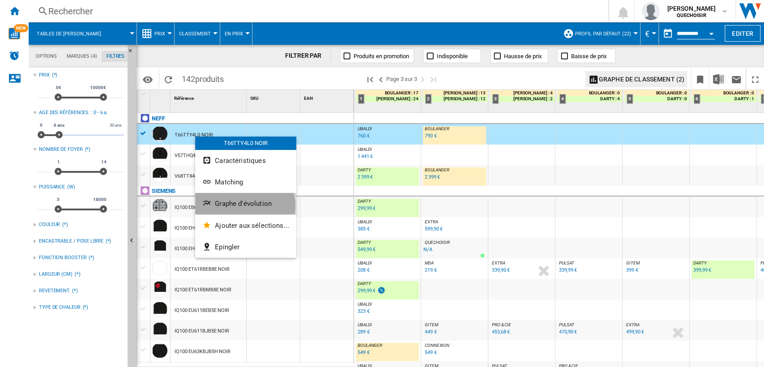
click at [238, 206] on span "Graphe d'évolution" at bounding box center [243, 204] width 57 height 8
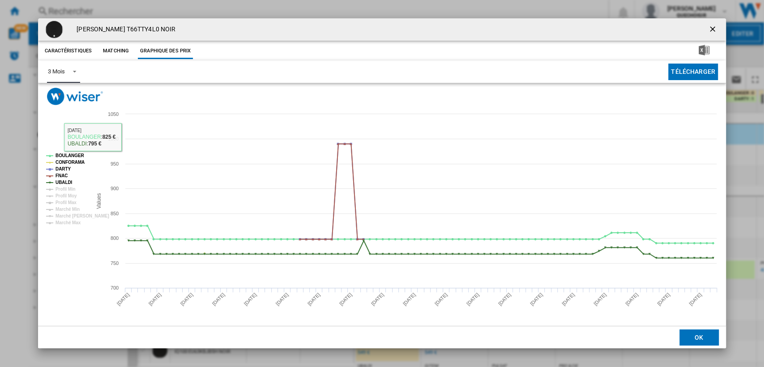
click at [53, 67] on md-select-value "3 Mois" at bounding box center [63, 72] width 33 height 22
click at [61, 98] on md-option "6 Mois" at bounding box center [71, 93] width 61 height 21
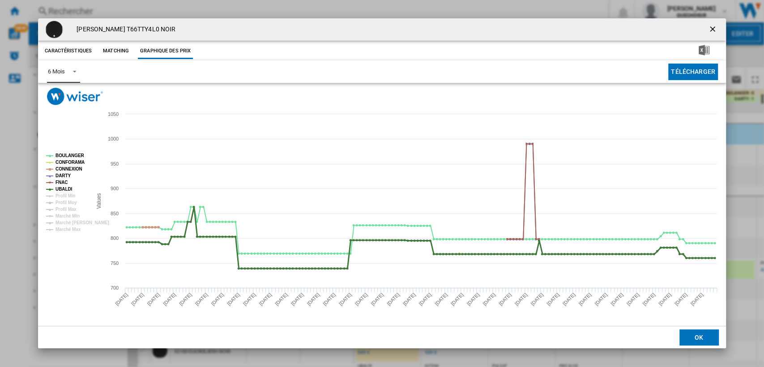
click at [61, 188] on tspan "UBALDI" at bounding box center [63, 189] width 17 height 5
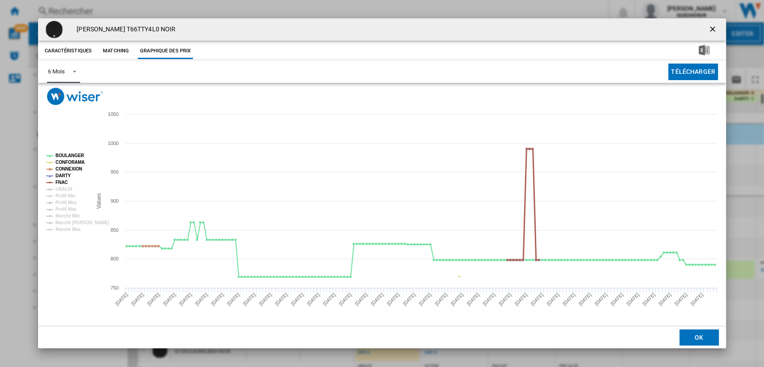
click at [61, 180] on tspan "FNAC" at bounding box center [61, 182] width 12 height 5
click at [62, 169] on tspan "CONNEXION" at bounding box center [68, 168] width 27 height 5
click at [65, 162] on tspan "CONFORAMA" at bounding box center [69, 162] width 29 height 5
click at [66, 158] on tspan "BOULANGER" at bounding box center [69, 155] width 29 height 5
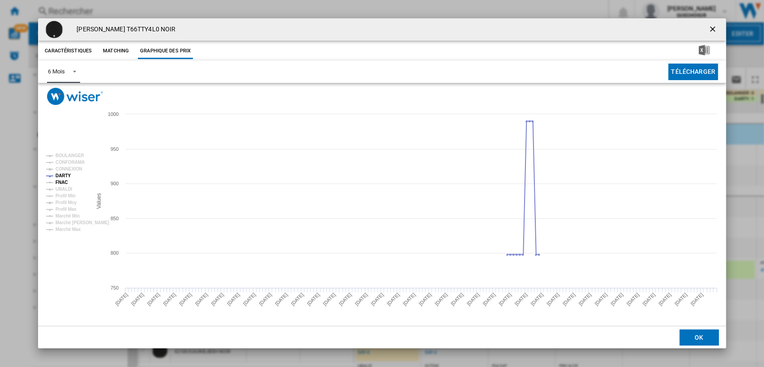
click at [61, 183] on tspan "FNAC" at bounding box center [61, 182] width 12 height 5
click at [63, 176] on tspan "DARTY" at bounding box center [62, 175] width 15 height 5
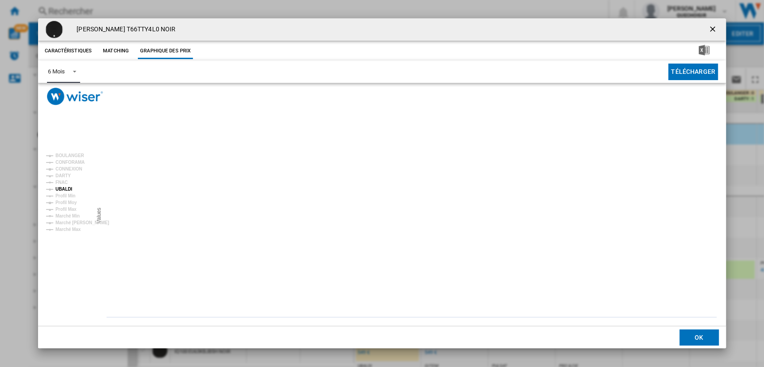
click at [62, 187] on tspan "UBALDI" at bounding box center [63, 189] width 17 height 5
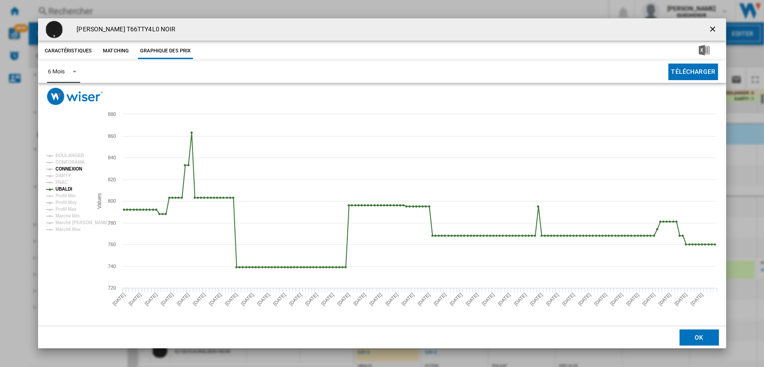
click at [68, 169] on tspan "CONNEXION" at bounding box center [68, 168] width 27 height 5
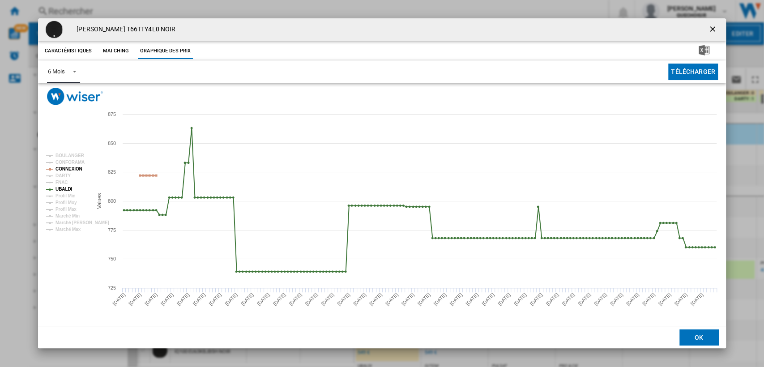
click at [69, 165] on tspan "CONFORAMA" at bounding box center [69, 162] width 29 height 5
click at [67, 156] on tspan "BOULANGER" at bounding box center [69, 155] width 29 height 5
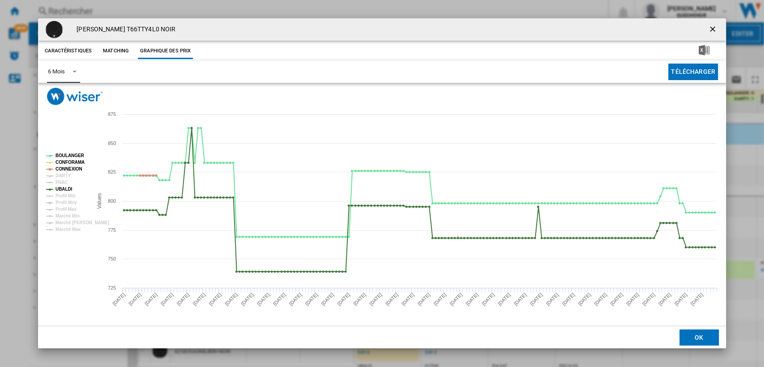
click at [67, 164] on tspan "CONFORAMA" at bounding box center [69, 162] width 29 height 5
click at [68, 168] on tspan "CONNEXION" at bounding box center [68, 168] width 27 height 5
click at [70, 162] on tspan "CONFORAMA" at bounding box center [69, 162] width 29 height 5
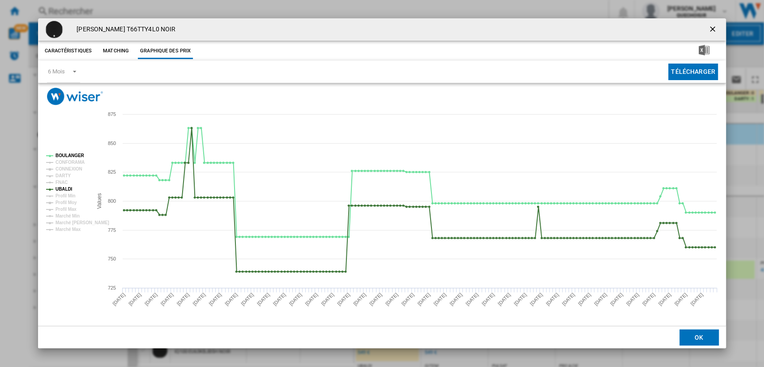
click at [70, 162] on tspan "CONFORAMA" at bounding box center [69, 162] width 29 height 5
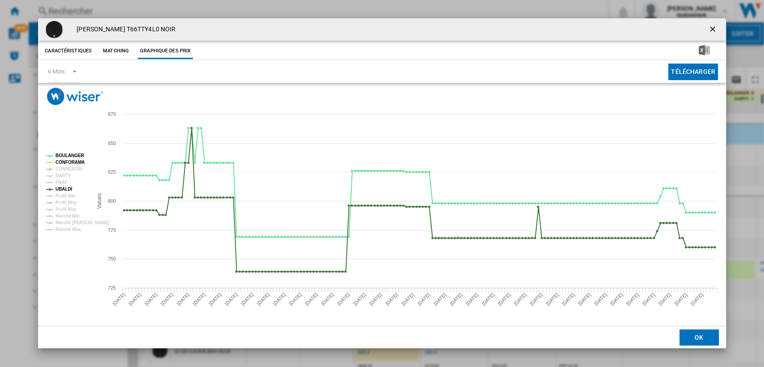
click at [69, 158] on tspan "BOULANGER" at bounding box center [69, 155] width 29 height 5
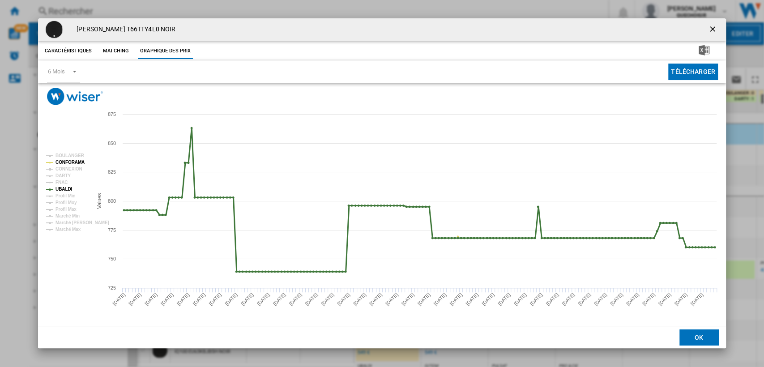
click at [63, 187] on tspan "UBALDI" at bounding box center [63, 189] width 17 height 5
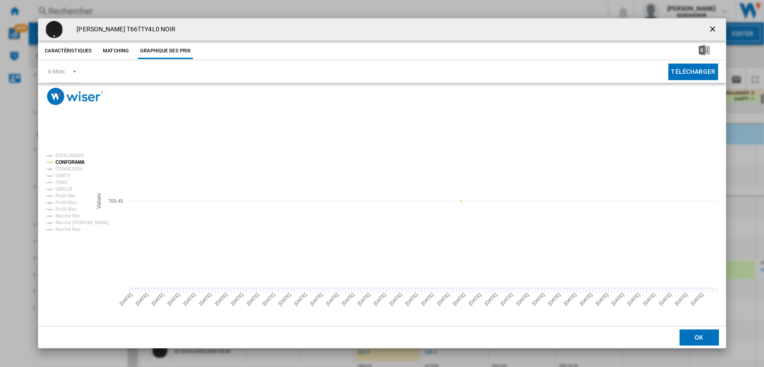
click at [69, 162] on tspan "CONFORAMA" at bounding box center [69, 162] width 29 height 5
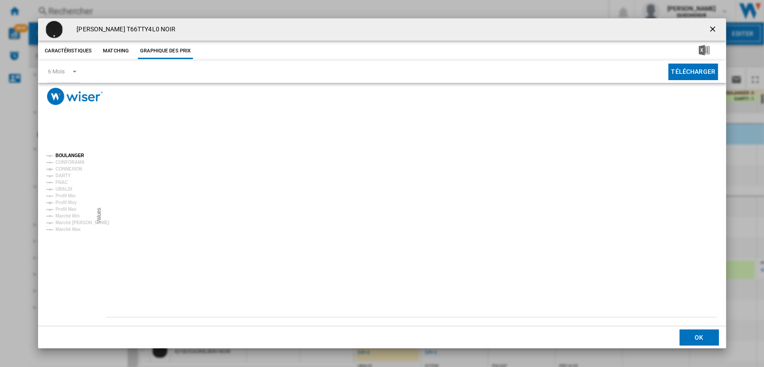
click at [69, 157] on tspan "BOULANGER" at bounding box center [69, 155] width 29 height 5
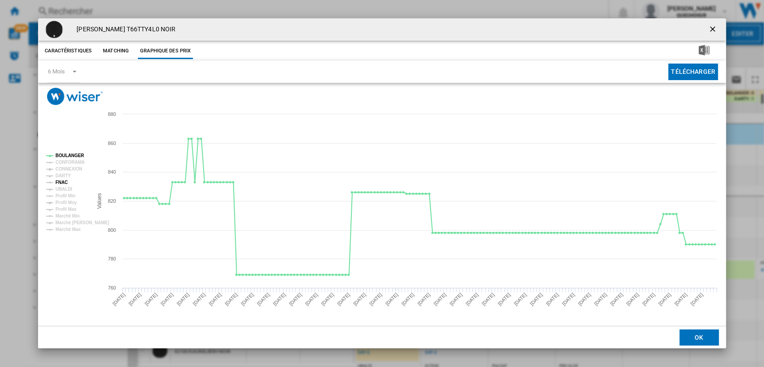
click at [64, 181] on tspan "FNAC" at bounding box center [61, 182] width 12 height 5
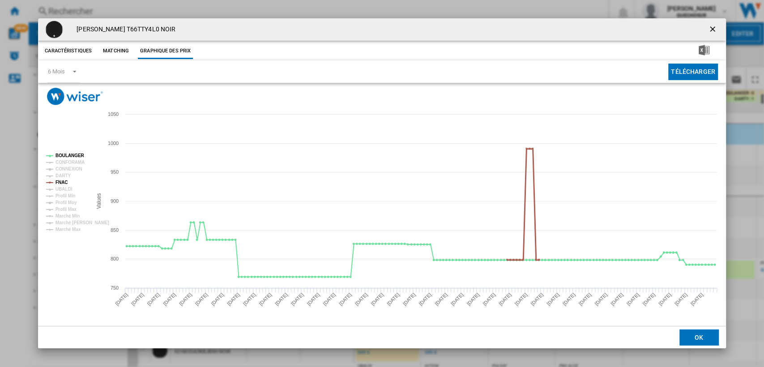
click at [63, 182] on tspan "FNAC" at bounding box center [61, 182] width 12 height 5
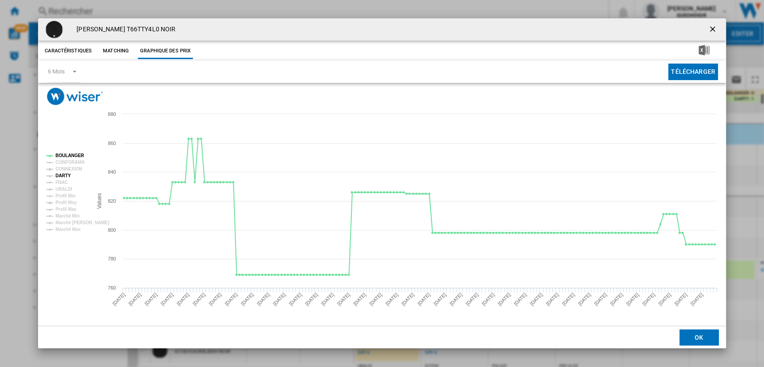
click at [63, 175] on tspan "DARTY" at bounding box center [62, 175] width 15 height 5
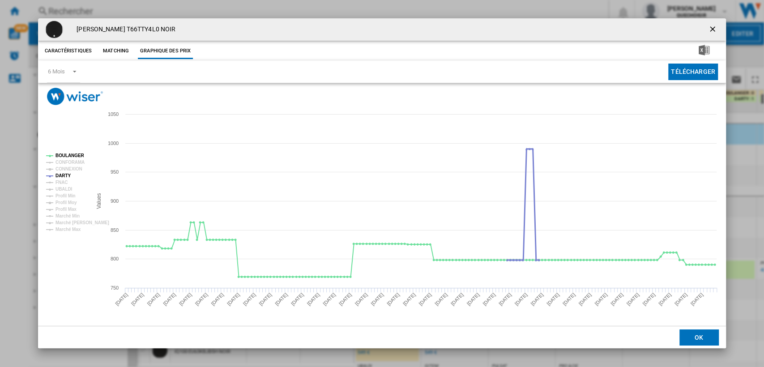
click at [63, 175] on tspan "DARTY" at bounding box center [62, 175] width 15 height 5
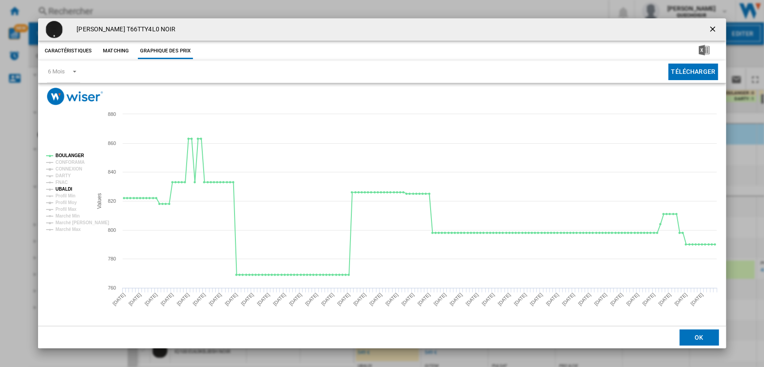
click at [65, 187] on tspan "UBALDI" at bounding box center [63, 189] width 17 height 5
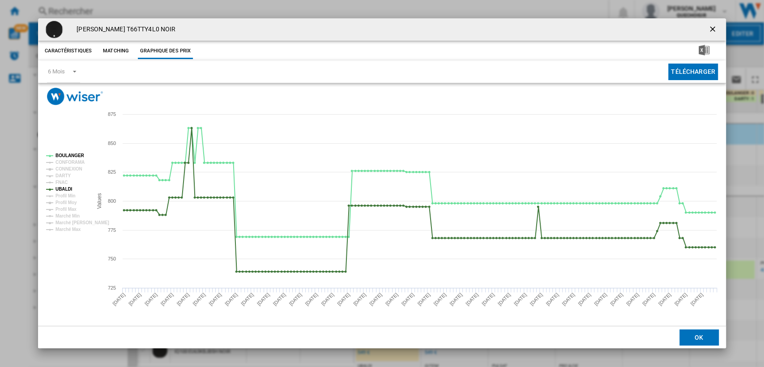
click at [715, 27] on ng-md-icon "getI18NText('BUTTONS.CLOSE_DIALOG')" at bounding box center [713, 30] width 11 height 11
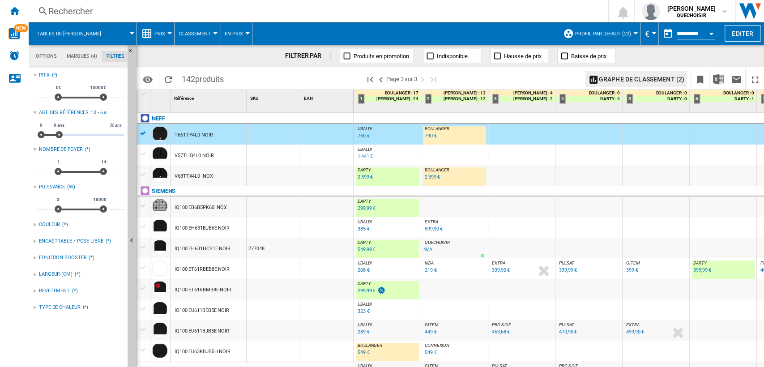
click at [434, 138] on div "790 €" at bounding box center [431, 136] width 12 height 6
click at [415, 35] on span at bounding box center [405, 33] width 306 height 22
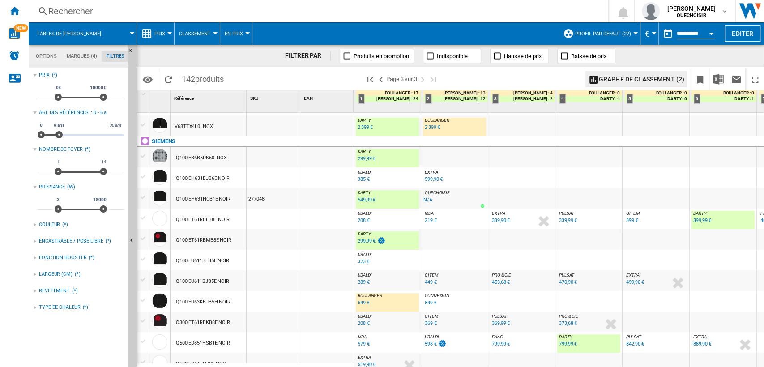
scroll to position [99, 0]
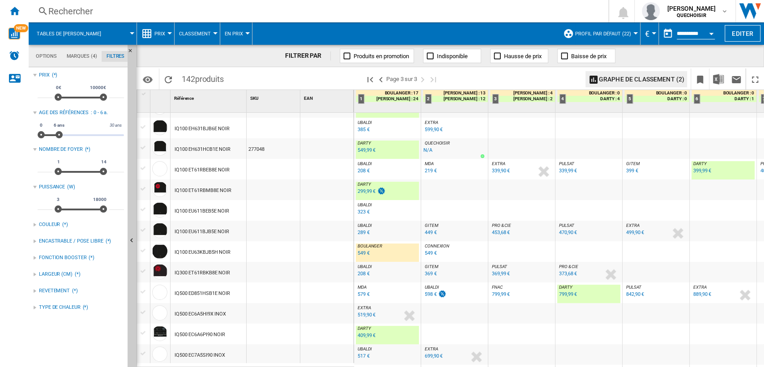
click at [695, 171] on div "399,99 €" at bounding box center [702, 171] width 18 height 6
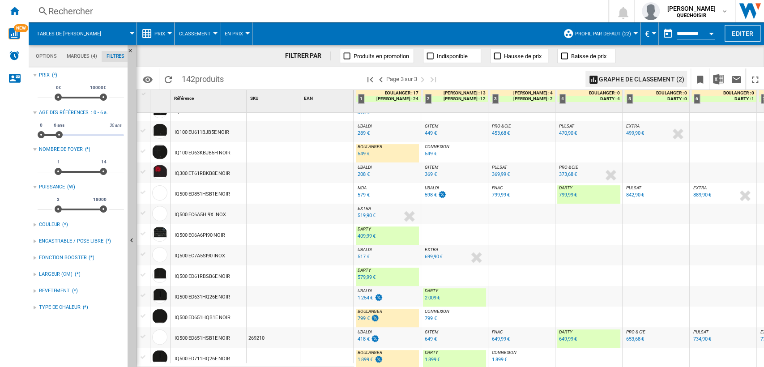
click at [565, 194] on div "799,99 €" at bounding box center [568, 195] width 18 height 6
click at [128, 50] on ng-md-icon "Masquer" at bounding box center [133, 53] width 11 height 11
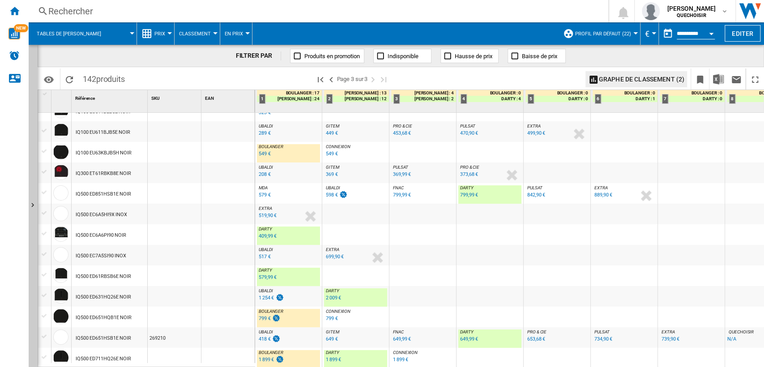
click at [262, 275] on div "579,99 €" at bounding box center [268, 277] width 18 height 6
click at [47, 274] on div at bounding box center [44, 275] width 9 height 8
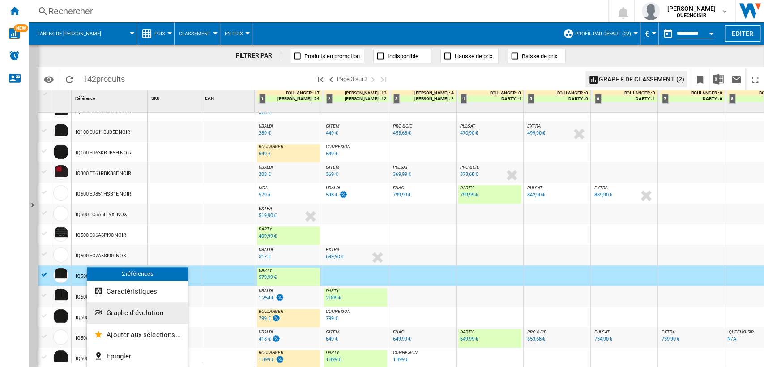
click at [120, 310] on span "Graphe d'évolution" at bounding box center [135, 313] width 57 height 8
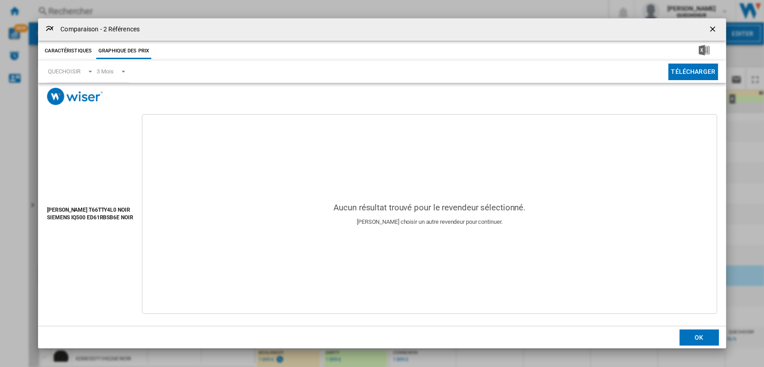
drag, startPoint x: 710, startPoint y: 26, endPoint x: 666, endPoint y: 54, distance: 51.9
click at [711, 26] on ng-md-icon "getI18NText('BUTTONS.CLOSE_DIALOG')" at bounding box center [713, 30] width 11 height 11
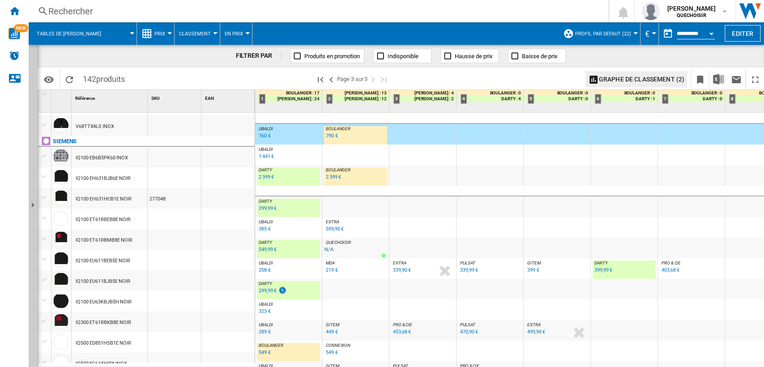
scroll to position [0, 0]
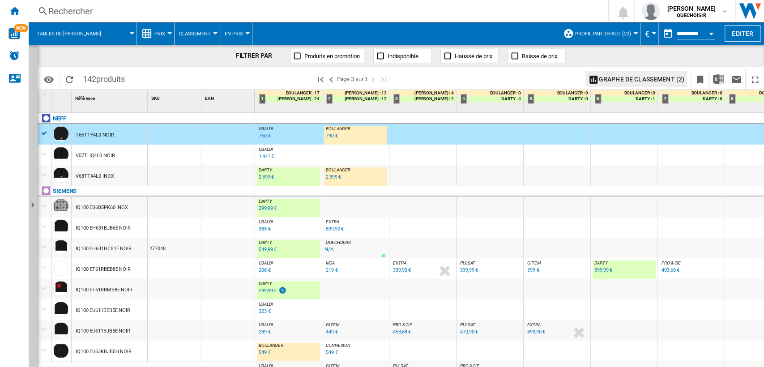
click at [47, 133] on div "NEFF" at bounding box center [148, 123] width 217 height 21
click at [44, 132] on div "NEFF" at bounding box center [148, 123] width 217 height 21
click at [115, 129] on div "T66TTY4L0 NOIR" at bounding box center [110, 134] width 76 height 21
click at [111, 133] on div "T66TTY4L0 NOIR" at bounding box center [95, 135] width 38 height 21
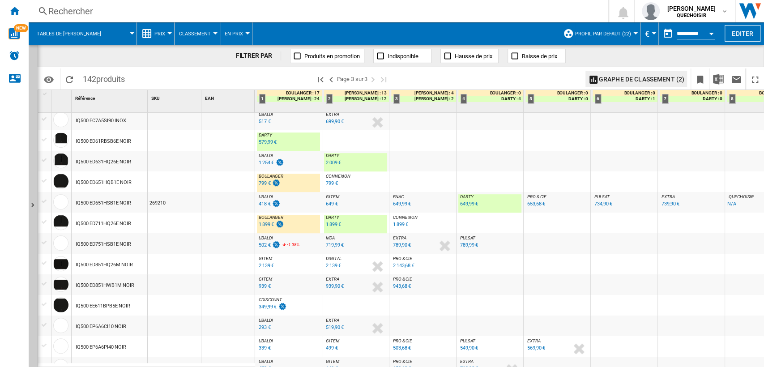
scroll to position [284, 0]
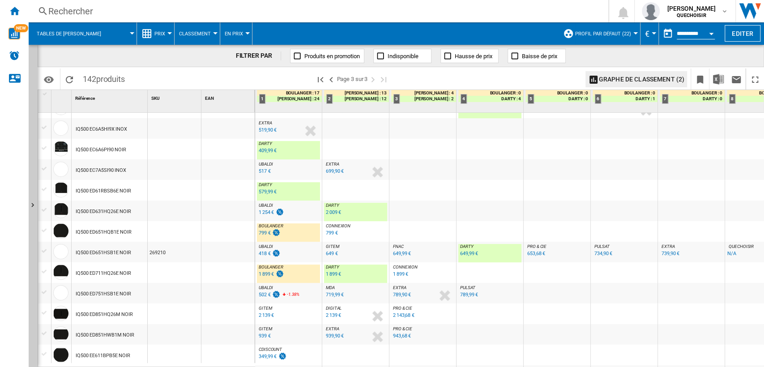
click at [103, 188] on div "IQ500 ED61RBSB6E NOIR" at bounding box center [103, 191] width 55 height 21
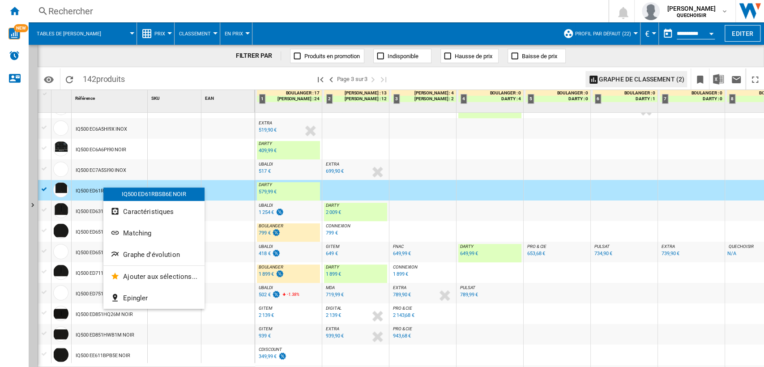
click at [135, 230] on span "Matching" at bounding box center [137, 233] width 28 height 8
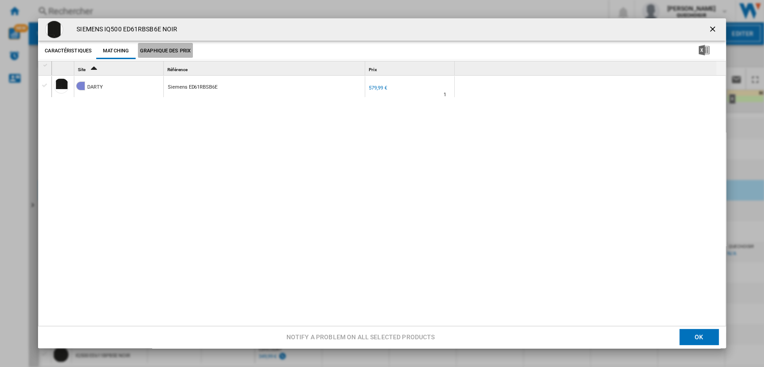
click at [179, 43] on button "Graphique des prix" at bounding box center [165, 51] width 55 height 16
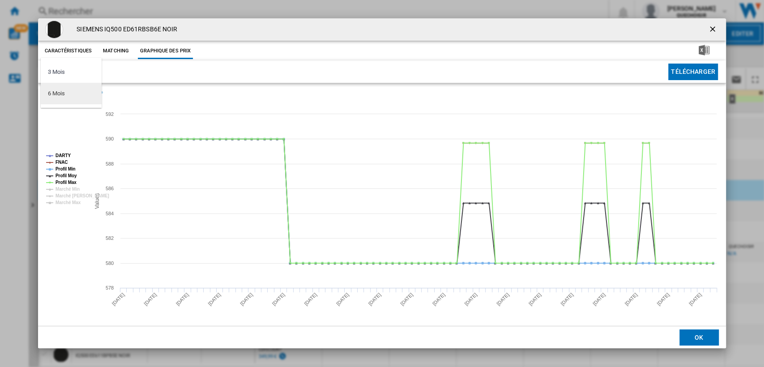
click at [55, 98] on md-option "6 Mois" at bounding box center [71, 93] width 61 height 21
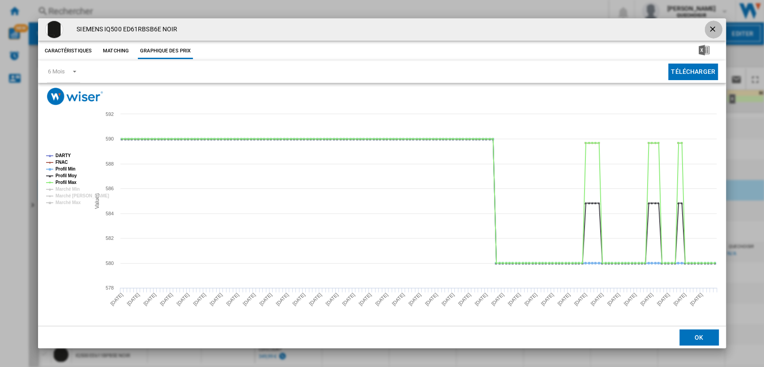
click at [714, 30] on ng-md-icon "getI18NText('BUTTONS.CLOSE_DIALOG')" at bounding box center [713, 30] width 11 height 11
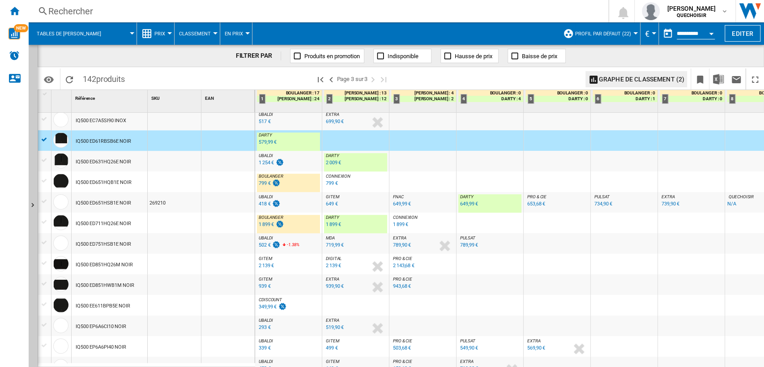
scroll to position [0, 0]
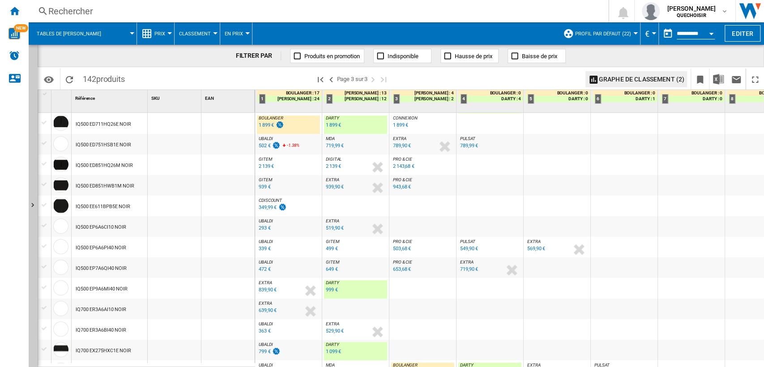
drag, startPoint x: 107, startPoint y: 288, endPoint x: 112, endPoint y: 288, distance: 5.8
click at [107, 288] on div "IQ500 EP9A6MI40 NOIR" at bounding box center [102, 289] width 52 height 21
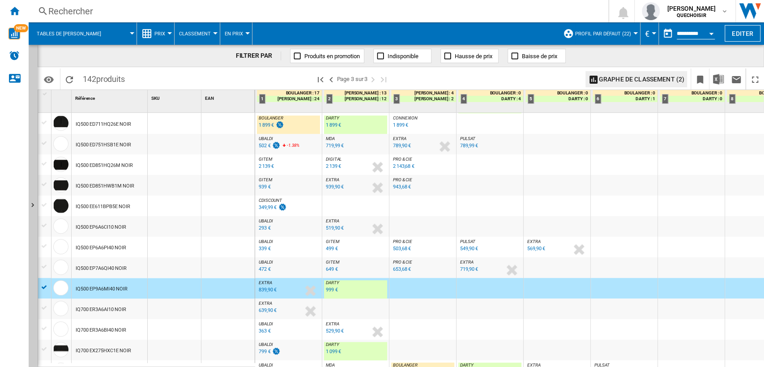
click at [333, 290] on div "999 €" at bounding box center [332, 290] width 12 height 6
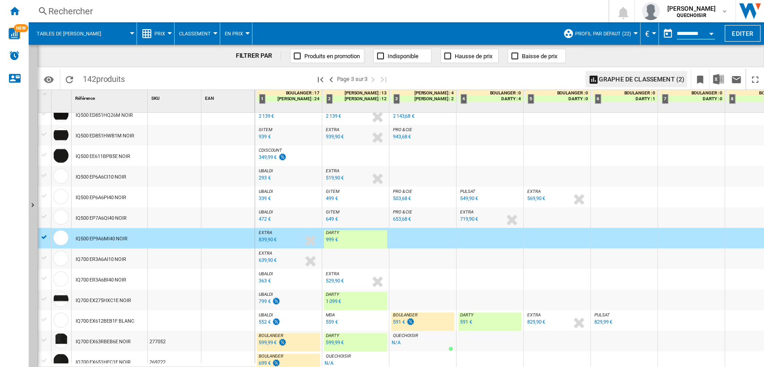
scroll to position [533, 0]
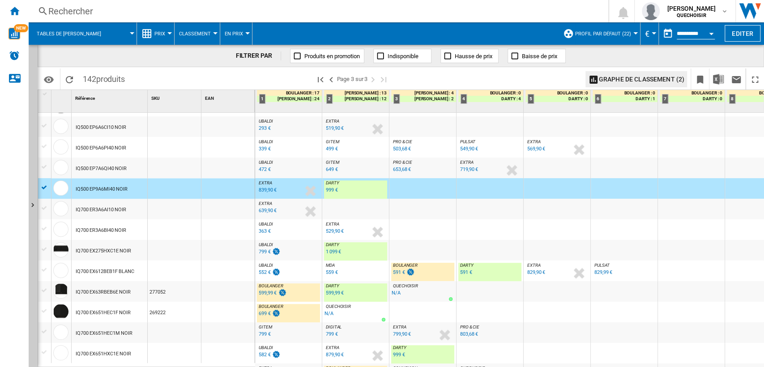
click at [462, 273] on div "591 €" at bounding box center [466, 272] width 12 height 6
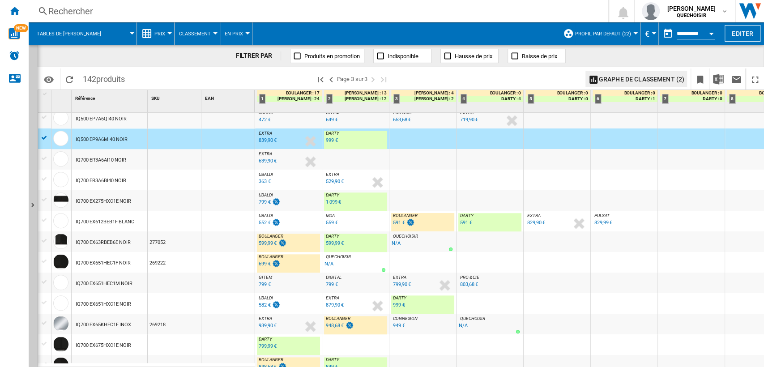
scroll to position [632, 0]
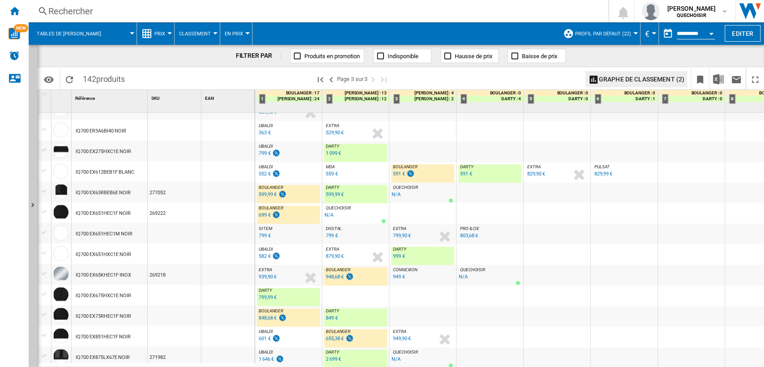
click at [401, 254] on div "999 €" at bounding box center [399, 256] width 12 height 6
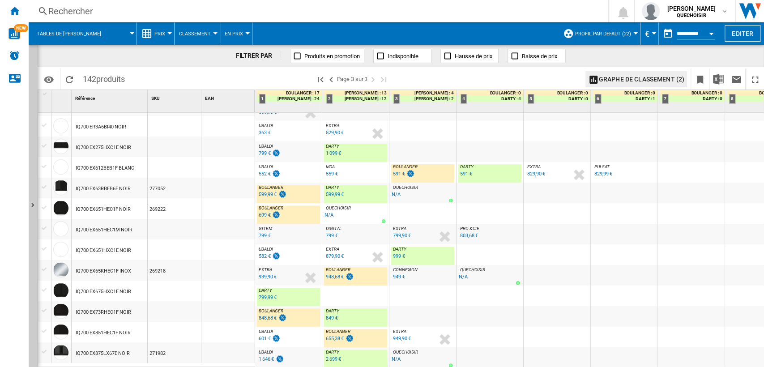
click at [333, 336] on div "655,38 €" at bounding box center [335, 339] width 18 height 6
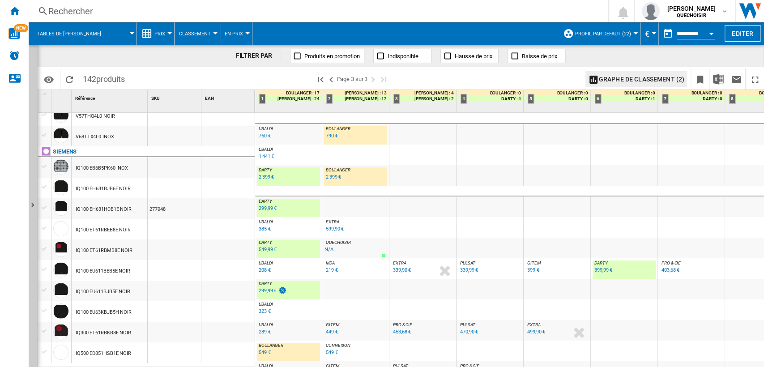
scroll to position [0, 0]
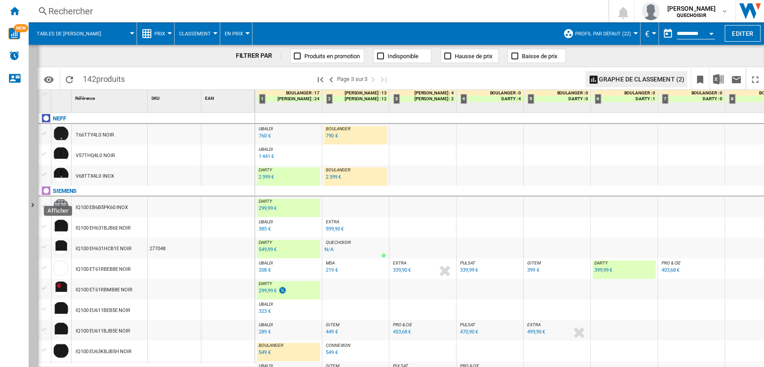
click at [34, 158] on button "Afficher" at bounding box center [33, 206] width 9 height 322
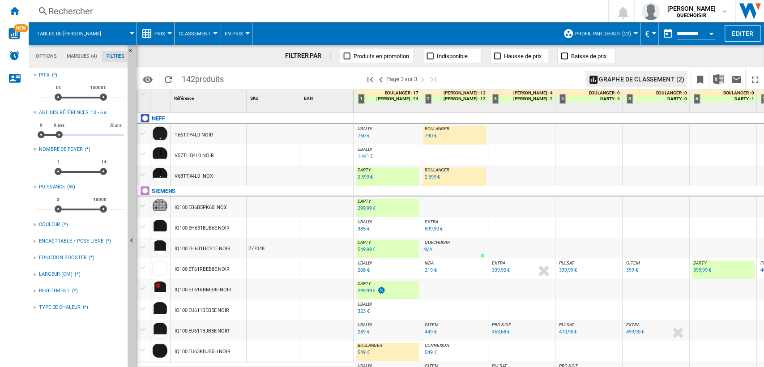
click at [67, 56] on md-tab-item "Marques (4)" at bounding box center [82, 56] width 40 height 11
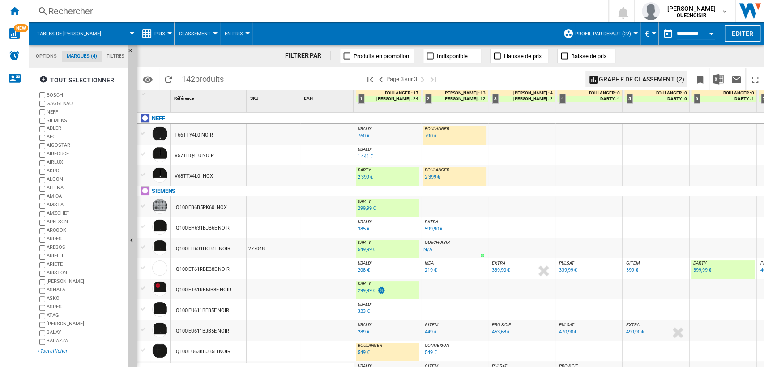
click at [47, 348] on div "+Tout afficher" at bounding box center [81, 351] width 86 height 7
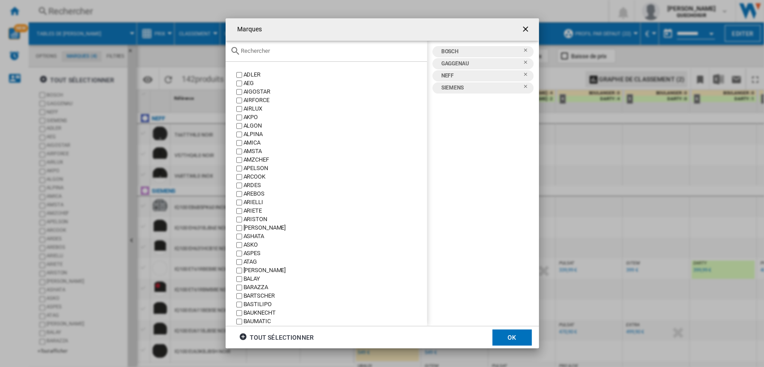
click at [283, 341] on div "tout sélectionner" at bounding box center [276, 337] width 75 height 16
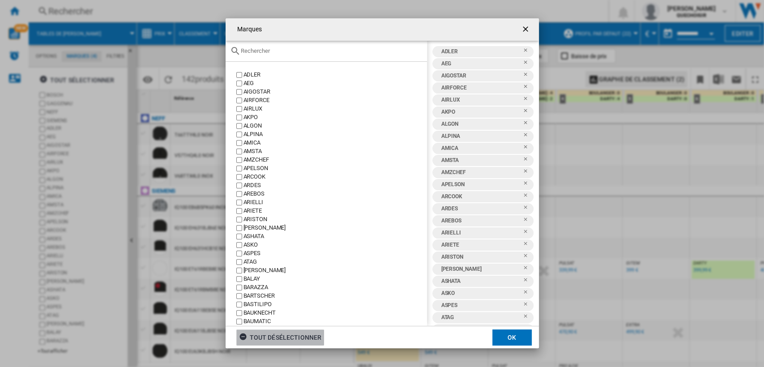
click at [277, 333] on div "tout désélectionner" at bounding box center [280, 337] width 83 height 16
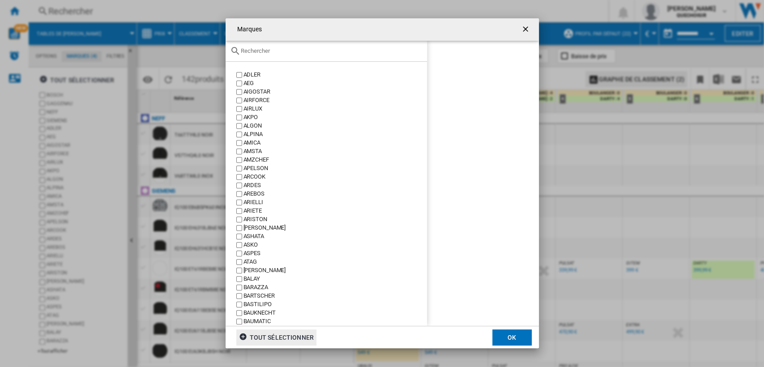
click at [268, 51] on input "Marques ADLER ..." at bounding box center [332, 50] width 182 height 7
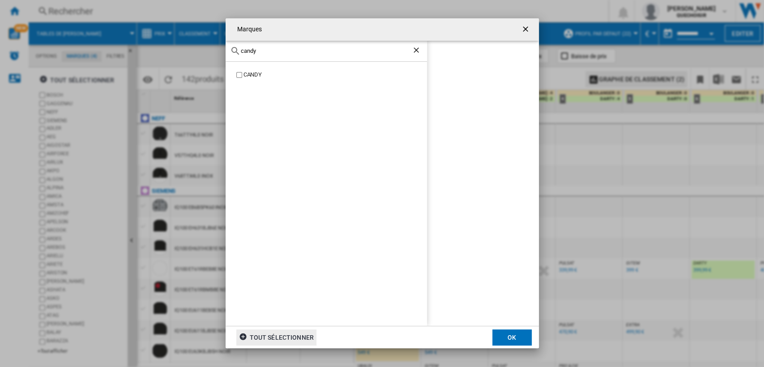
type input "candy"
click at [258, 71] on div "CANDY" at bounding box center [334, 75] width 183 height 9
click at [510, 337] on button "OK" at bounding box center [511, 337] width 39 height 16
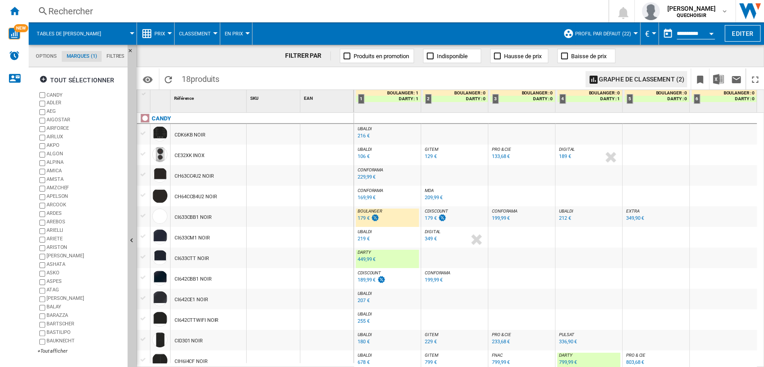
click at [143, 12] on div "Rechercher" at bounding box center [316, 11] width 537 height 13
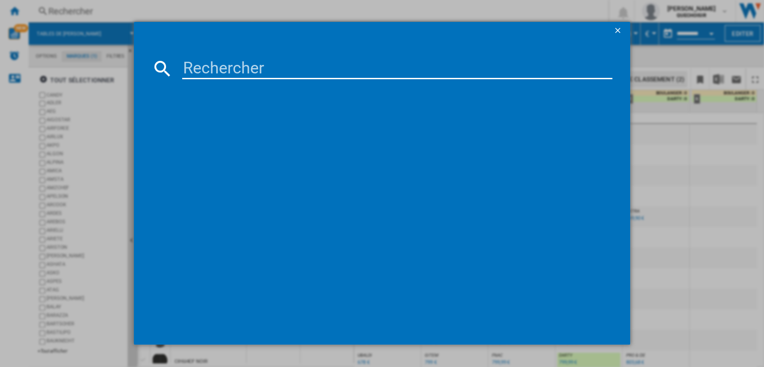
click at [43, 352] on div at bounding box center [382, 183] width 764 height 367
click at [45, 352] on div at bounding box center [382, 183] width 764 height 367
click at [616, 33] on ng-md-icon "getI18NText('BUTTONS.CLOSE_DIALOG')" at bounding box center [618, 31] width 11 height 11
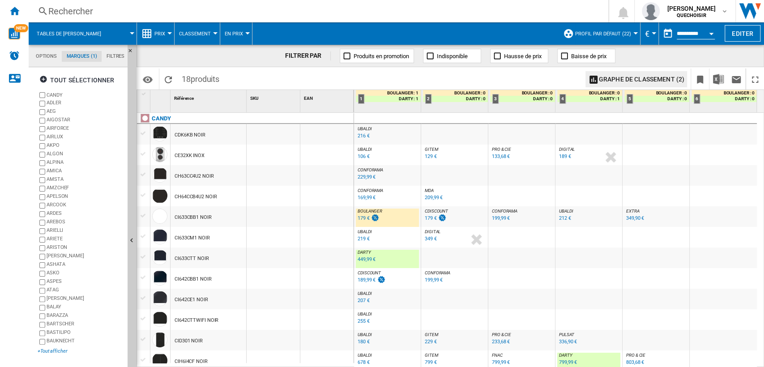
click at [44, 349] on div "+Tout afficher" at bounding box center [81, 351] width 86 height 7
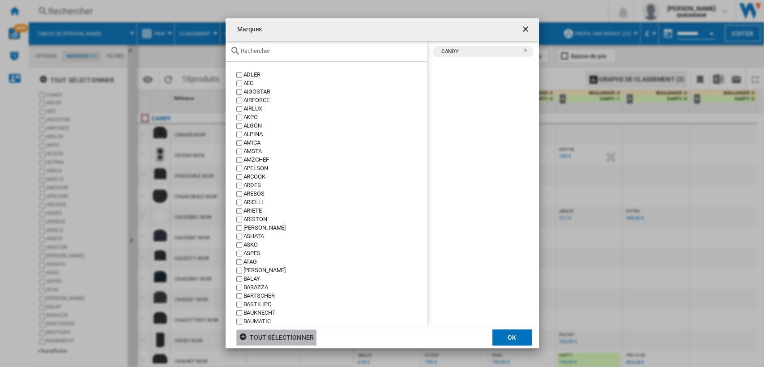
click at [290, 341] on div "tout sélectionner" at bounding box center [276, 337] width 75 height 16
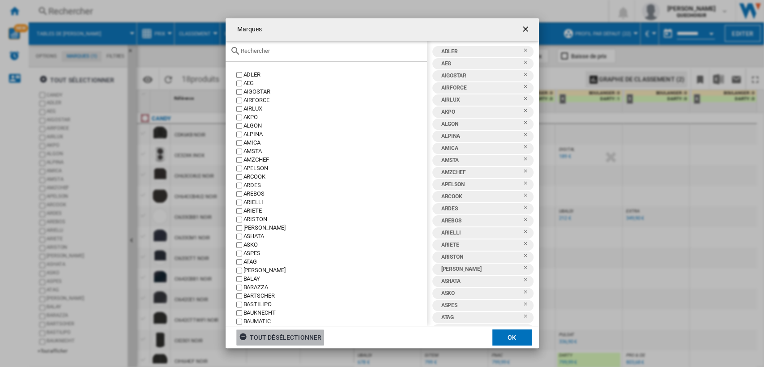
click at [283, 51] on input "Marques ADLER ..." at bounding box center [332, 50] width 182 height 7
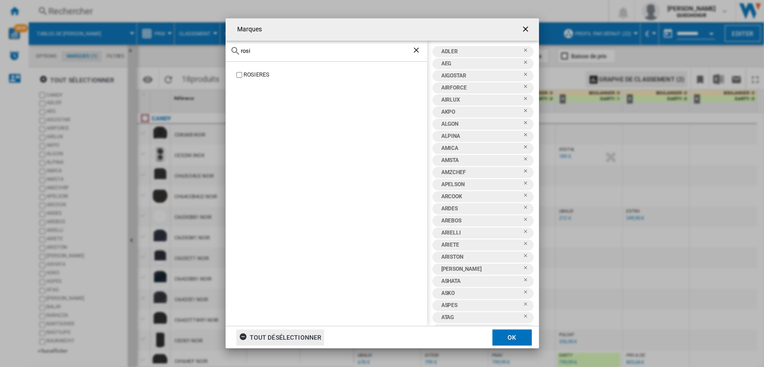
type input "rosi"
click at [506, 333] on button "OK" at bounding box center [511, 337] width 39 height 16
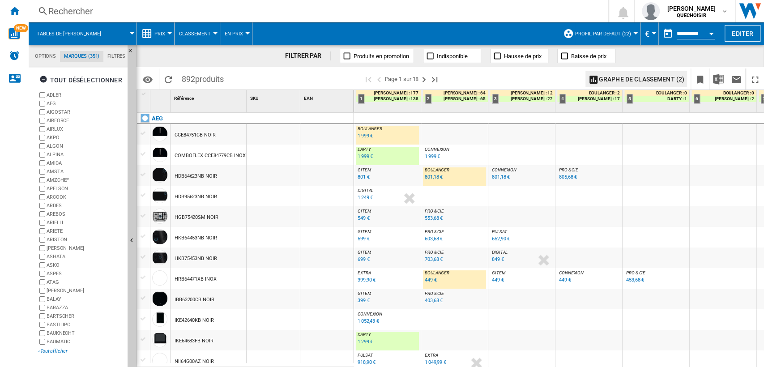
click at [42, 353] on div "+Tout afficher" at bounding box center [81, 351] width 86 height 7
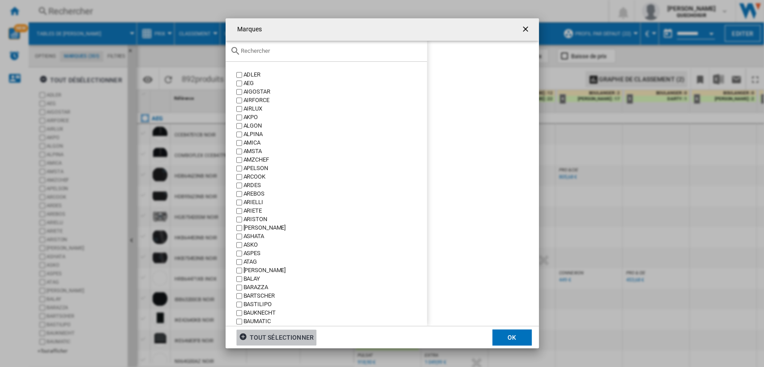
click at [264, 55] on div "Marques ADLER ..." at bounding box center [326, 51] width 201 height 21
click at [263, 52] on input "Marques ADLER ..." at bounding box center [332, 50] width 182 height 7
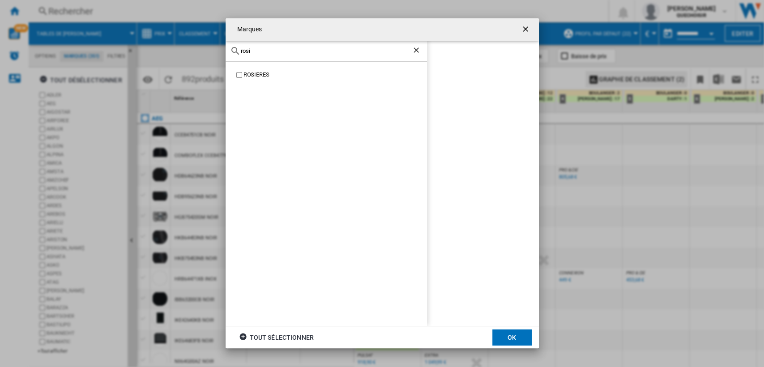
type input "rosi"
click at [253, 72] on div "ROSIERES" at bounding box center [334, 75] width 183 height 9
click at [511, 333] on button "OK" at bounding box center [511, 337] width 39 height 16
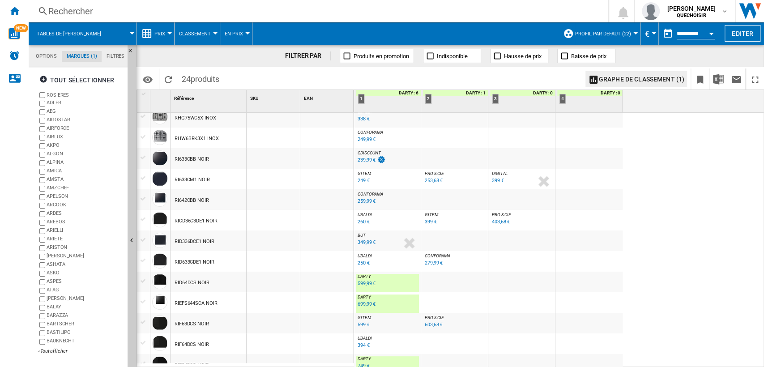
scroll to position [149, 0]
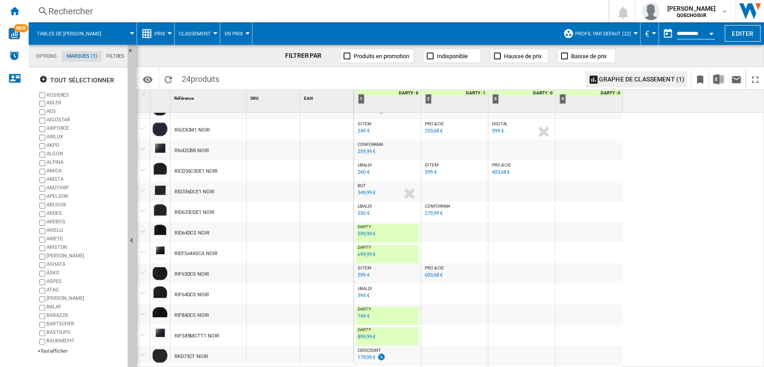
click at [362, 233] on div "599,99 €" at bounding box center [367, 234] width 18 height 6
click at [362, 234] on div "599,99 €" at bounding box center [367, 234] width 18 height 6
click at [371, 252] on div "699,99 €" at bounding box center [367, 255] width 18 height 6
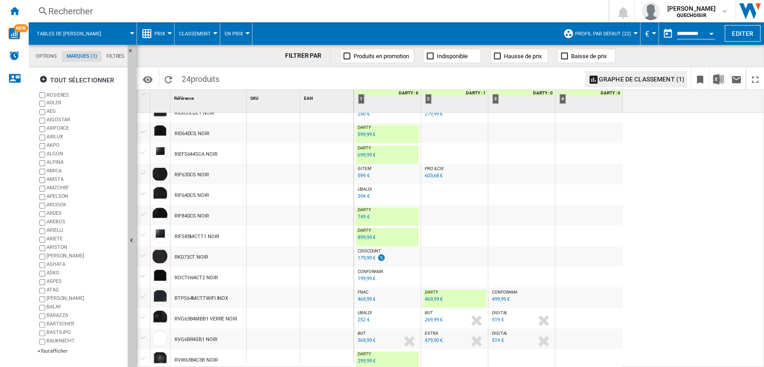
scroll to position [250, 0]
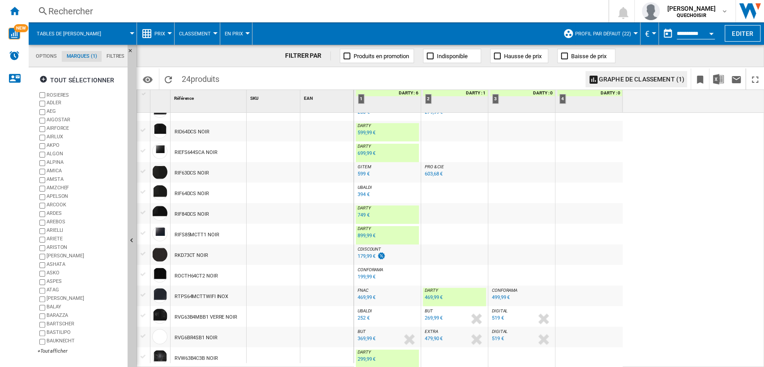
click at [360, 235] on div "899,99 €" at bounding box center [367, 236] width 18 height 6
click at [433, 299] on div "469,99 €" at bounding box center [434, 297] width 18 height 6
click at [60, 348] on div "+Tout afficher" at bounding box center [81, 351] width 86 height 7
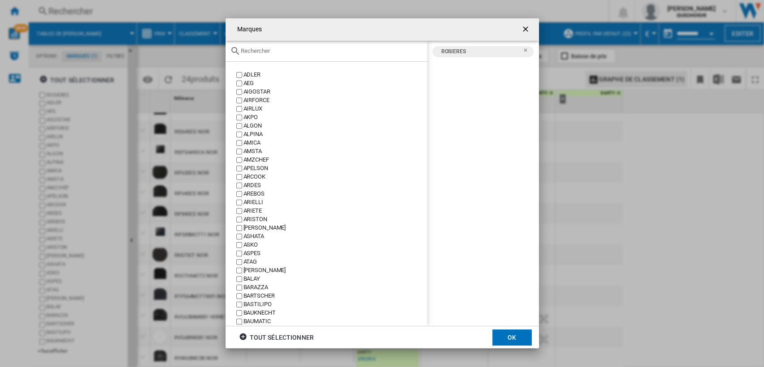
click at [286, 52] on input "Marques ADLER ..." at bounding box center [332, 50] width 182 height 7
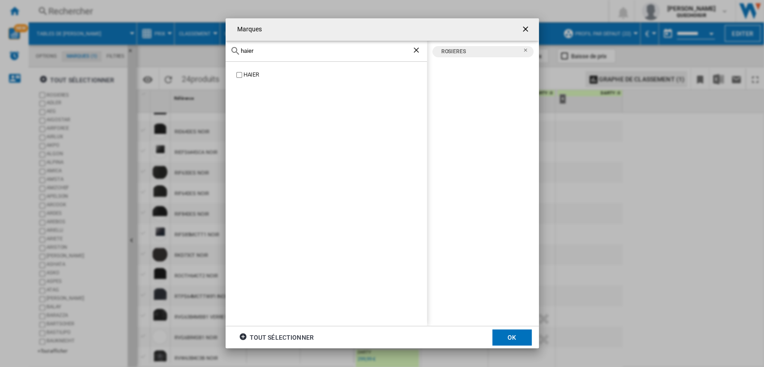
type input "haier"
click at [253, 76] on div "HAIER" at bounding box center [334, 75] width 183 height 9
click at [526, 63] on ng-md-icon "Retirer" at bounding box center [528, 65] width 11 height 11
click at [506, 333] on button "OK" at bounding box center [511, 337] width 39 height 16
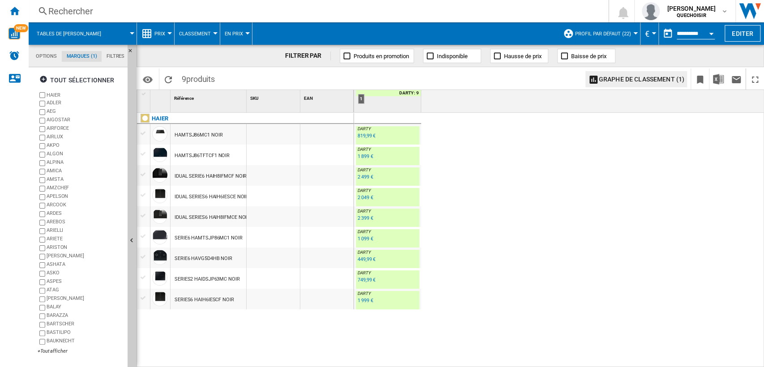
click at [361, 278] on div "749,99 €" at bounding box center [367, 280] width 18 height 6
click at [364, 261] on div "449,99 €" at bounding box center [367, 259] width 18 height 6
click at [367, 241] on div "1 099 €" at bounding box center [365, 239] width 15 height 6
click at [50, 351] on div "+Tout afficher" at bounding box center [81, 351] width 86 height 7
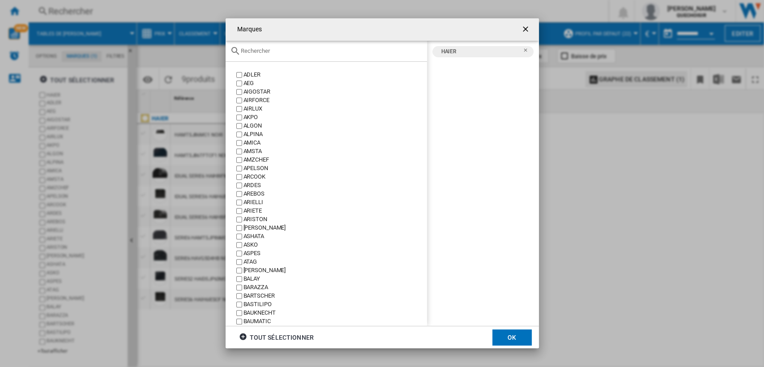
click at [524, 51] on ng-md-icon "Retirer" at bounding box center [528, 52] width 11 height 11
click at [315, 52] on input "Marques ADLER ..." at bounding box center [332, 50] width 182 height 7
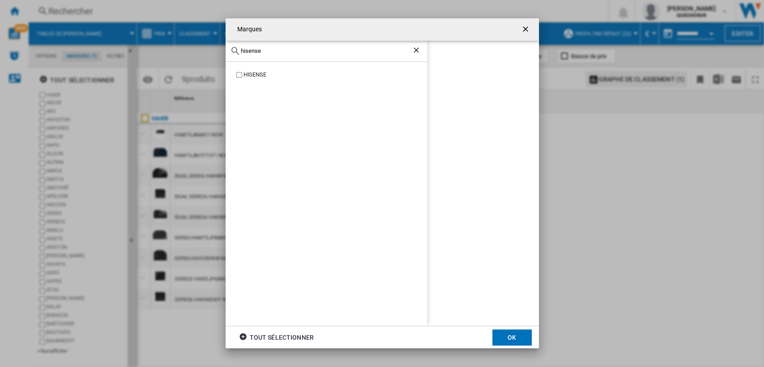
type input "hisense"
click at [251, 80] on div "HISENSE" at bounding box center [326, 194] width 201 height 264
click at [253, 76] on div "HISENSE" at bounding box center [334, 75] width 183 height 9
click at [511, 336] on button "OK" at bounding box center [511, 337] width 39 height 16
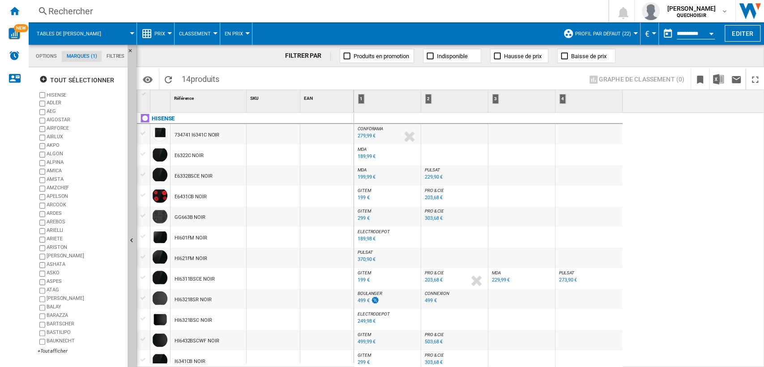
click at [363, 294] on span "BOULANGER" at bounding box center [370, 293] width 25 height 5
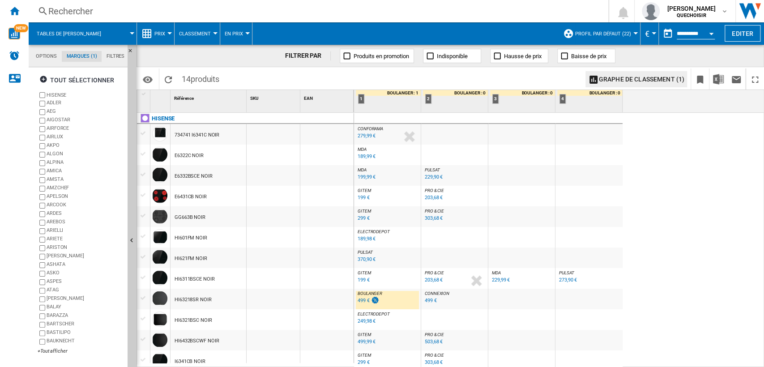
click at [663, 173] on div "CONFORAMA : FR CONFORAMA -1.0 % 279,99 € % N/A CONFORAMA : FR CONFORAMA MDA : F…" at bounding box center [559, 240] width 410 height 255
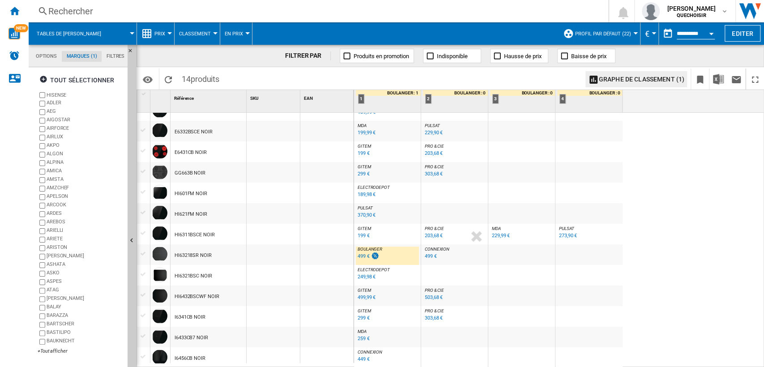
click at [362, 256] on div "499 €" at bounding box center [364, 256] width 12 height 6
click at [48, 352] on div "+Tout afficher" at bounding box center [81, 351] width 86 height 7
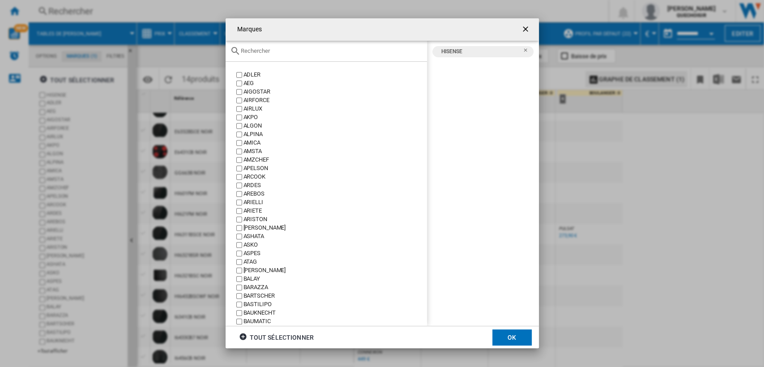
click at [323, 45] on div "Marques ADLER ..." at bounding box center [326, 51] width 201 height 21
click at [321, 51] on input "Marques ADLER ..." at bounding box center [332, 50] width 182 height 7
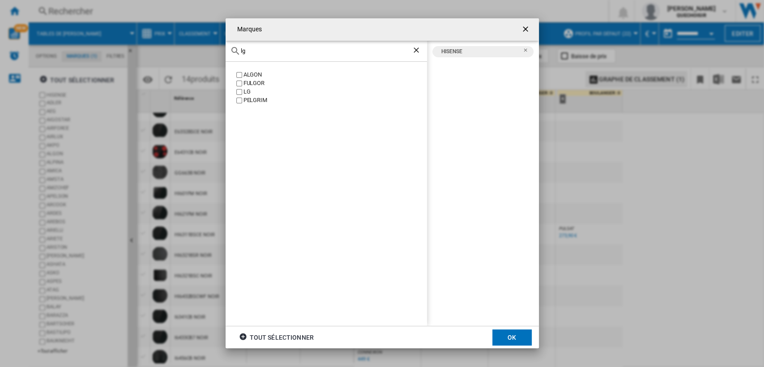
type input "lg"
click at [248, 90] on div "LG" at bounding box center [334, 92] width 183 height 9
click at [526, 48] on ng-md-icon "Retirer" at bounding box center [528, 52] width 11 height 11
click at [515, 341] on button "OK" at bounding box center [511, 337] width 39 height 16
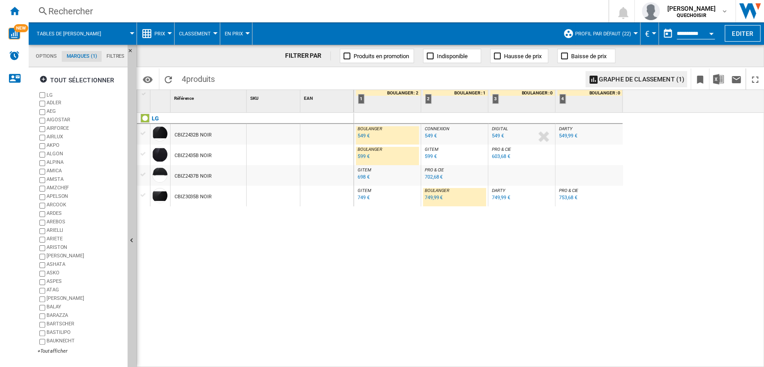
click at [363, 134] on div "549 €" at bounding box center [364, 136] width 12 height 6
click at [358, 158] on div "599 €" at bounding box center [364, 157] width 12 height 6
click at [562, 127] on span "DARTY" at bounding box center [565, 128] width 13 height 5
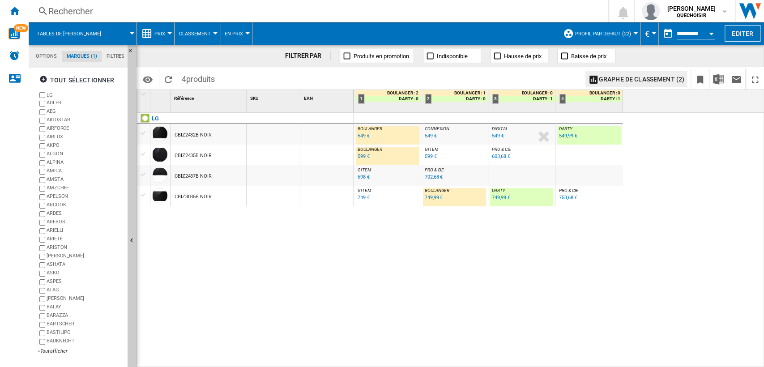
click at [498, 137] on div "549 €" at bounding box center [498, 136] width 12 height 6
click at [214, 8] on div "Rechercher" at bounding box center [316, 11] width 537 height 13
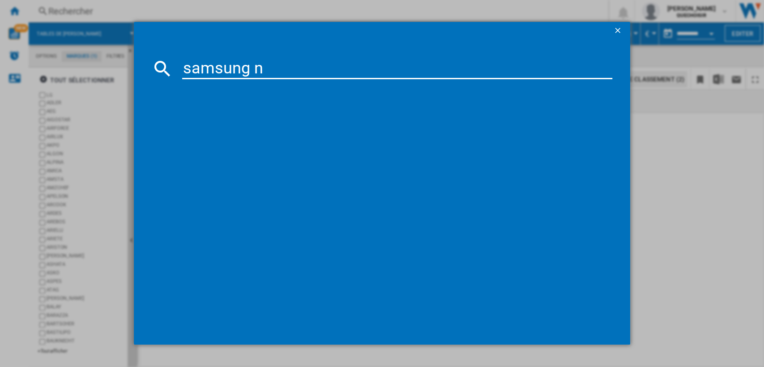
type input "samsung nz"
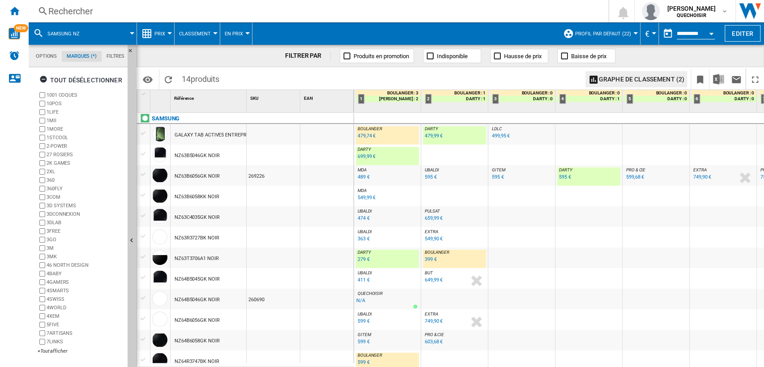
click at [359, 157] on div "699,99 €" at bounding box center [367, 157] width 18 height 6
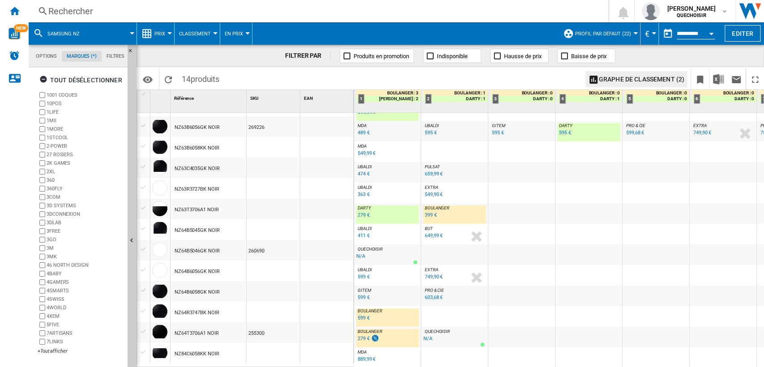
scroll to position [49, 0]
click at [361, 315] on div "599 €" at bounding box center [364, 318] width 12 height 6
click at [366, 212] on div "279 €" at bounding box center [364, 215] width 12 height 6
click at [427, 212] on div "399 €" at bounding box center [431, 215] width 12 height 6
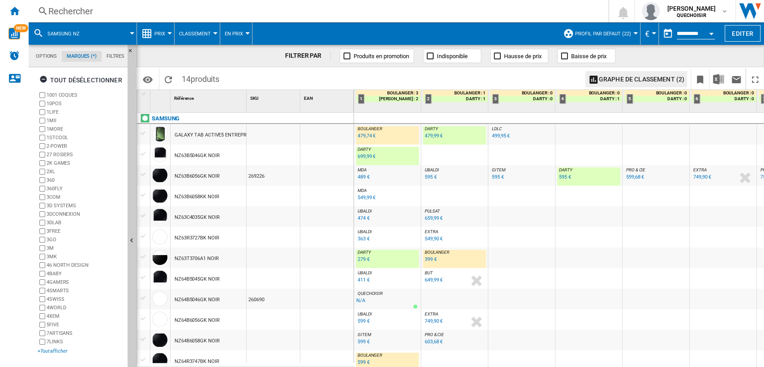
click at [54, 351] on div "+Tout afficher" at bounding box center [81, 351] width 86 height 7
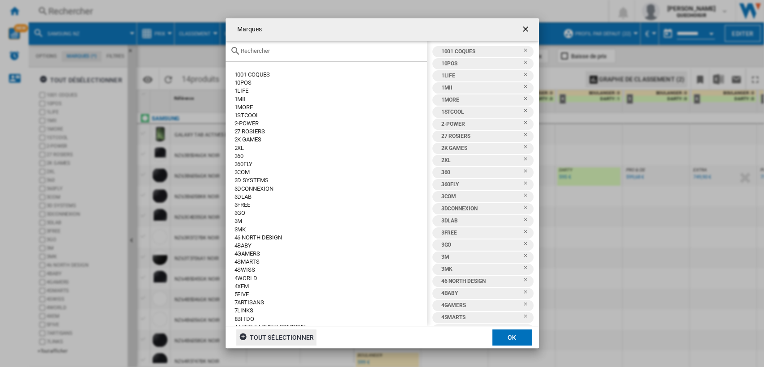
click at [256, 340] on div "tout sélectionner" at bounding box center [276, 337] width 75 height 16
click at [306, 338] on div "tout désélectionner" at bounding box center [280, 337] width 83 height 16
click at [298, 50] on input "Marques 1001 ..." at bounding box center [332, 50] width 182 height 7
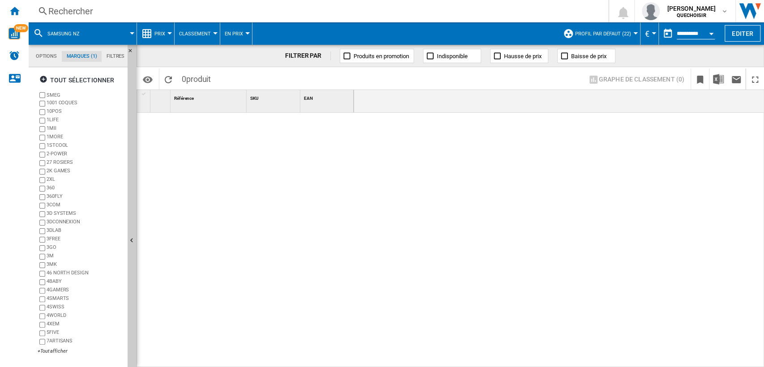
click at [236, 12] on div "Rechercher" at bounding box center [316, 11] width 537 height 13
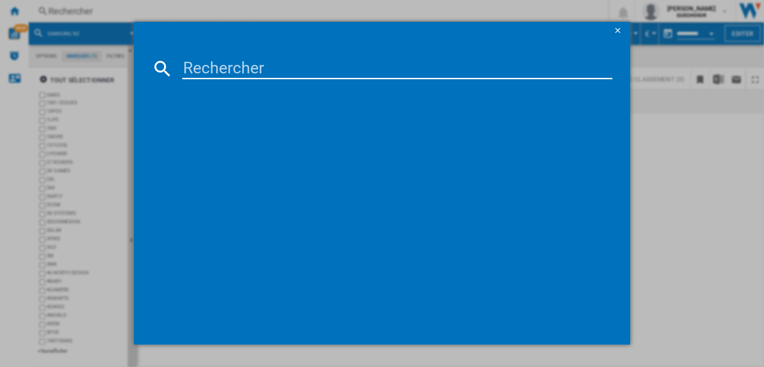
drag, startPoint x: 614, startPoint y: 30, endPoint x: 35, endPoint y: 80, distance: 581.3
click at [615, 29] on ng-md-icon "getI18NText('BUTTONS.CLOSE_DIALOG')" at bounding box center [618, 31] width 11 height 11
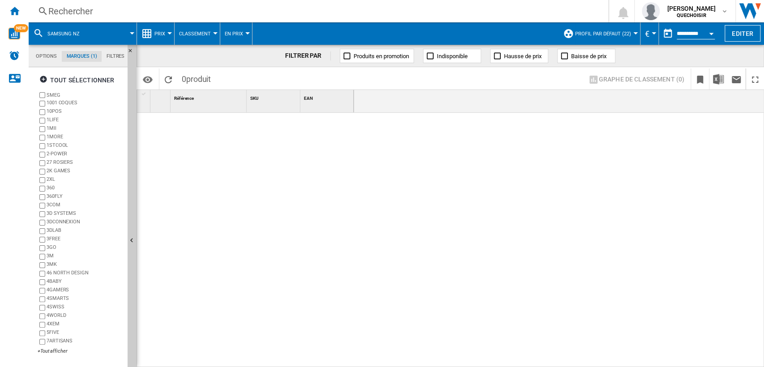
click at [110, 31] on span at bounding box center [112, 33] width 40 height 22
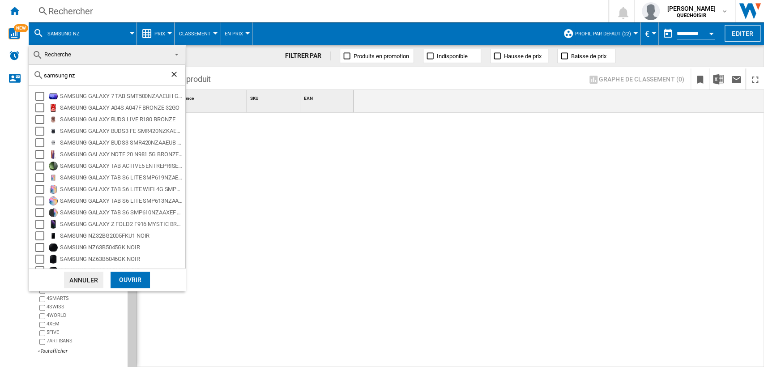
click at [170, 73] on ng-md-icon "Effacer la recherche" at bounding box center [175, 75] width 11 height 11
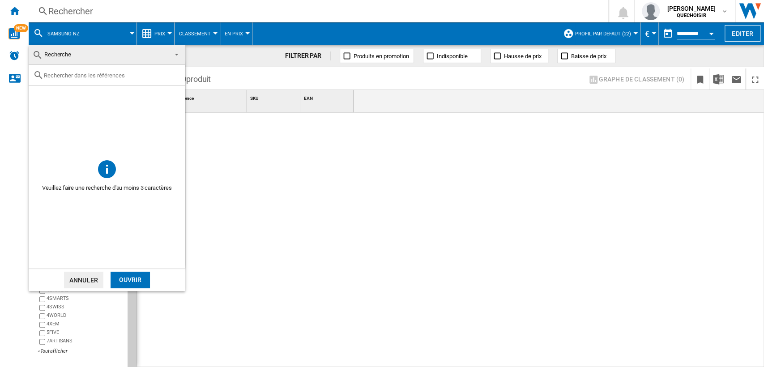
click at [120, 277] on div "Ouvrir" at bounding box center [130, 280] width 39 height 17
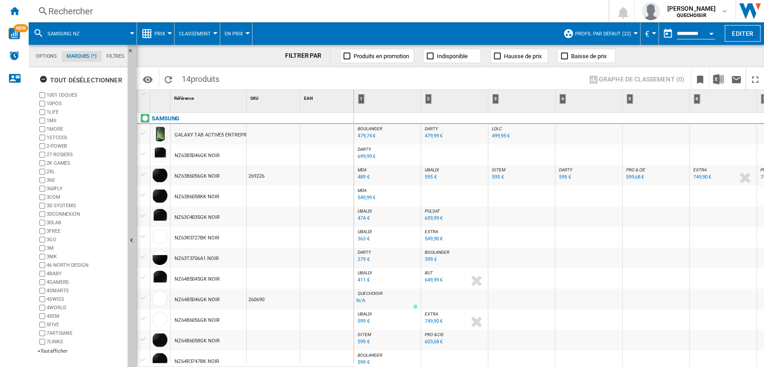
click at [50, 32] on span "samsung nz" at bounding box center [63, 34] width 32 height 6
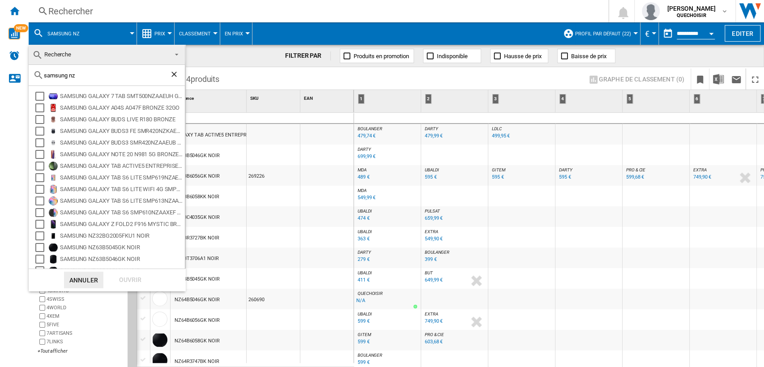
click at [170, 70] on ng-md-icon "Effacer la recherche" at bounding box center [175, 75] width 11 height 11
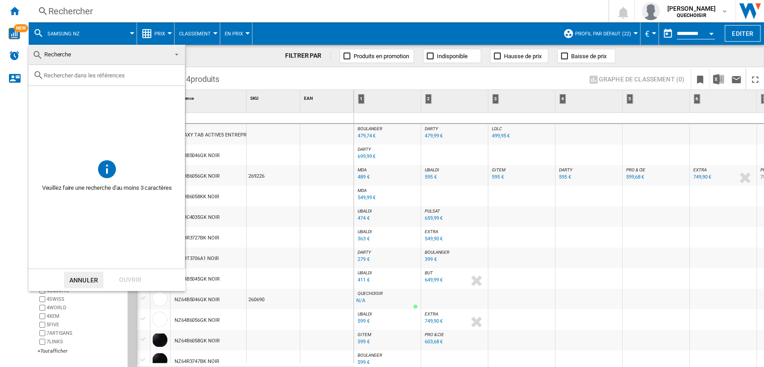
click at [100, 13] on md-backdrop at bounding box center [382, 183] width 764 height 367
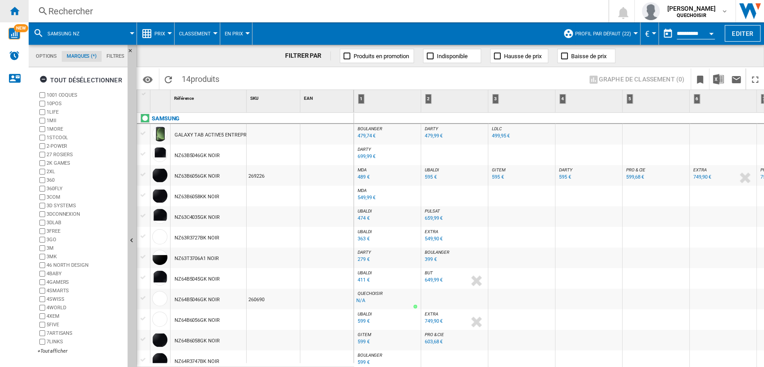
click at [13, 16] on div "Accueil" at bounding box center [14, 11] width 29 height 22
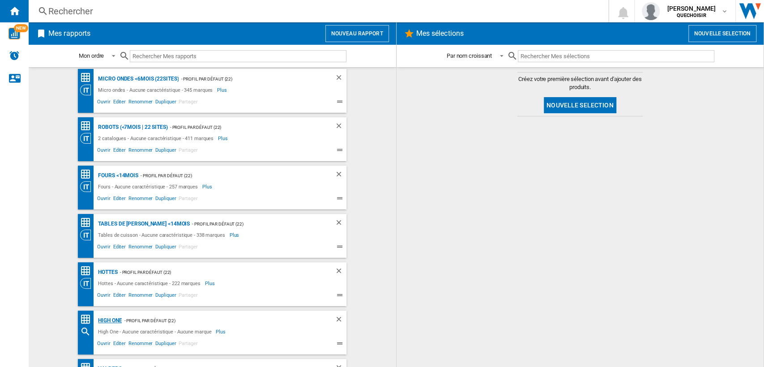
scroll to position [149, 0]
click at [115, 218] on div "Tables de [PERSON_NAME] <14mois" at bounding box center [143, 223] width 94 height 11
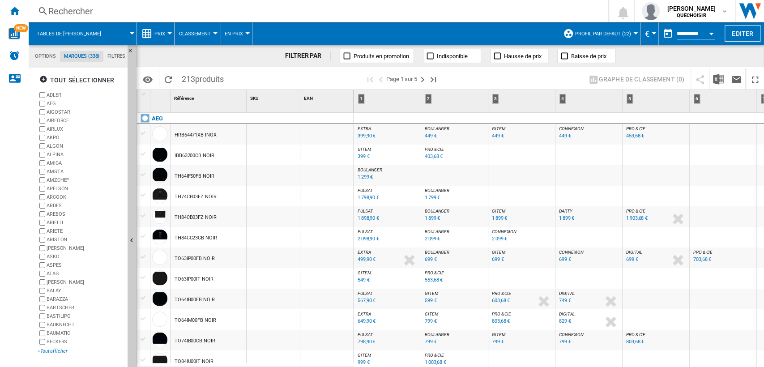
click at [54, 354] on div "+Tout afficher" at bounding box center [81, 351] width 86 height 7
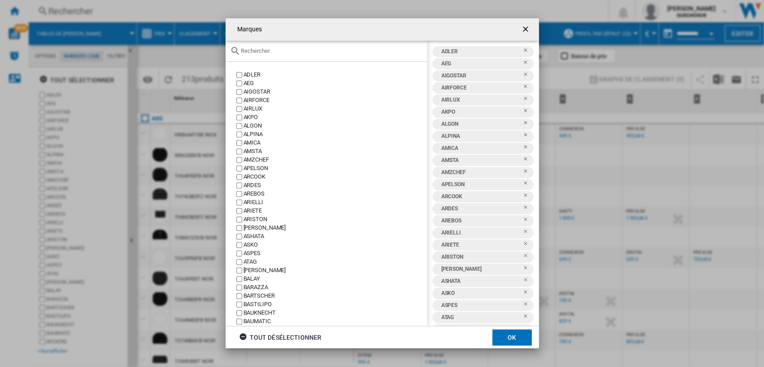
click at [277, 339] on div "tout désélectionner" at bounding box center [280, 337] width 83 height 16
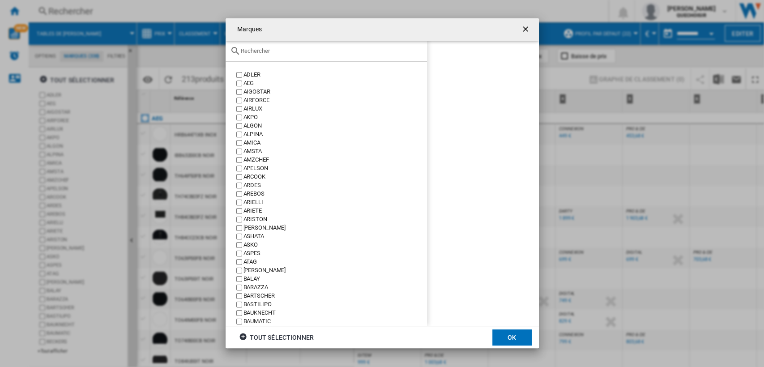
click at [270, 52] on input "Marques ADLER ..." at bounding box center [332, 50] width 182 height 7
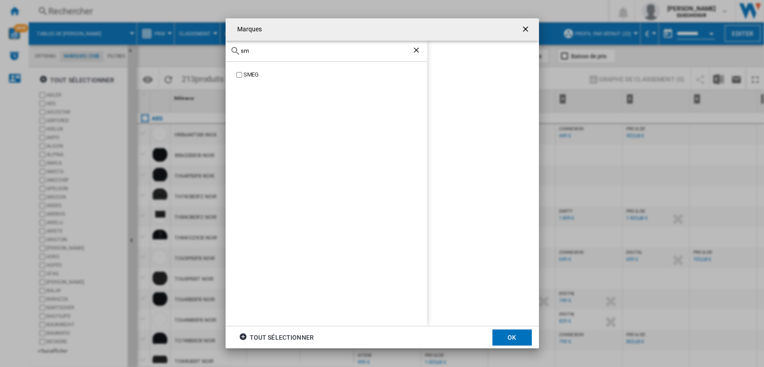
type input "sm"
click at [247, 75] on div "SMEG" at bounding box center [334, 75] width 183 height 9
click at [503, 338] on button "OK" at bounding box center [511, 337] width 39 height 16
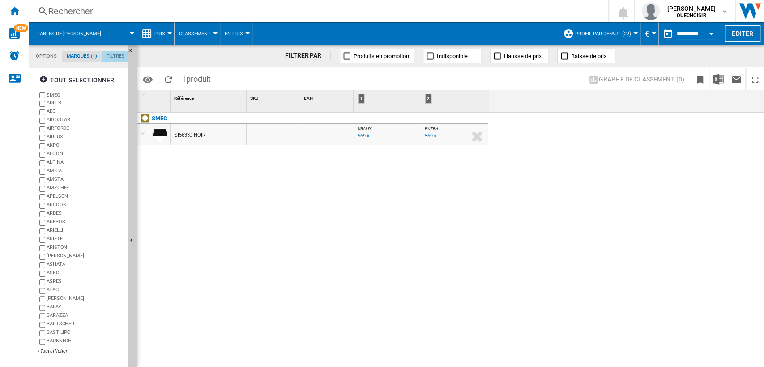
click at [119, 54] on md-tab-item "Filtres" at bounding box center [116, 56] width 28 height 11
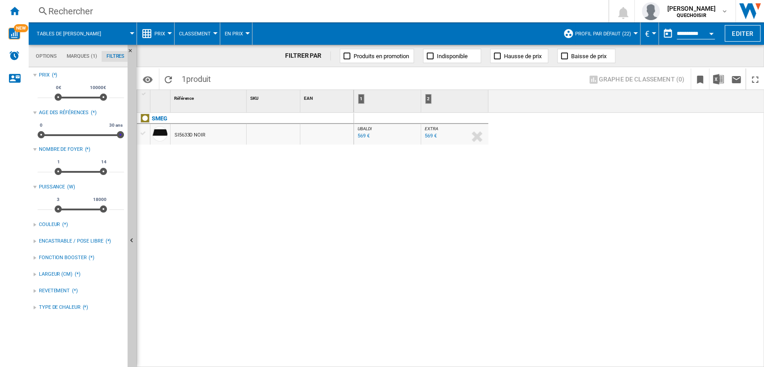
drag, startPoint x: 47, startPoint y: 133, endPoint x: 154, endPoint y: 137, distance: 107.5
click at [154, 137] on div "Options Marques (1) Filtres Options Marques (1) Filtres Sources Sites Marketpla…" at bounding box center [396, 206] width 735 height 322
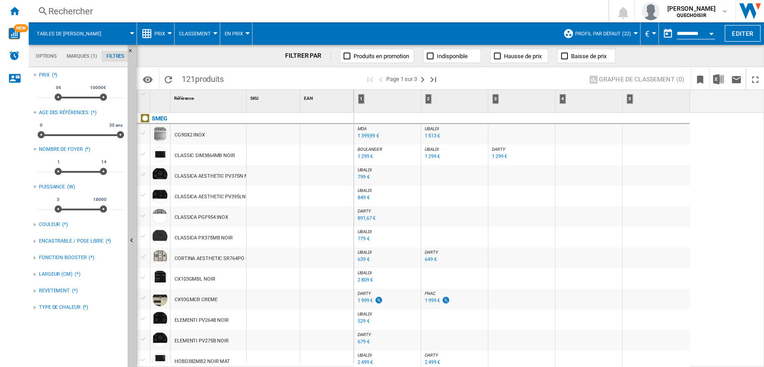
click at [645, 60] on div "FILTRER PAR Produits en promotion Indisponible Hausse de prix Baisse de prix" at bounding box center [449, 56] width 627 height 22
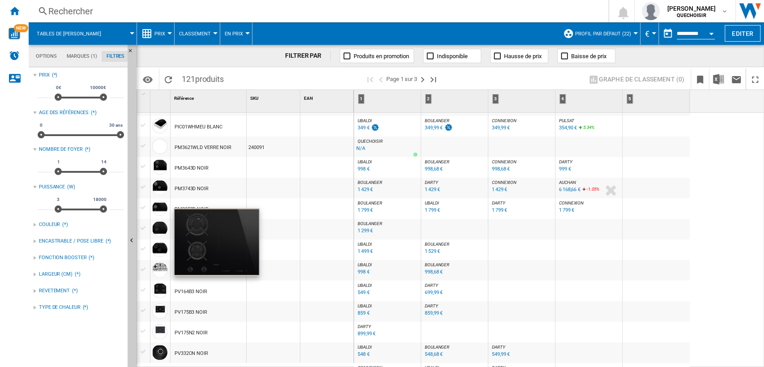
scroll to position [788, 0]
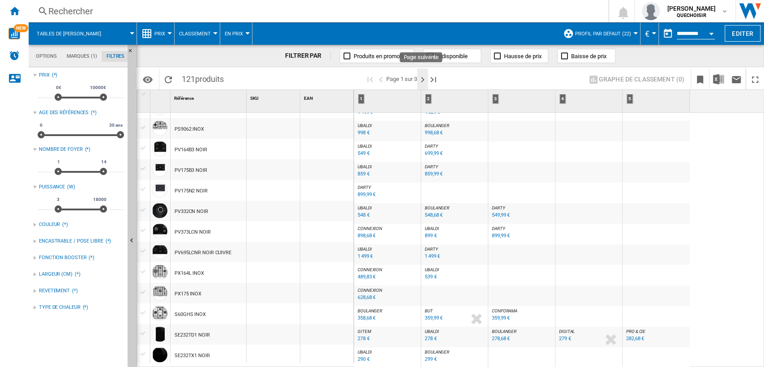
click at [421, 77] on ng-md-icon "Page suivante" at bounding box center [422, 79] width 11 height 11
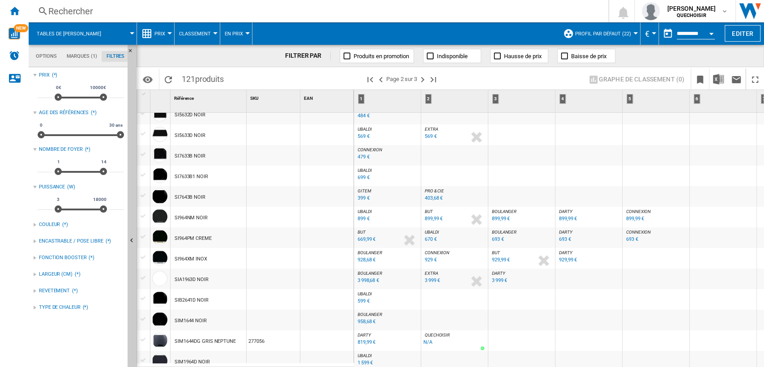
drag, startPoint x: 565, startPoint y: 209, endPoint x: 559, endPoint y: 210, distance: 6.7
click at [564, 209] on span "DARTY" at bounding box center [565, 211] width 13 height 5
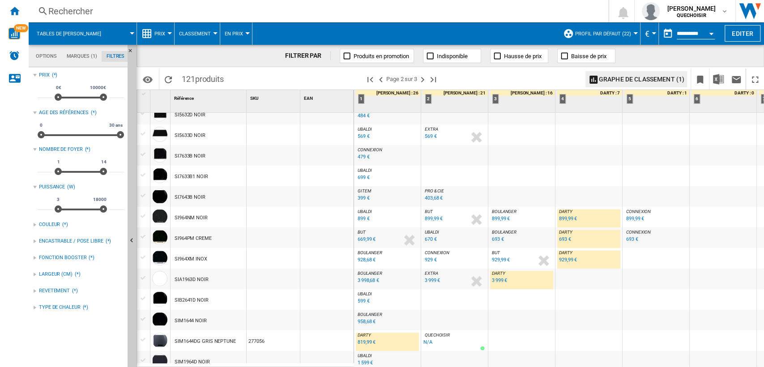
click at [504, 212] on span "BOULANGER" at bounding box center [504, 211] width 25 height 5
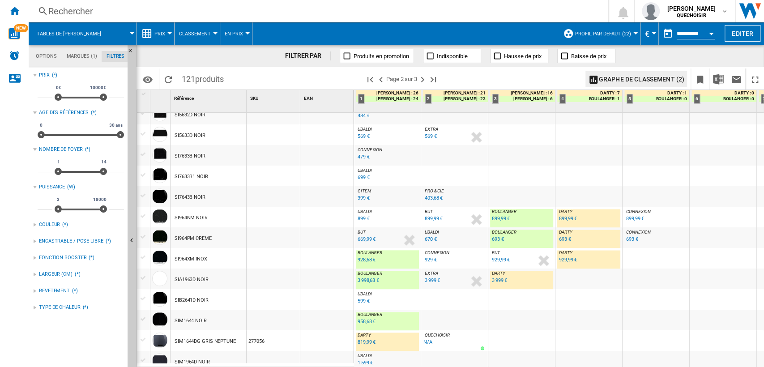
click at [361, 218] on div "899 €" at bounding box center [364, 219] width 12 height 6
click at [361, 259] on div "928,68 €" at bounding box center [367, 260] width 18 height 6
click at [497, 239] on div "693 €" at bounding box center [498, 239] width 12 height 6
click at [562, 238] on div "693 €" at bounding box center [565, 239] width 12 height 6
click at [565, 218] on div "899,99 €" at bounding box center [568, 219] width 18 height 6
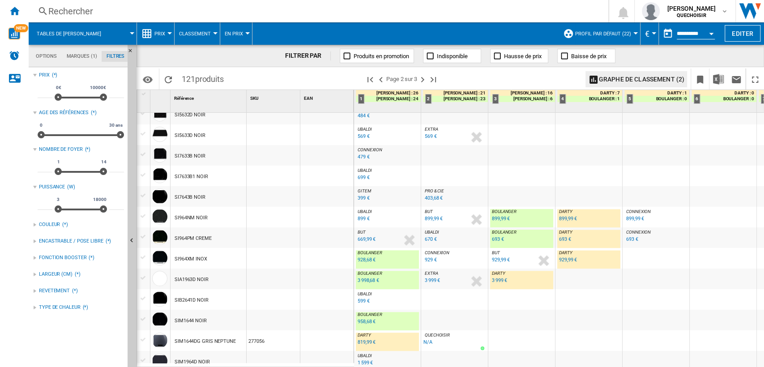
click at [565, 241] on div "693 €" at bounding box center [565, 239] width 12 height 6
click at [561, 257] on div "929,99 €" at bounding box center [568, 260] width 18 height 6
click at [428, 232] on span "UBALDI" at bounding box center [432, 232] width 14 height 5
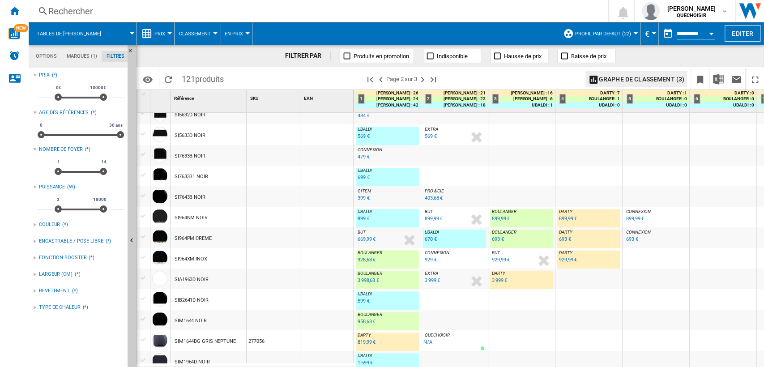
click at [431, 239] on div "670 €" at bounding box center [431, 239] width 12 height 6
click at [432, 241] on div "670 €" at bounding box center [431, 239] width 12 height 6
click at [364, 260] on div "928,68 €" at bounding box center [367, 260] width 18 height 6
click at [366, 238] on div "669,99 €" at bounding box center [367, 239] width 18 height 6
click at [360, 238] on div "669,99 €" at bounding box center [367, 239] width 18 height 6
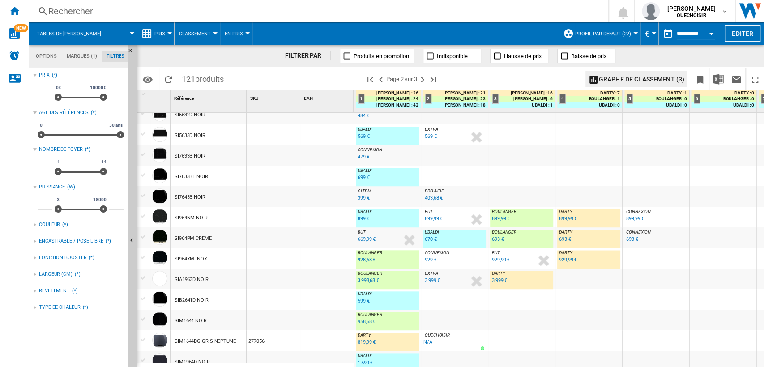
click at [494, 261] on div "929,99 €" at bounding box center [501, 260] width 18 height 6
click at [566, 240] on div "693 €" at bounding box center [565, 239] width 12 height 6
click at [567, 216] on div "899,99 €" at bounding box center [568, 219] width 18 height 6
click at [564, 259] on div "929,99 €" at bounding box center [568, 260] width 18 height 6
click at [498, 238] on div "693 €" at bounding box center [498, 239] width 12 height 6
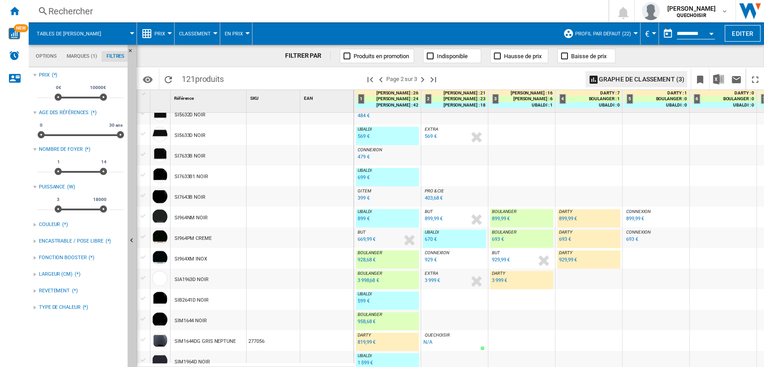
click at [495, 218] on div "899,99 €" at bounding box center [501, 219] width 18 height 6
click at [359, 217] on div "899 €" at bounding box center [364, 219] width 12 height 6
click at [367, 260] on div "928,68 €" at bounding box center [367, 260] width 18 height 6
click at [432, 238] on div "670 €" at bounding box center [431, 239] width 12 height 6
click at [494, 237] on div "693 €" at bounding box center [498, 239] width 12 height 6
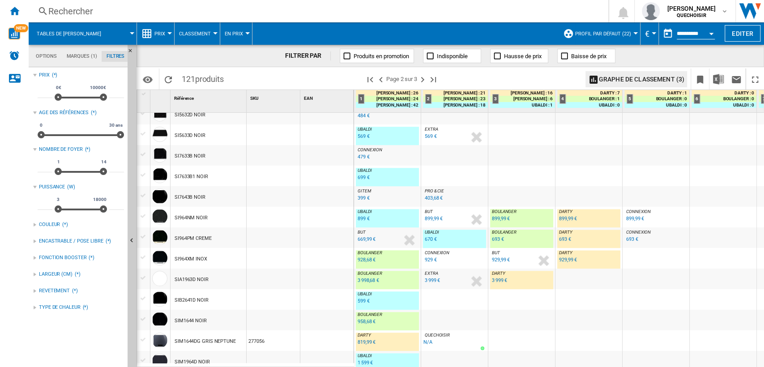
scroll to position [646, 0]
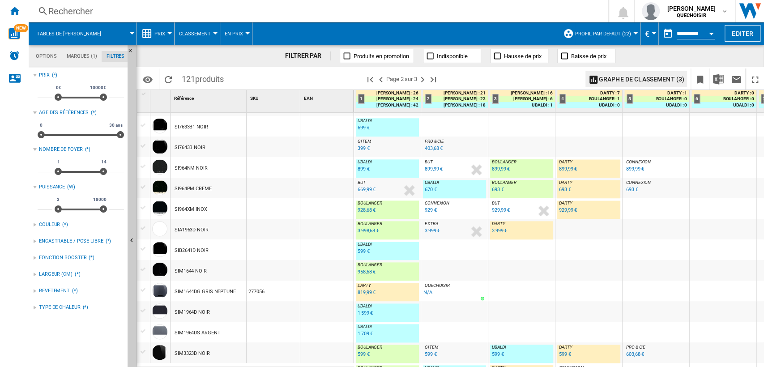
click at [504, 232] on div "3 999 €" at bounding box center [499, 231] width 15 height 6
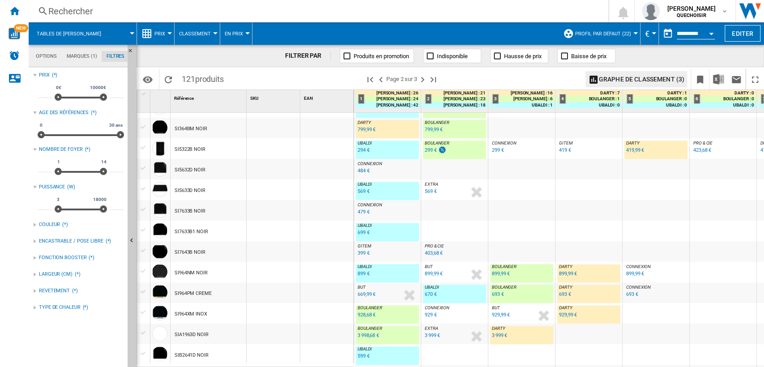
scroll to position [442, 0]
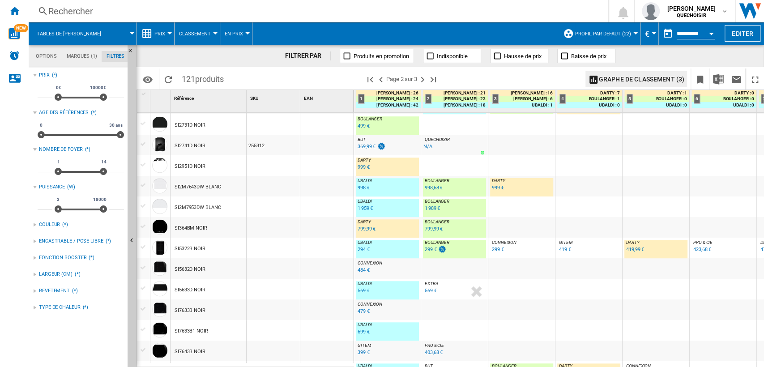
click at [354, 228] on div "[PERSON_NAME] : FR [PERSON_NAME] -1.0 % 799,99 € % N/A [PERSON_NAME] : FR [PERS…" at bounding box center [387, 227] width 67 height 21
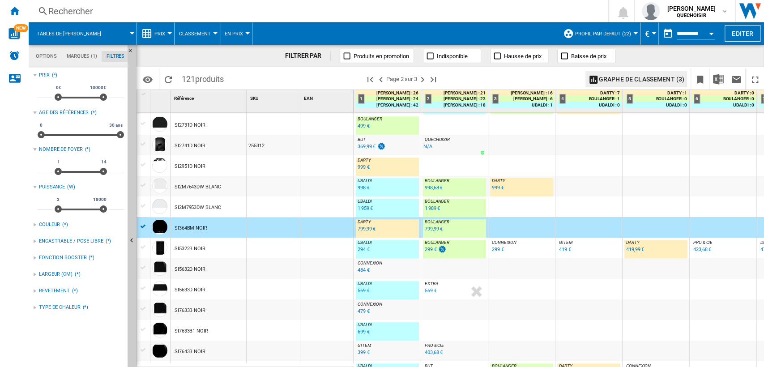
click at [363, 228] on div "799,99 €" at bounding box center [367, 229] width 18 height 6
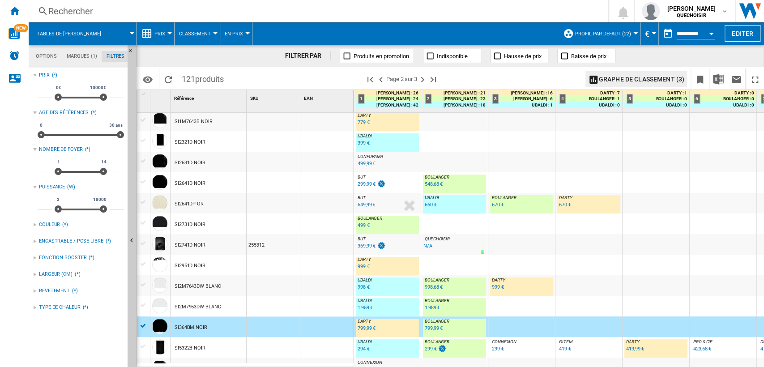
scroll to position [293, 0]
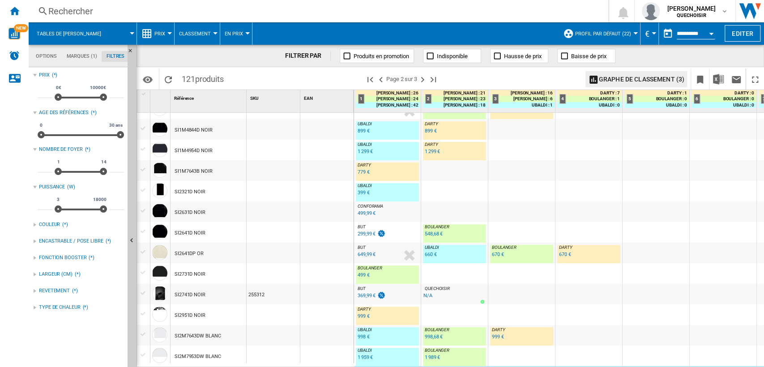
click at [426, 253] on div "660 €" at bounding box center [431, 255] width 12 height 6
click at [499, 252] on div "670 €" at bounding box center [498, 255] width 12 height 6
click at [566, 255] on div "670 €" at bounding box center [565, 255] width 12 height 6
click at [434, 233] on div "548,68 €" at bounding box center [434, 234] width 18 height 6
click at [361, 234] on div "299,99 €" at bounding box center [367, 234] width 18 height 6
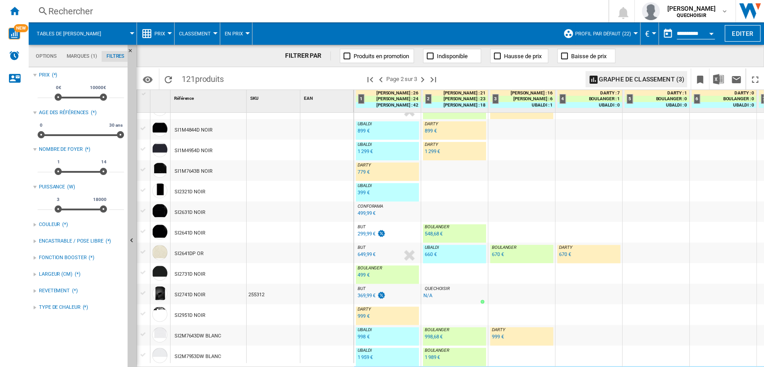
click at [362, 234] on div "299,99 €" at bounding box center [367, 234] width 18 height 6
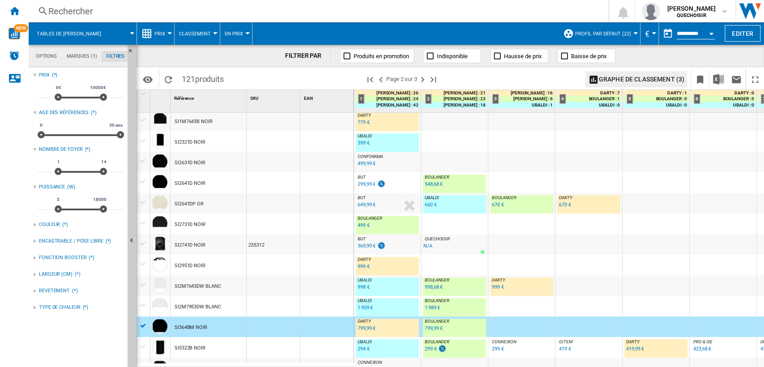
scroll to position [392, 0]
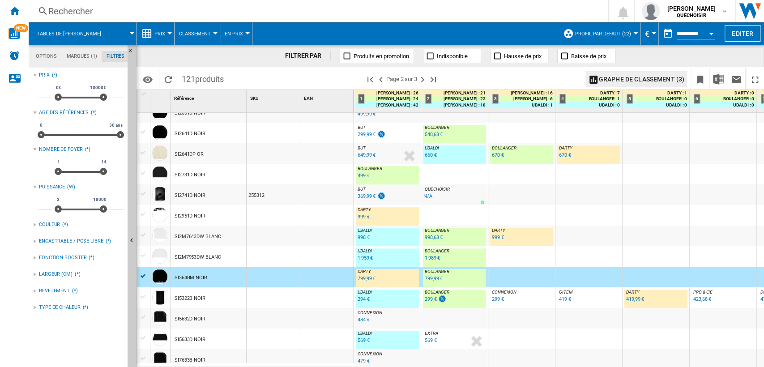
click at [362, 277] on div "799,99 €" at bounding box center [367, 279] width 18 height 6
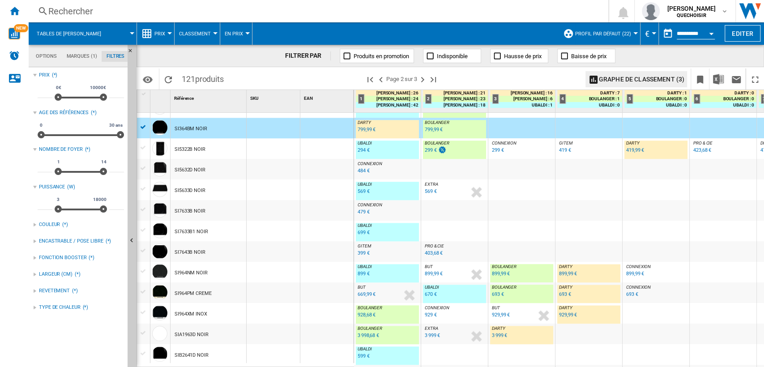
scroll to position [492, 0]
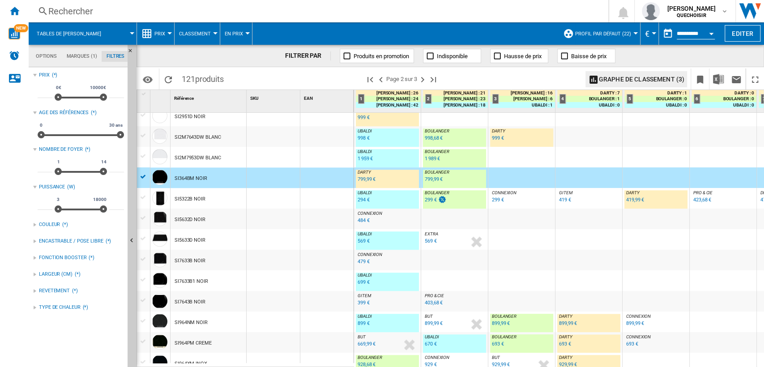
click at [143, 175] on div at bounding box center [143, 177] width 9 height 8
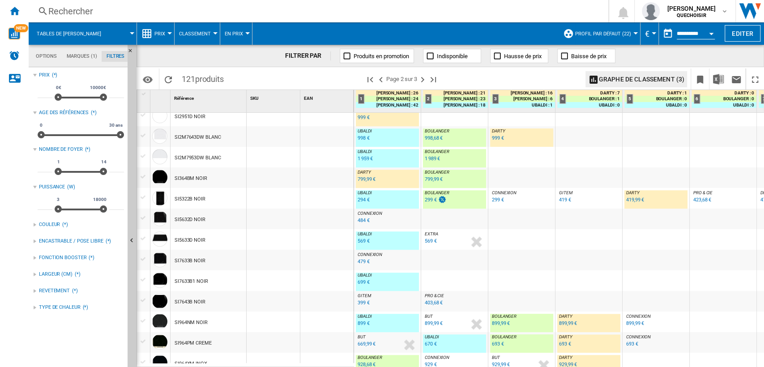
scroll to position [641, 0]
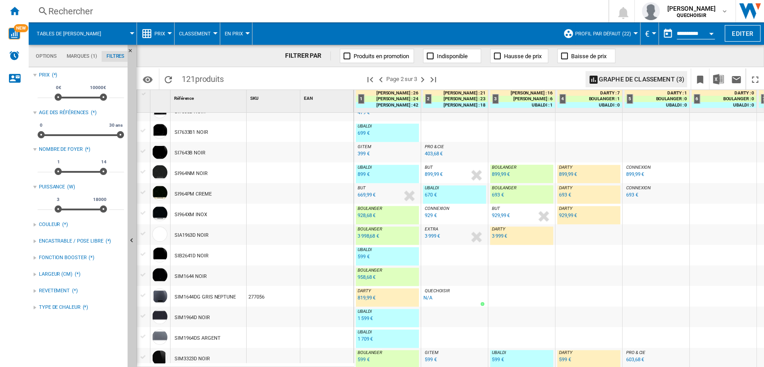
click at [367, 255] on div "599 €" at bounding box center [364, 257] width 12 height 6
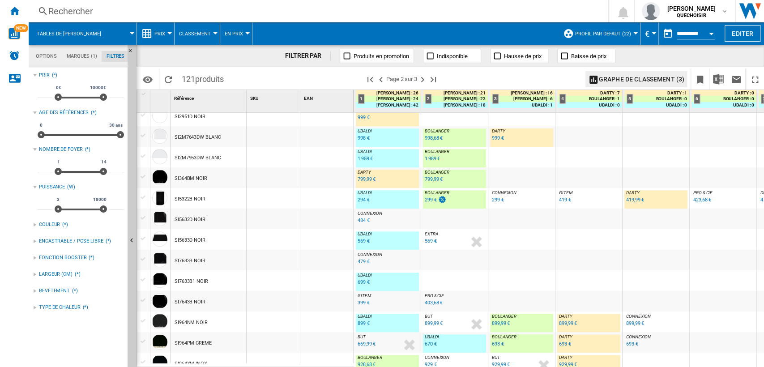
scroll to position [293, 0]
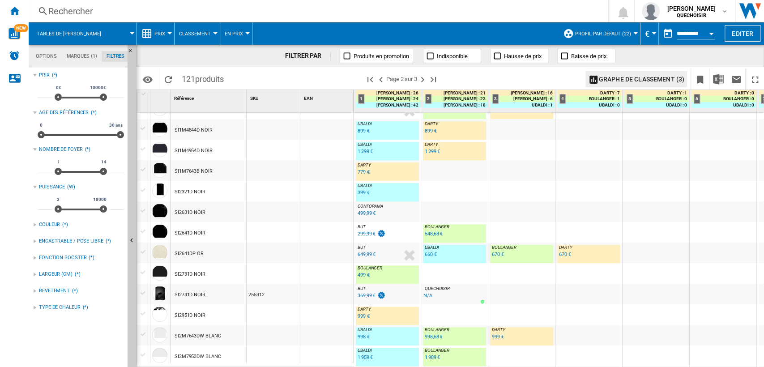
click at [423, 230] on div "[PERSON_NAME] : FR [PERSON_NAME] -1.0 % 548,68 € % N/A [PERSON_NAME] : FR [PERS…" at bounding box center [454, 234] width 63 height 21
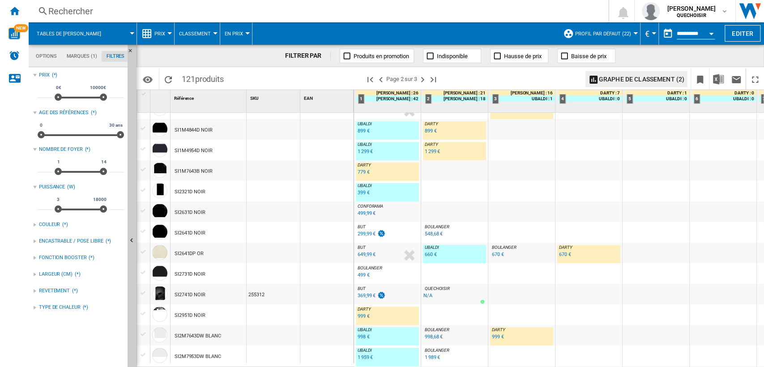
click at [426, 233] on div "548,68 €" at bounding box center [434, 234] width 18 height 6
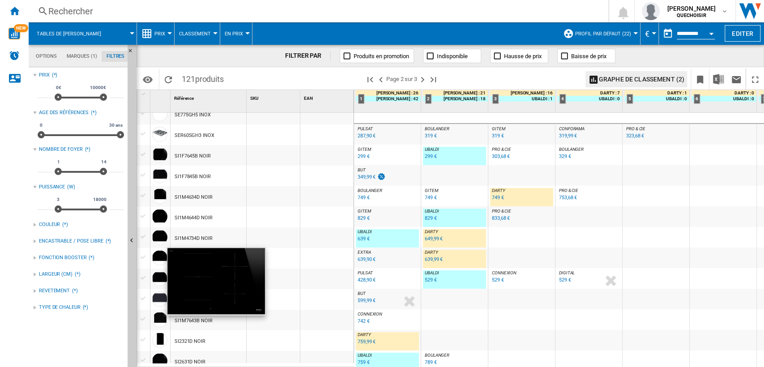
scroll to position [0, 0]
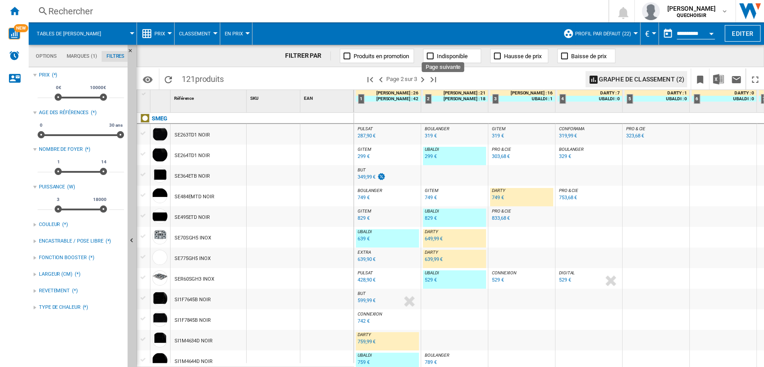
drag, startPoint x: 424, startPoint y: 78, endPoint x: 401, endPoint y: 124, distance: 51.4
click at [424, 78] on ng-md-icon "Page suivante" at bounding box center [422, 79] width 11 height 11
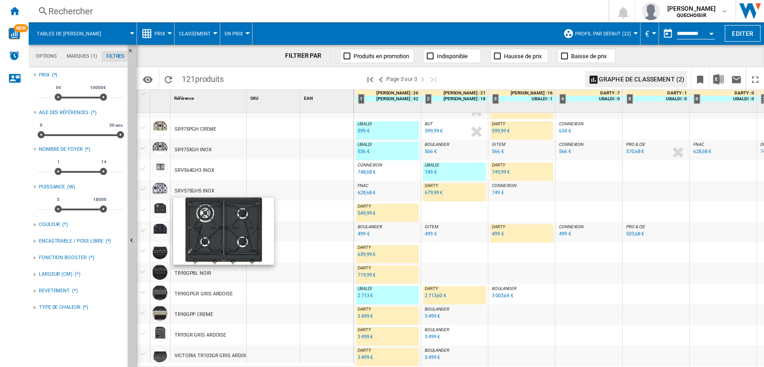
scroll to position [191, 0]
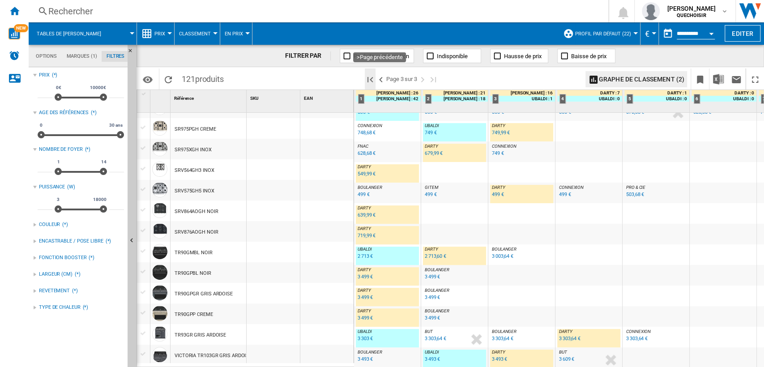
click at [370, 80] on ng-md-icon "Première page" at bounding box center [370, 79] width 11 height 11
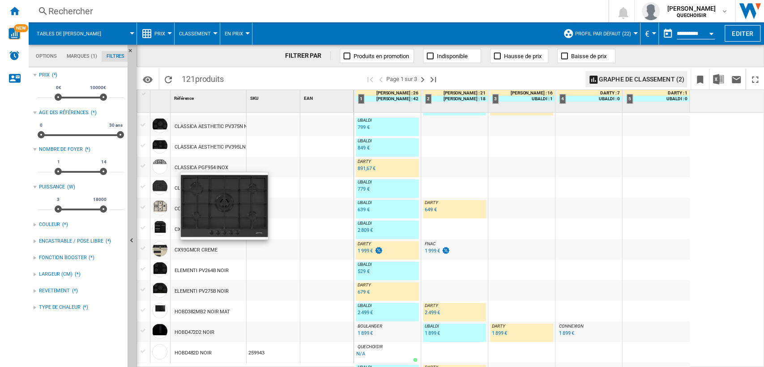
scroll to position [248, 0]
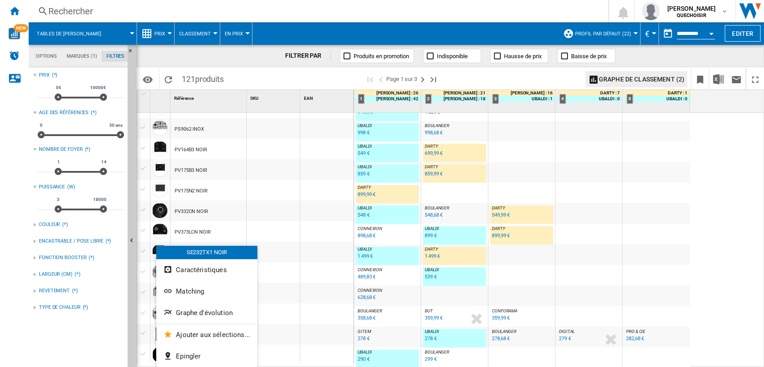
click at [176, 14] on div at bounding box center [382, 183] width 764 height 367
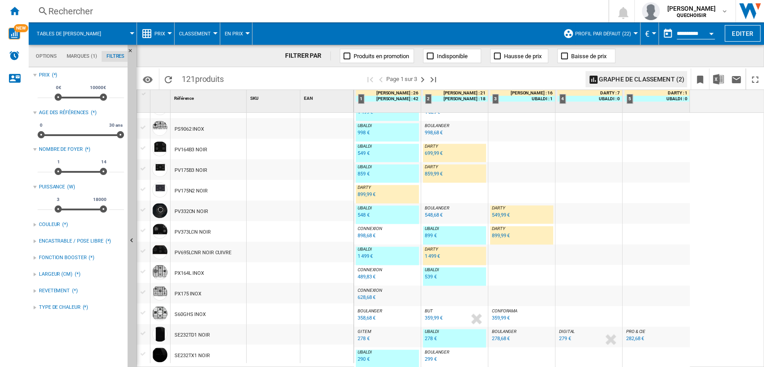
click at [202, 12] on div "Rechercher" at bounding box center [316, 11] width 537 height 13
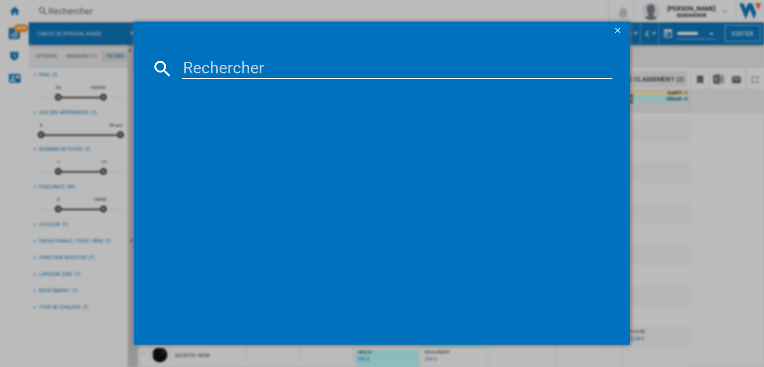
click at [136, 7] on div at bounding box center [382, 183] width 764 height 367
click at [107, 37] on div at bounding box center [382, 183] width 764 height 367
click at [620, 32] on ng-md-icon "getI18NText('BUTTONS.CLOSE_DIALOG')" at bounding box center [618, 31] width 11 height 11
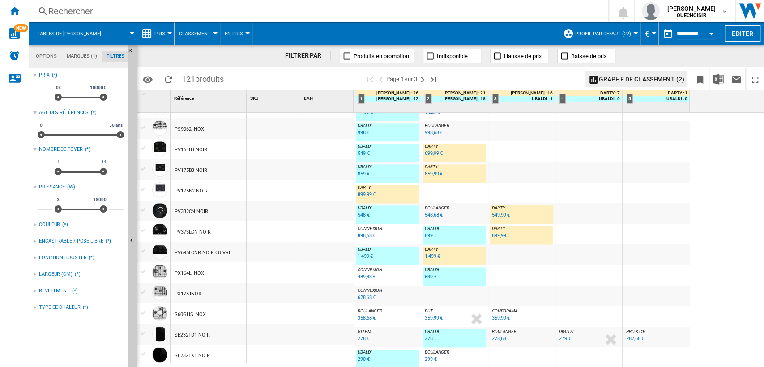
click at [97, 58] on md-tab-item "Marques (1)" at bounding box center [82, 56] width 40 height 11
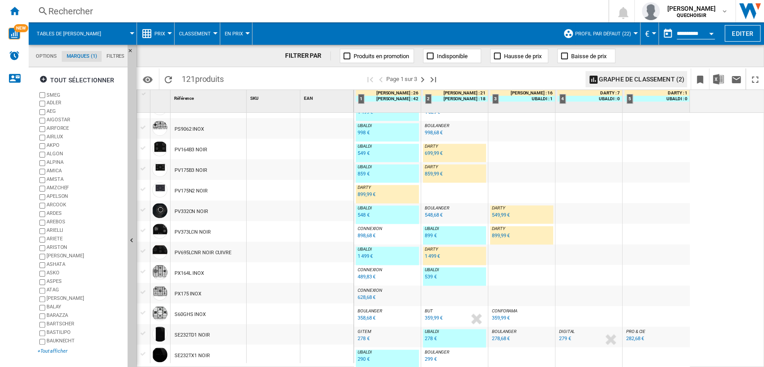
click at [61, 348] on div "+Tout afficher" at bounding box center [81, 351] width 86 height 7
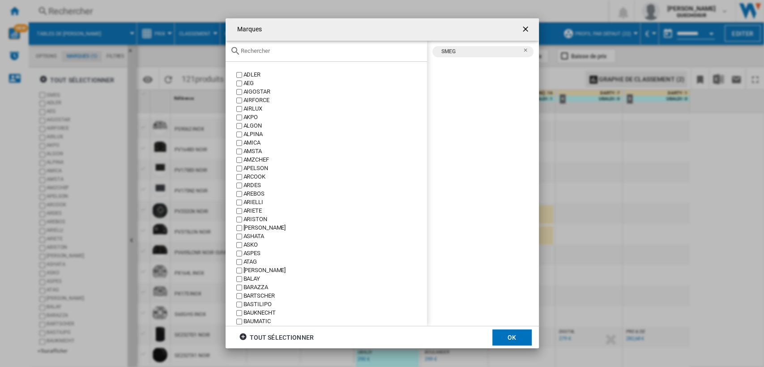
click at [293, 50] on input "Marques ADLER ..." at bounding box center [332, 50] width 182 height 7
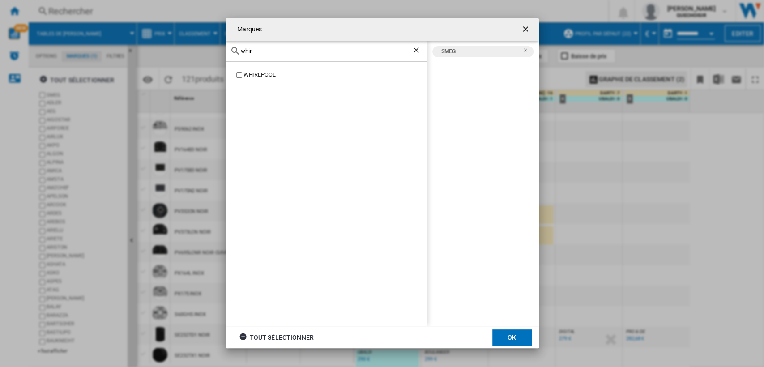
click at [250, 75] on div "WHIRLPOOL" at bounding box center [334, 75] width 183 height 9
drag, startPoint x: 261, startPoint y: 51, endPoint x: 223, endPoint y: 47, distance: 38.2
click at [223, 47] on div "Marques whir WHIRLPOOL SMEG WHIRLPOOL tout sélectionner OK" at bounding box center [382, 183] width 764 height 367
drag, startPoint x: 241, startPoint y: 48, endPoint x: 234, endPoint y: 47, distance: 7.2
click at [234, 47] on div "inde" at bounding box center [326, 51] width 201 height 21
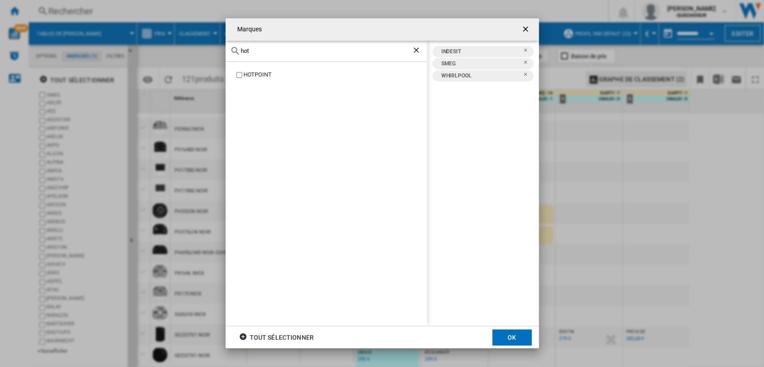
type input "hot"
click at [243, 73] on div "HOTPOINT" at bounding box center [334, 75] width 183 height 9
click at [526, 75] on ng-md-icon "Retirer" at bounding box center [528, 77] width 11 height 11
click at [507, 330] on button "OK" at bounding box center [511, 337] width 39 height 16
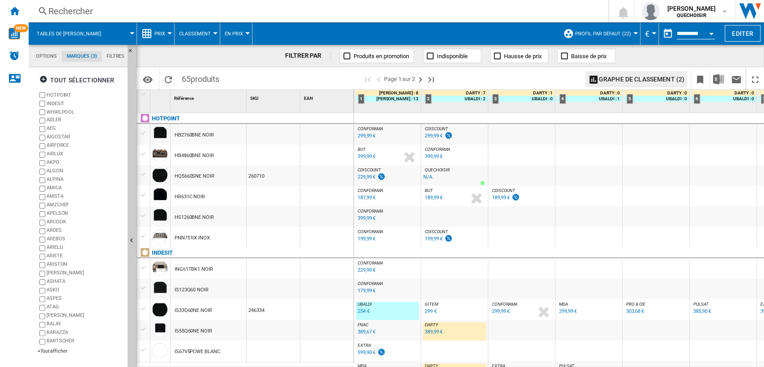
scroll to position [99, 0]
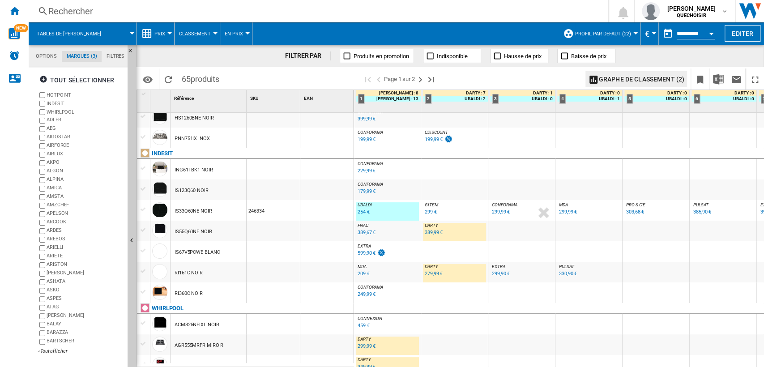
click at [429, 273] on div "279,99 €" at bounding box center [434, 274] width 18 height 6
click at [426, 235] on div "389,99 €" at bounding box center [432, 232] width 19 height 9
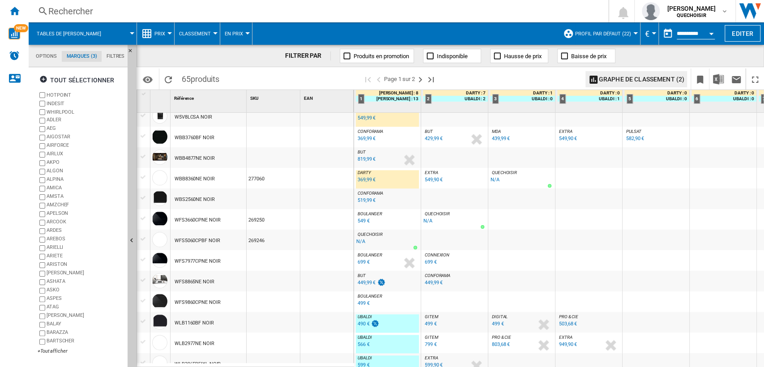
scroll to position [607, 0]
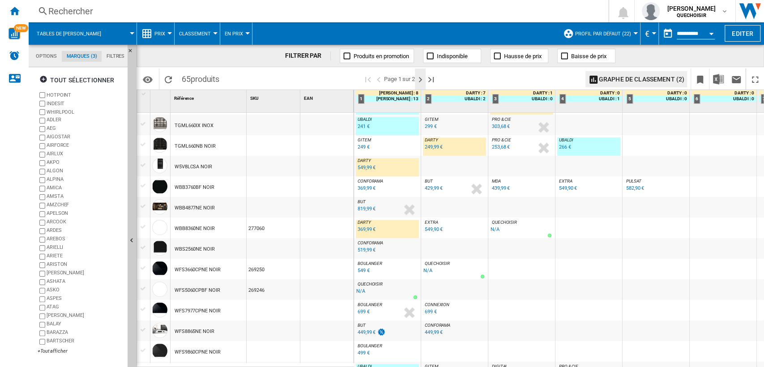
click at [421, 78] on ng-md-icon "Page suivante" at bounding box center [420, 79] width 11 height 11
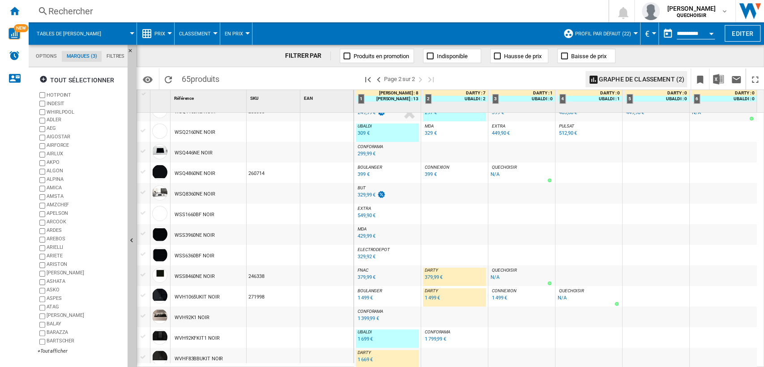
scroll to position [15, 0]
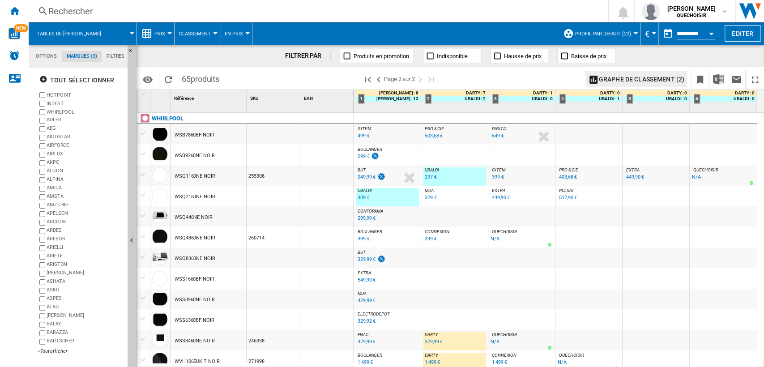
click at [362, 198] on div "309 €" at bounding box center [364, 198] width 12 height 6
click at [559, 198] on div "512,90 €" at bounding box center [568, 198] width 18 height 6
click at [365, 197] on div "309 €" at bounding box center [364, 198] width 12 height 6
click at [563, 196] on div "512,90 €" at bounding box center [568, 198] width 18 height 6
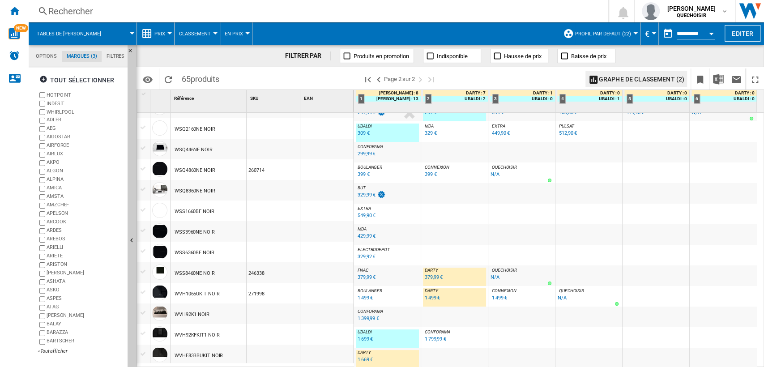
scroll to position [0, 0]
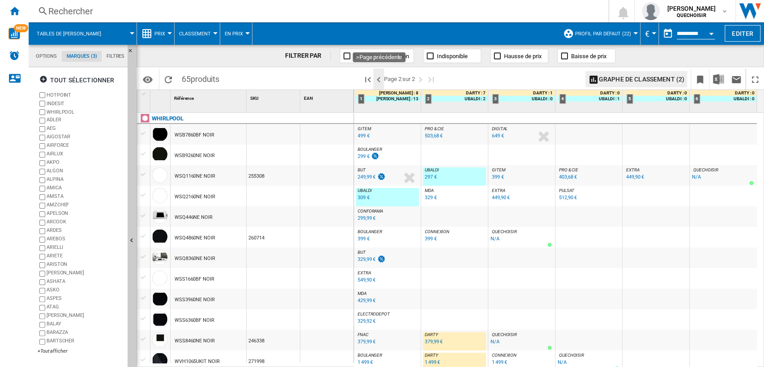
click at [379, 80] on ng-md-icon ">Page précédente" at bounding box center [378, 79] width 11 height 11
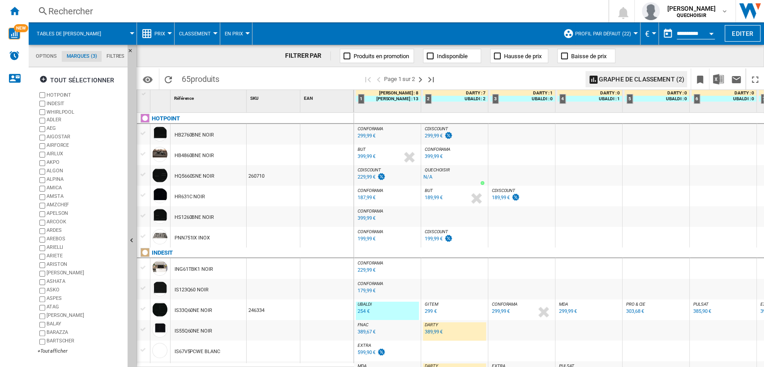
click at [380, 33] on span at bounding box center [405, 33] width 306 height 22
click at [495, 197] on div "189,99 €" at bounding box center [501, 198] width 18 height 6
click at [367, 196] on div "187,99 €" at bounding box center [367, 198] width 18 height 6
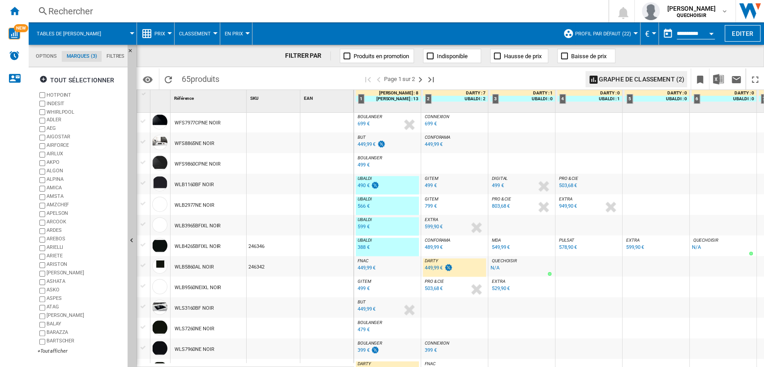
scroll to position [746, 0]
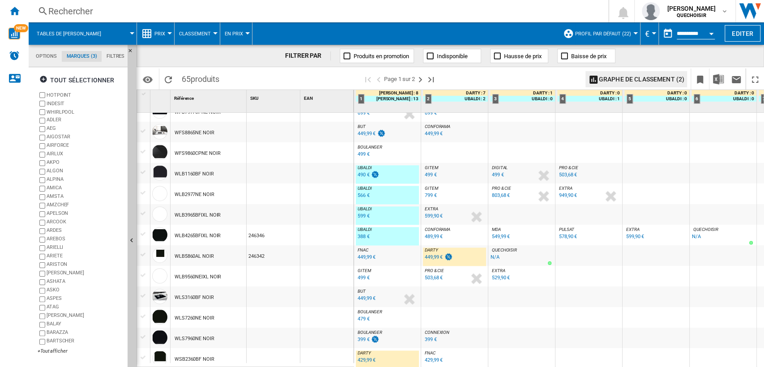
click at [361, 358] on div "429,99 €" at bounding box center [367, 360] width 18 height 6
click at [187, 358] on div "WSB2360BF NOIR" at bounding box center [195, 359] width 40 height 21
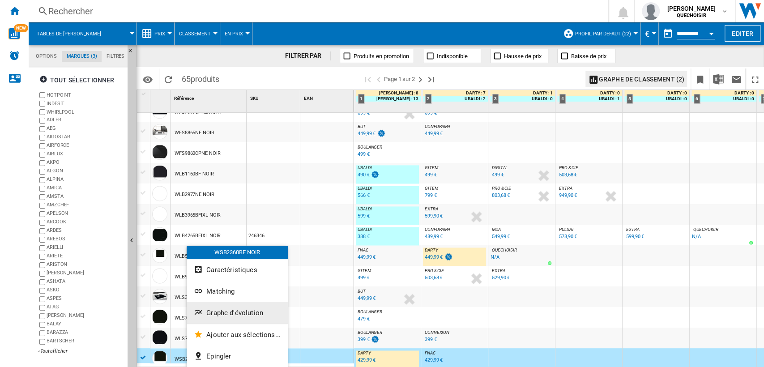
click at [225, 309] on span "Graphe d'évolution" at bounding box center [234, 313] width 57 height 8
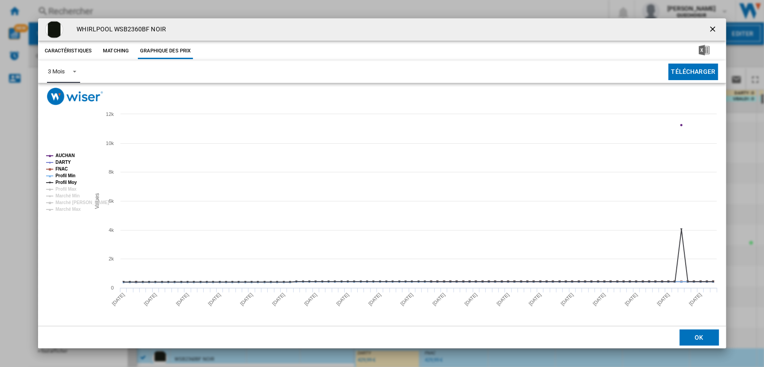
click at [64, 77] on md-select-value "3 Mois" at bounding box center [63, 72] width 33 height 22
click at [63, 94] on div "6 Mois" at bounding box center [56, 94] width 17 height 8
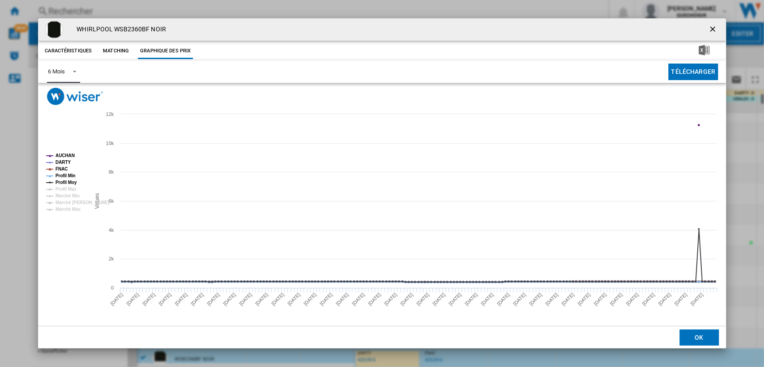
click at [62, 156] on tspan "AUCHAN" at bounding box center [64, 155] width 19 height 5
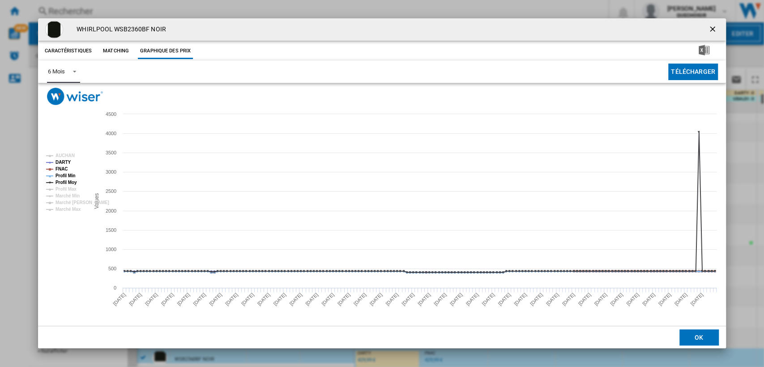
click at [61, 171] on tspan "FNAC" at bounding box center [61, 168] width 12 height 5
click at [62, 177] on tspan "Profil Min" at bounding box center [65, 175] width 20 height 5
click at [64, 183] on tspan "Profil Moy" at bounding box center [65, 182] width 21 height 5
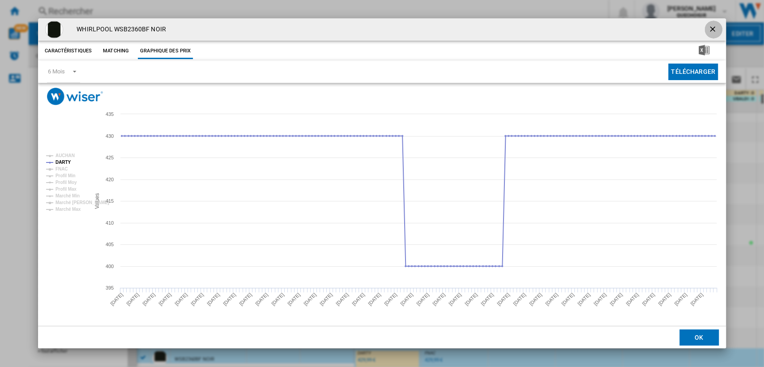
click at [716, 30] on ng-md-icon "getI18NText('BUTTONS.CLOSE_DIALOG')" at bounding box center [713, 30] width 11 height 11
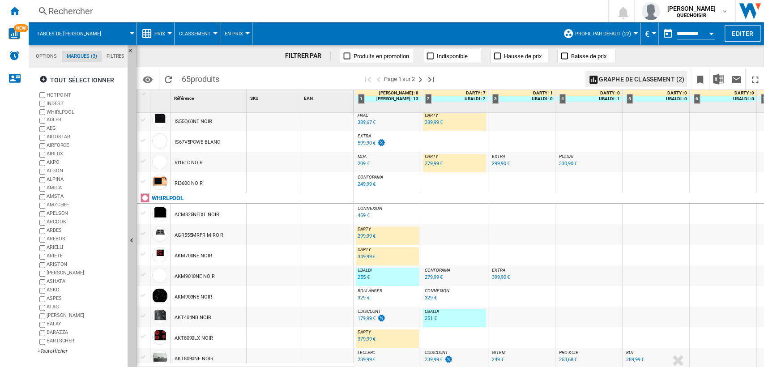
scroll to position [259, 0]
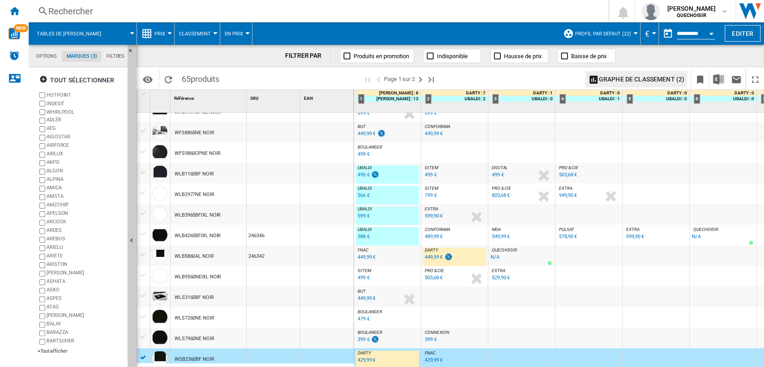
click at [424, 34] on span at bounding box center [405, 33] width 306 height 22
click at [422, 81] on ng-md-icon "Page suivante" at bounding box center [420, 79] width 11 height 11
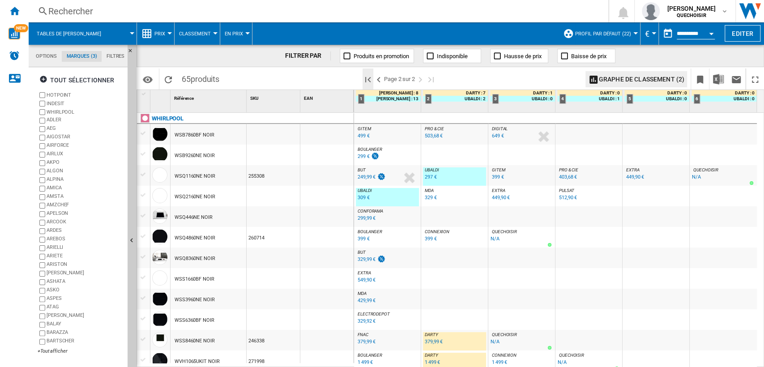
click at [368, 80] on ng-md-icon "Première page" at bounding box center [368, 79] width 11 height 11
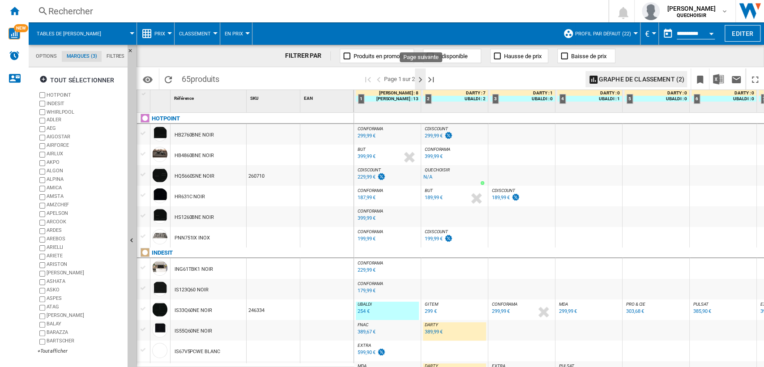
click at [422, 77] on ng-md-icon "Page suivante" at bounding box center [420, 79] width 11 height 11
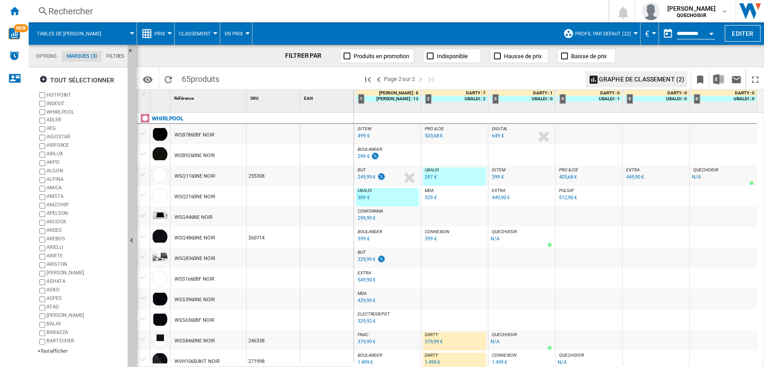
click at [163, 12] on div "Rechercher" at bounding box center [316, 11] width 537 height 13
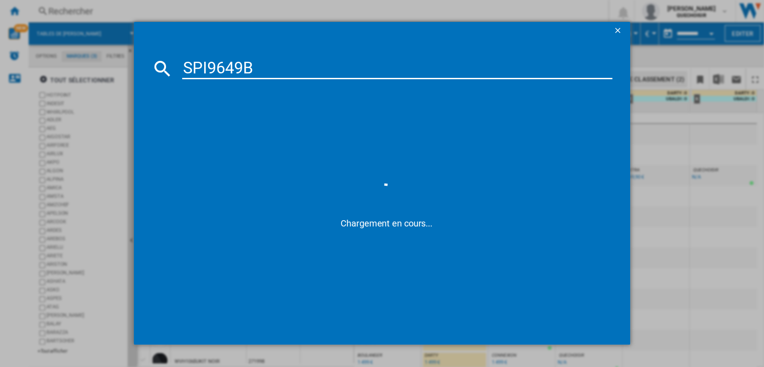
type input "SPI9649"
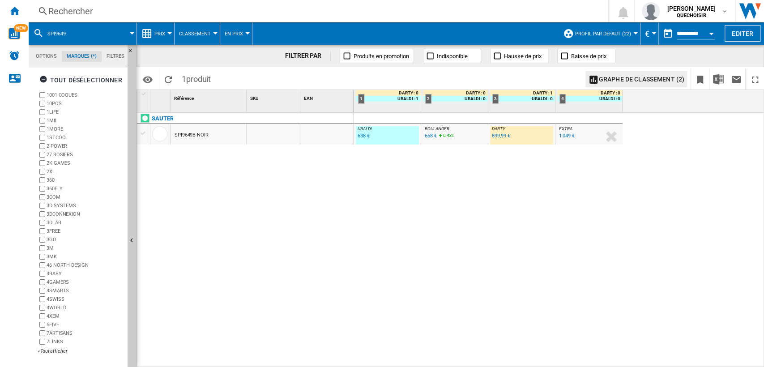
click at [369, 135] on div "638 €" at bounding box center [364, 136] width 12 height 6
click at [502, 137] on div "899,99 €" at bounding box center [501, 136] width 18 height 6
click at [426, 137] on div "668 €" at bounding box center [431, 136] width 12 height 6
click at [81, 81] on div "tout désélectionner" at bounding box center [80, 80] width 83 height 16
click at [33, 350] on div "tout sélectionner 1001 COQUES 10POS 1LIFE 1MII 1MORE 1STCOOL 2-POWER 27 ROSIERS…" at bounding box center [78, 212] width 91 height 287
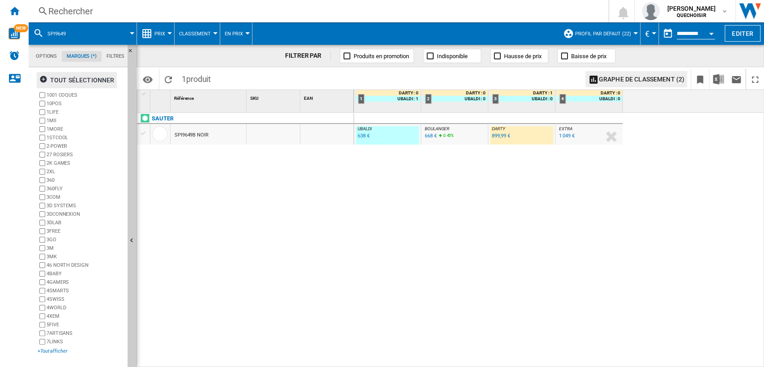
click at [45, 352] on div "+Tout afficher" at bounding box center [81, 351] width 86 height 7
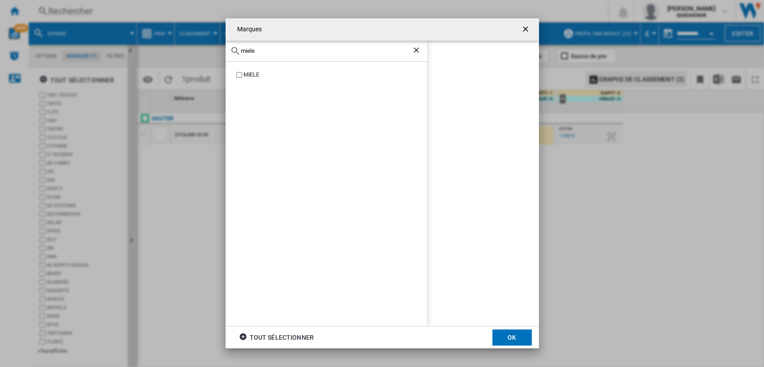
type input "miele"
click at [248, 72] on div "MIELE" at bounding box center [334, 75] width 183 height 9
click at [499, 335] on button "OK" at bounding box center [511, 337] width 39 height 16
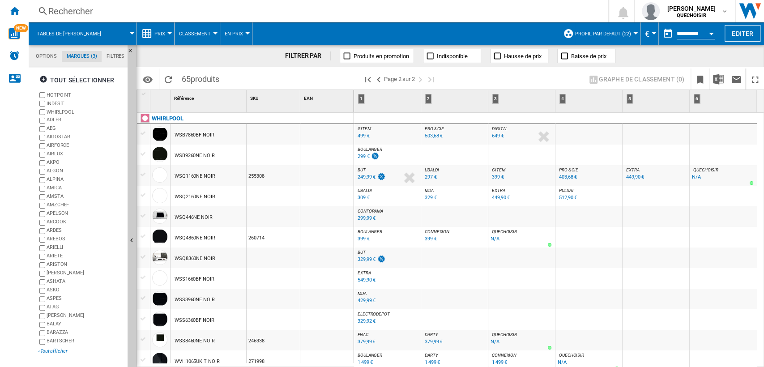
click at [58, 348] on div "+Tout afficher" at bounding box center [81, 351] width 86 height 7
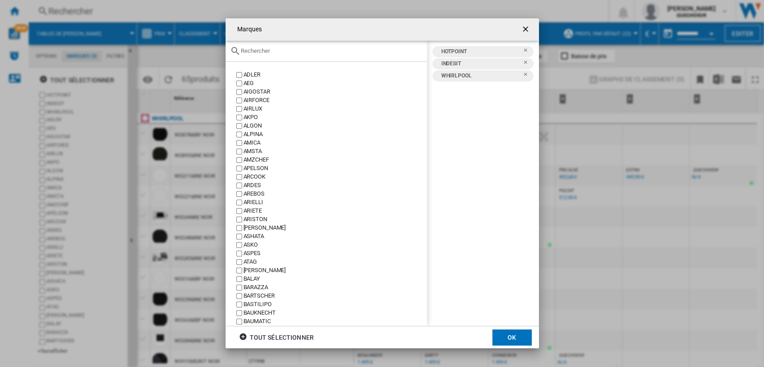
click at [281, 48] on input "Marques ADLER ..." at bounding box center [332, 50] width 182 height 7
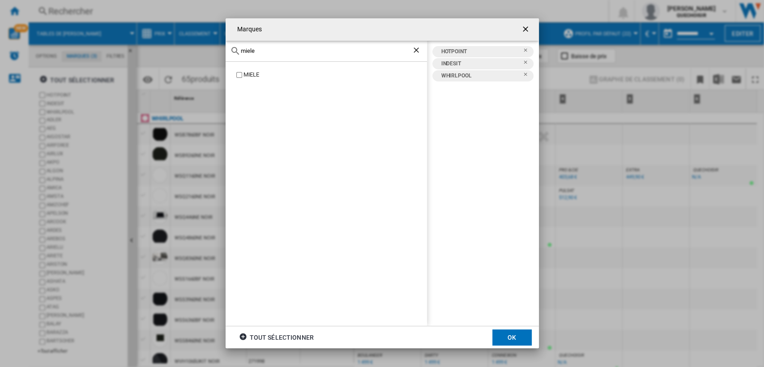
type input "miele"
click at [252, 76] on div "MIELE" at bounding box center [334, 75] width 183 height 9
click at [528, 47] on ng-md-icon "Retirer" at bounding box center [528, 52] width 11 height 11
click at [525, 64] on ng-md-icon "Retirer" at bounding box center [528, 65] width 11 height 11
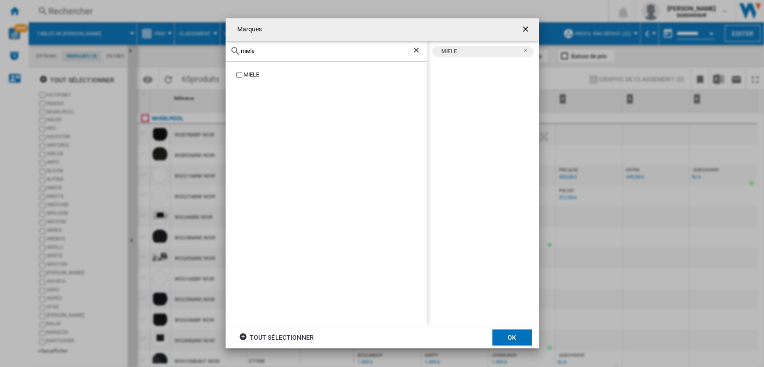
click at [501, 337] on button "OK" at bounding box center [511, 337] width 39 height 16
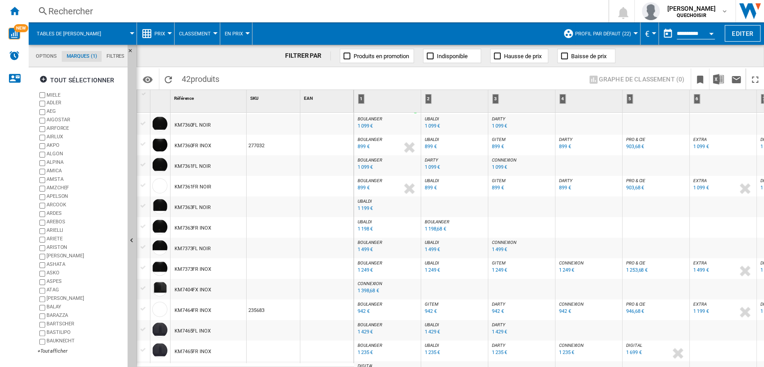
scroll to position [348, 0]
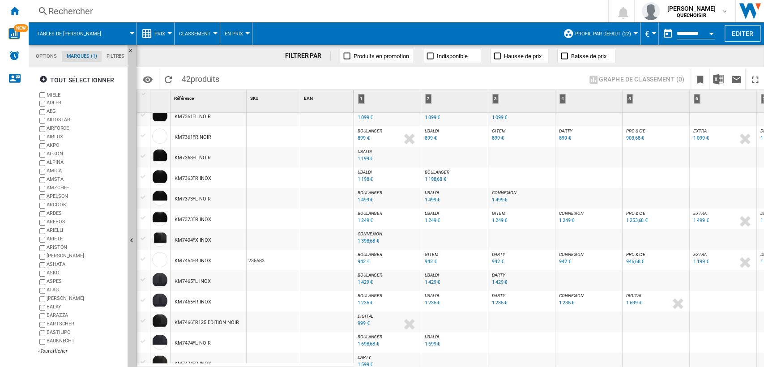
click at [376, 295] on span "BOULANGER" at bounding box center [370, 295] width 25 height 5
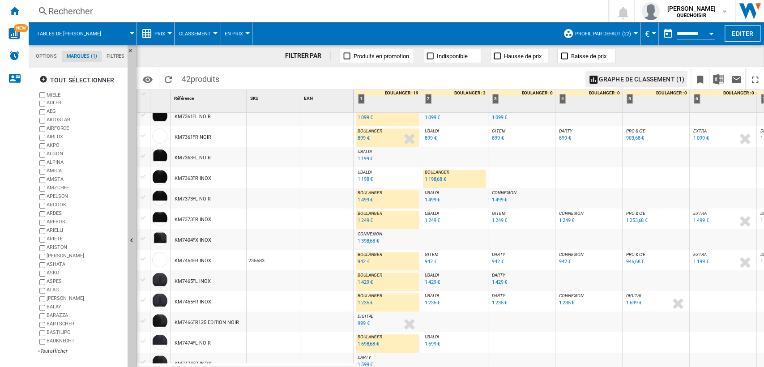
click at [501, 294] on span "DARTY" at bounding box center [498, 295] width 13 height 5
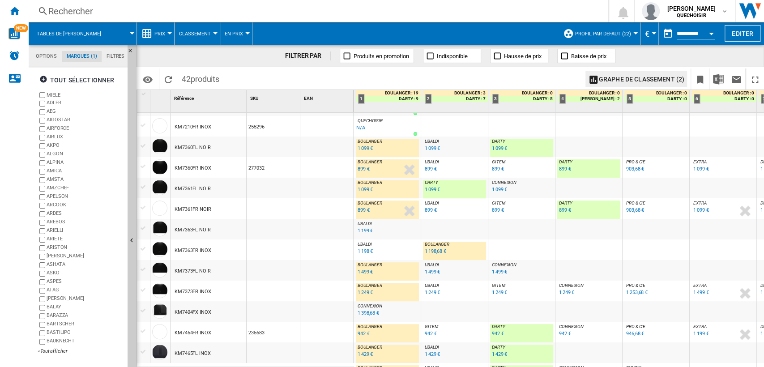
scroll to position [226, 0]
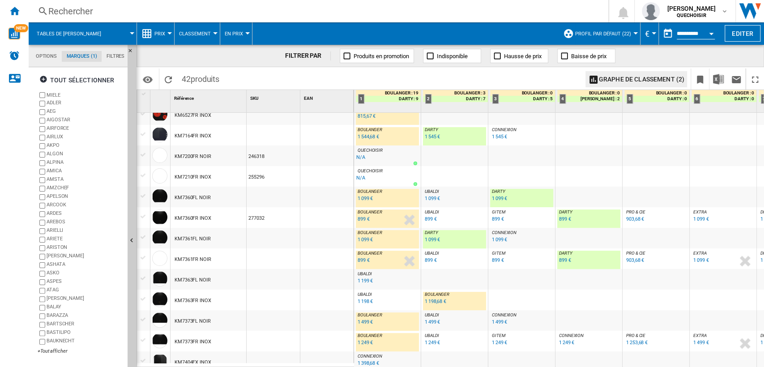
click at [436, 302] on div "1 198,68 €" at bounding box center [435, 302] width 21 height 6
click at [361, 261] on div "899 €" at bounding box center [364, 260] width 12 height 6
click at [566, 260] on div "899 €" at bounding box center [565, 260] width 12 height 6
click at [431, 241] on div "1 099 €" at bounding box center [432, 240] width 15 height 6
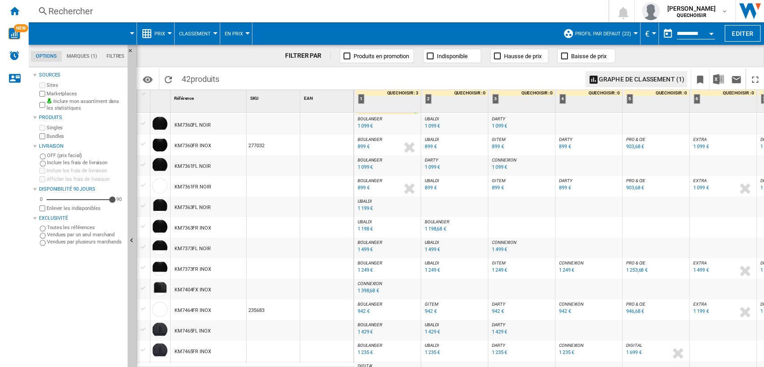
click at [426, 188] on div "899 €" at bounding box center [431, 188] width 12 height 6
click at [361, 188] on div "899 €" at bounding box center [364, 188] width 12 height 6
